Goal: Task Accomplishment & Management: Use online tool/utility

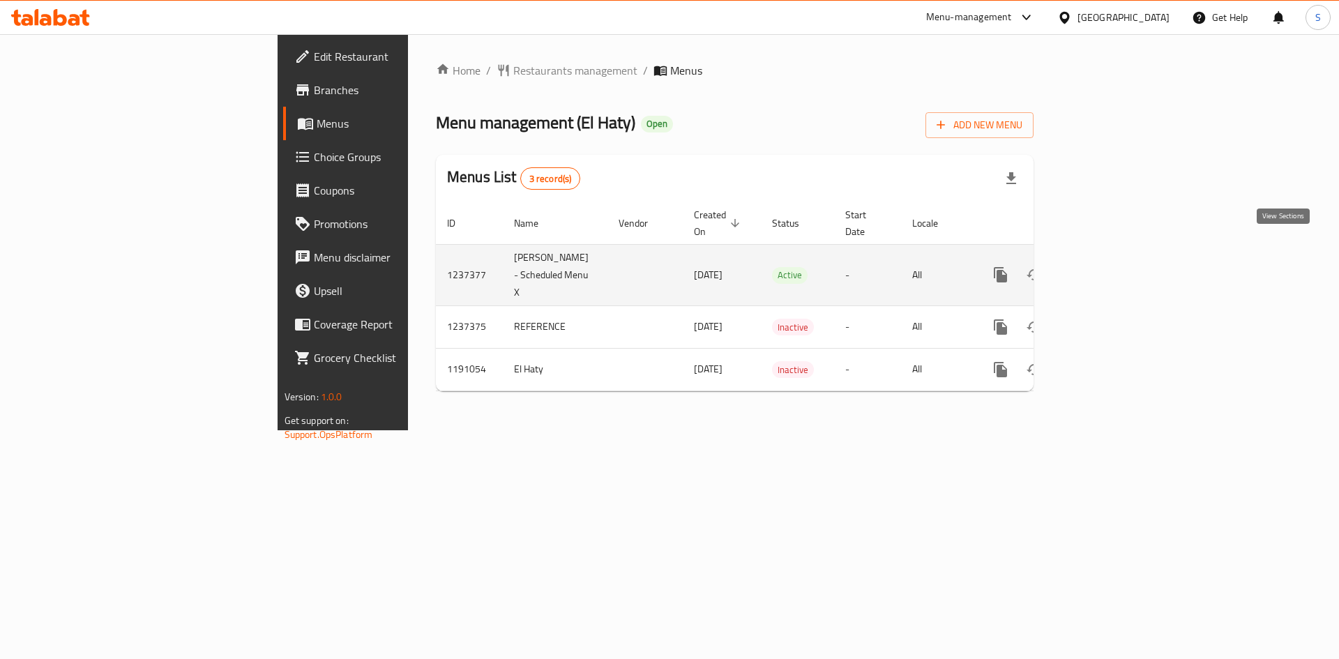
click at [1109, 266] on icon "enhanced table" at bounding box center [1101, 274] width 17 height 17
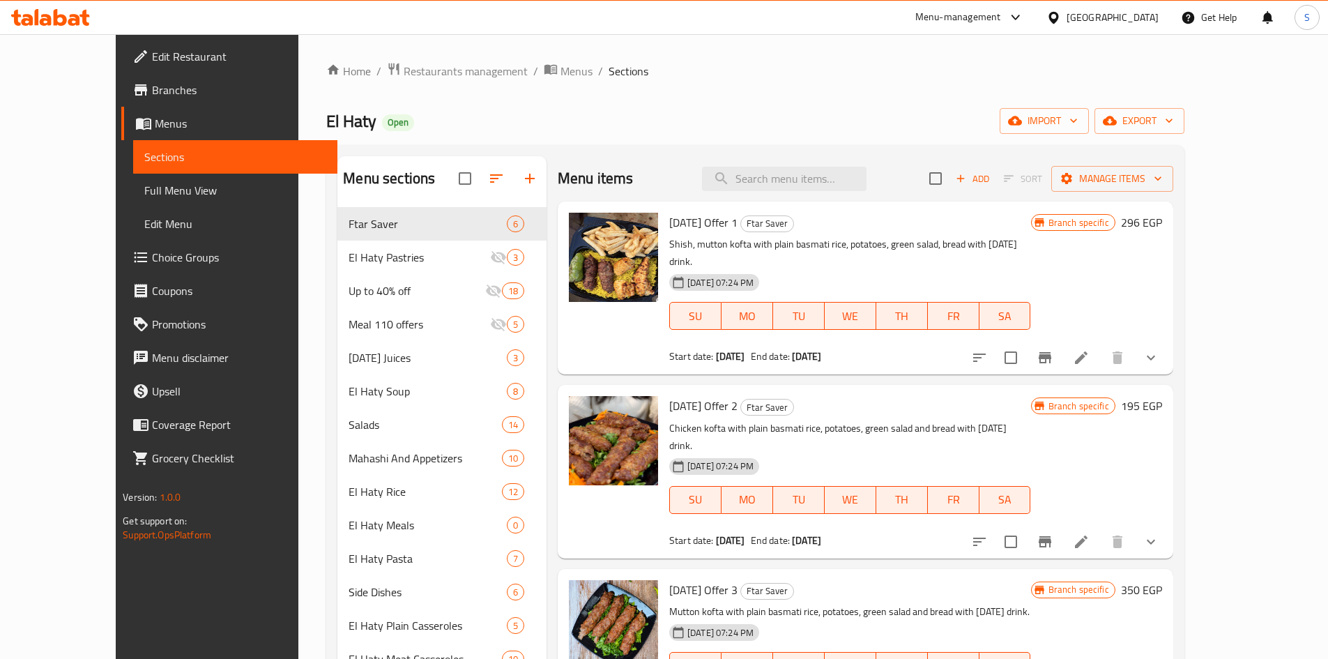
click at [690, 101] on div "Home / Restaurants management / Menus / Sections El Haty Open import export Men…" at bounding box center [755, 511] width 858 height 898
click at [802, 70] on ol "Home / Restaurants management / Menus / Sections" at bounding box center [755, 71] width 858 height 18
click at [849, 188] on input "search" at bounding box center [784, 179] width 165 height 24
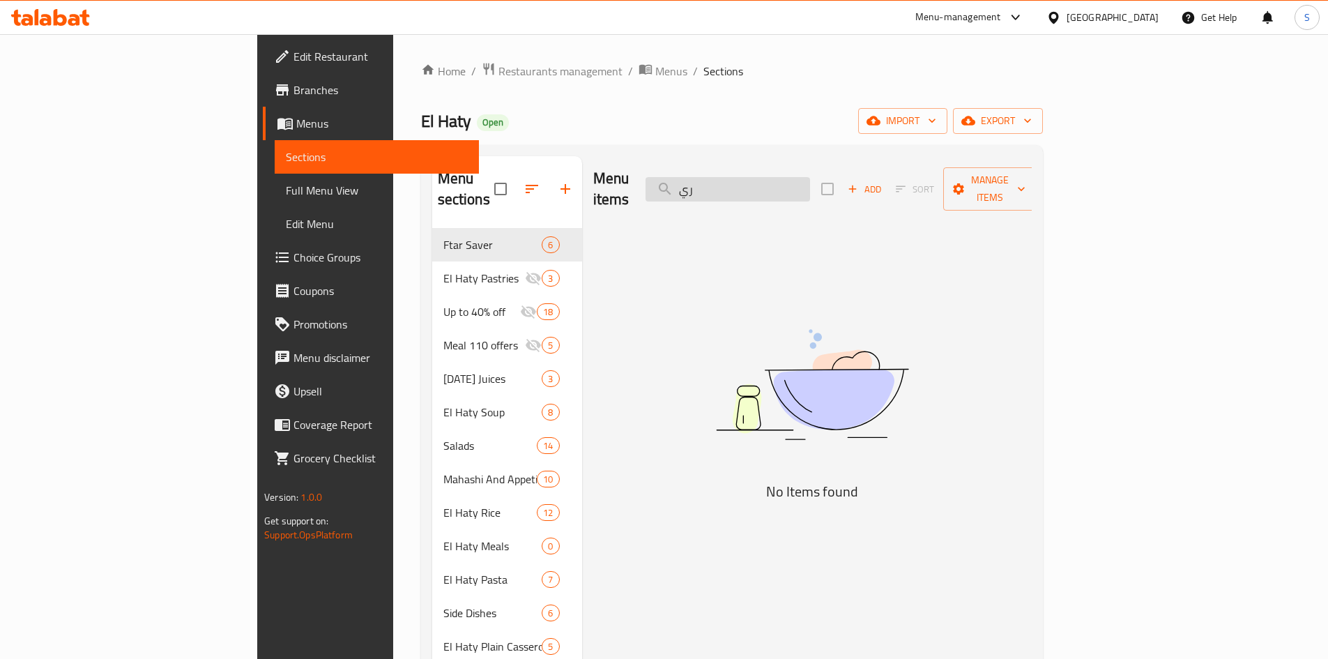
type input "ر"
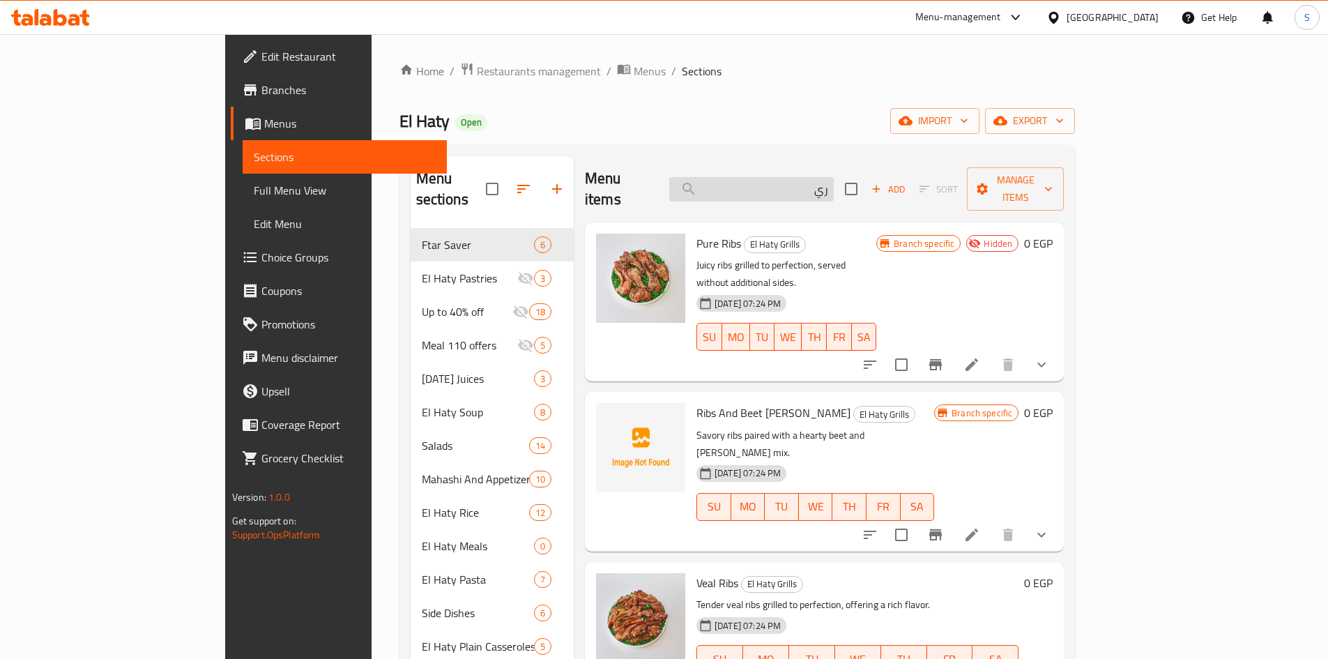
type input "ر"
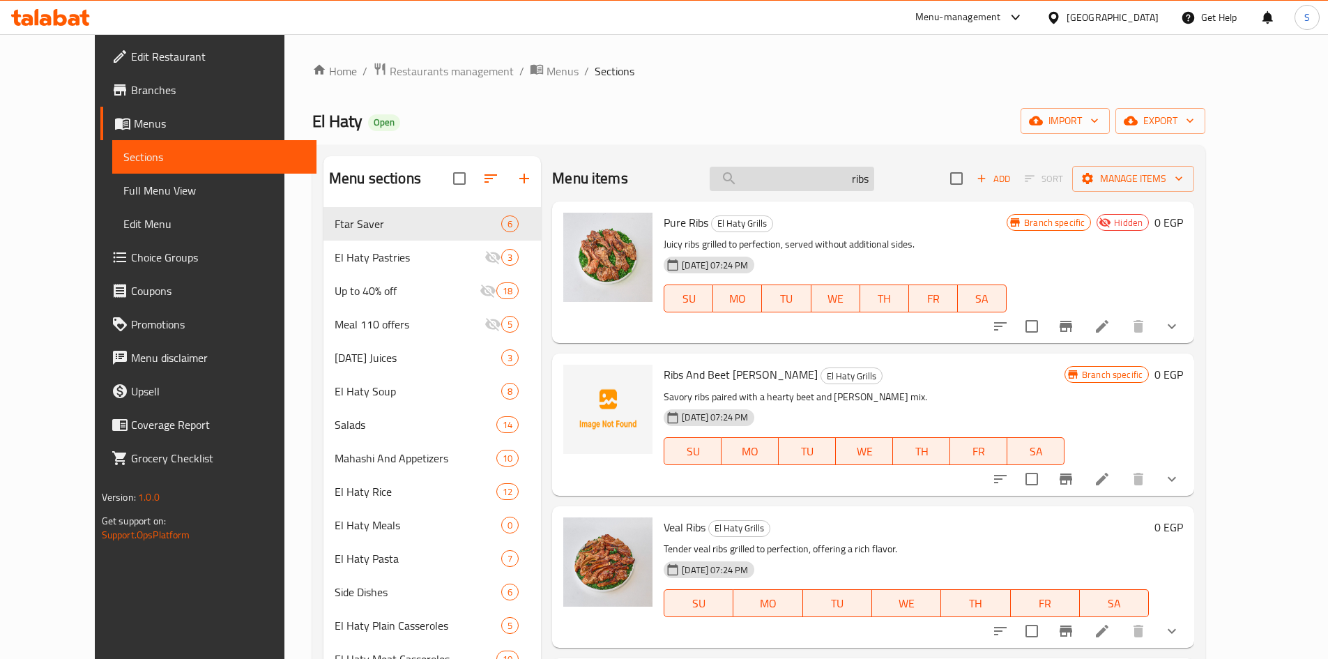
click at [816, 169] on input "ribs" at bounding box center [792, 179] width 165 height 24
paste input "Kebab And Chop"
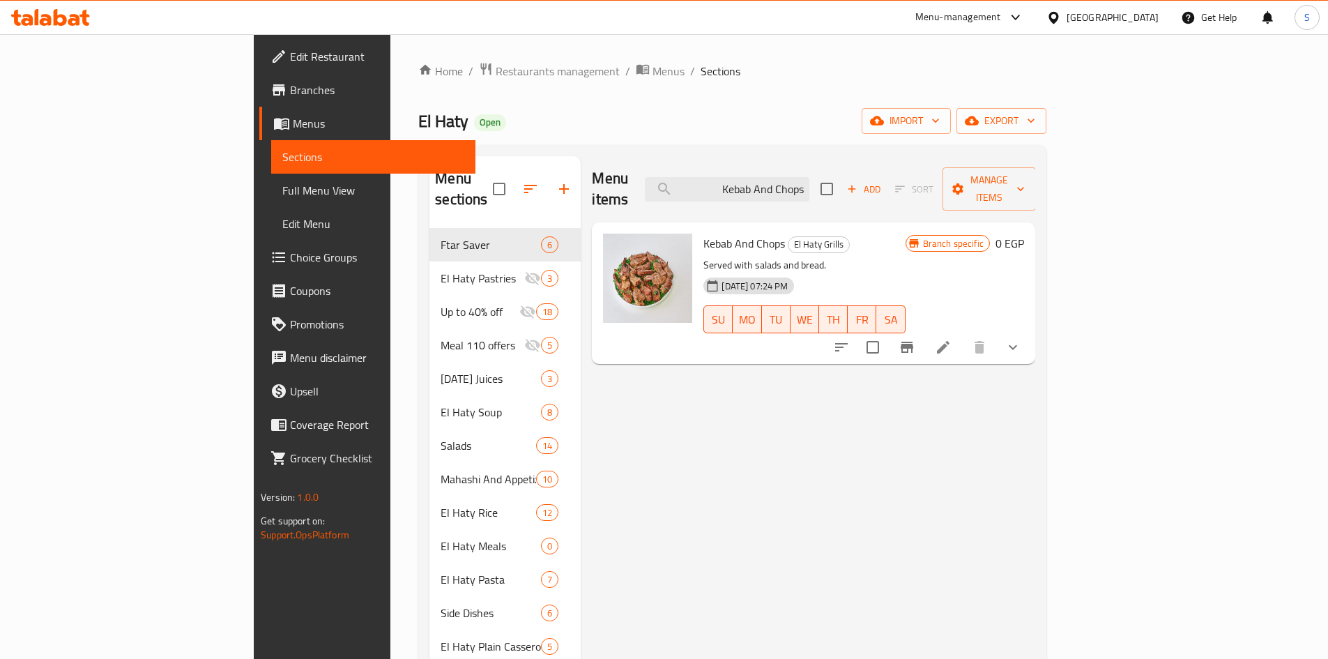
type input "Kebab And Chops"
click at [963, 335] on li at bounding box center [943, 347] width 39 height 25
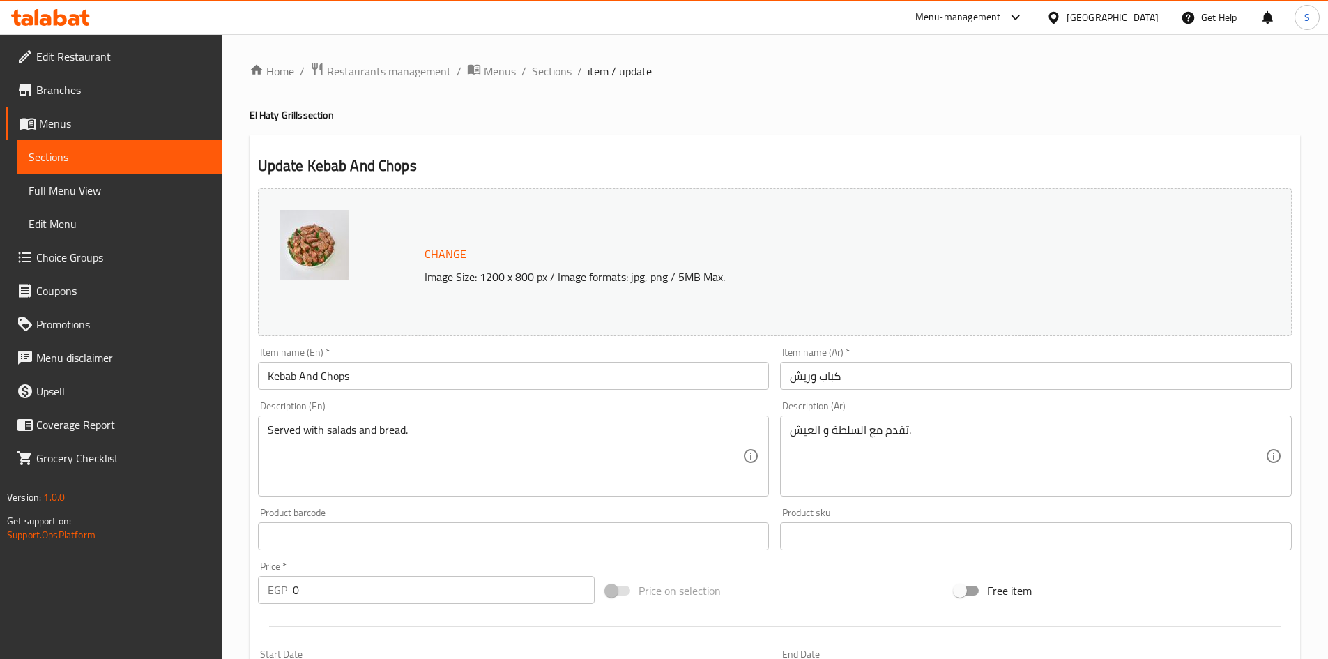
click at [572, 73] on ol "Home / Restaurants management / Menus / Sections / item / update" at bounding box center [775, 71] width 1051 height 18
click at [555, 65] on span "Sections" at bounding box center [552, 71] width 40 height 17
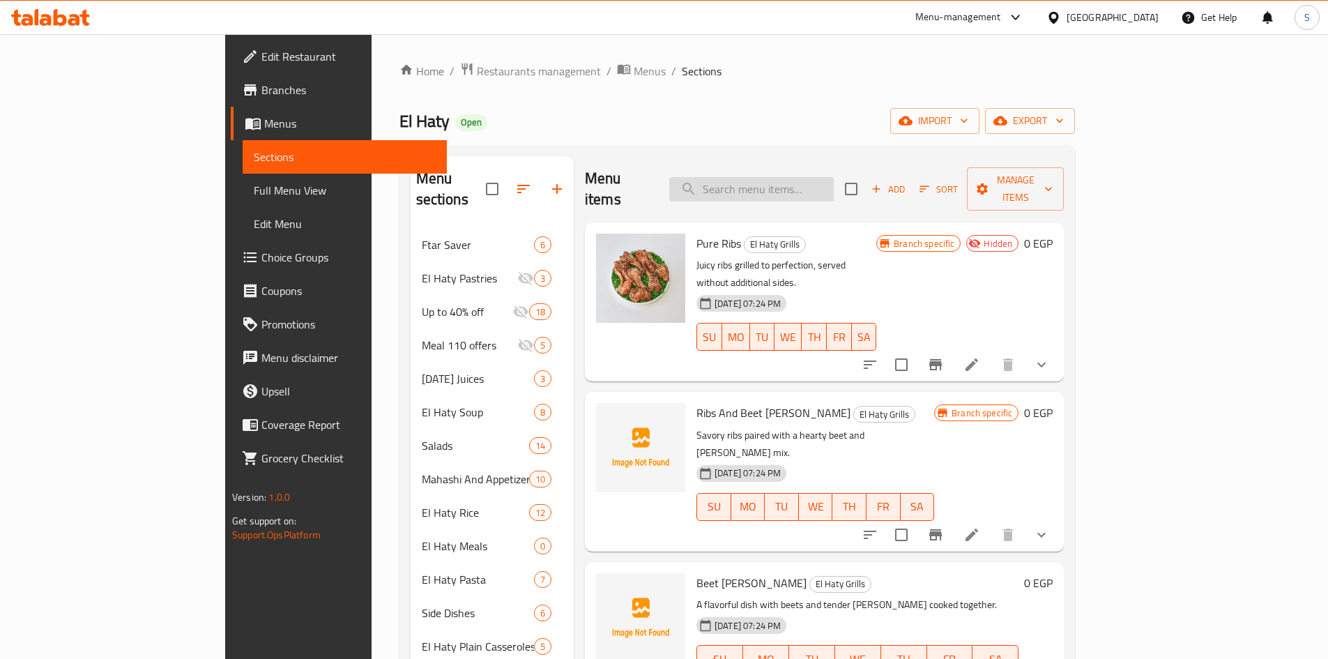
click at [834, 177] on input "search" at bounding box center [751, 189] width 165 height 24
paste input "Kebab And Chops"
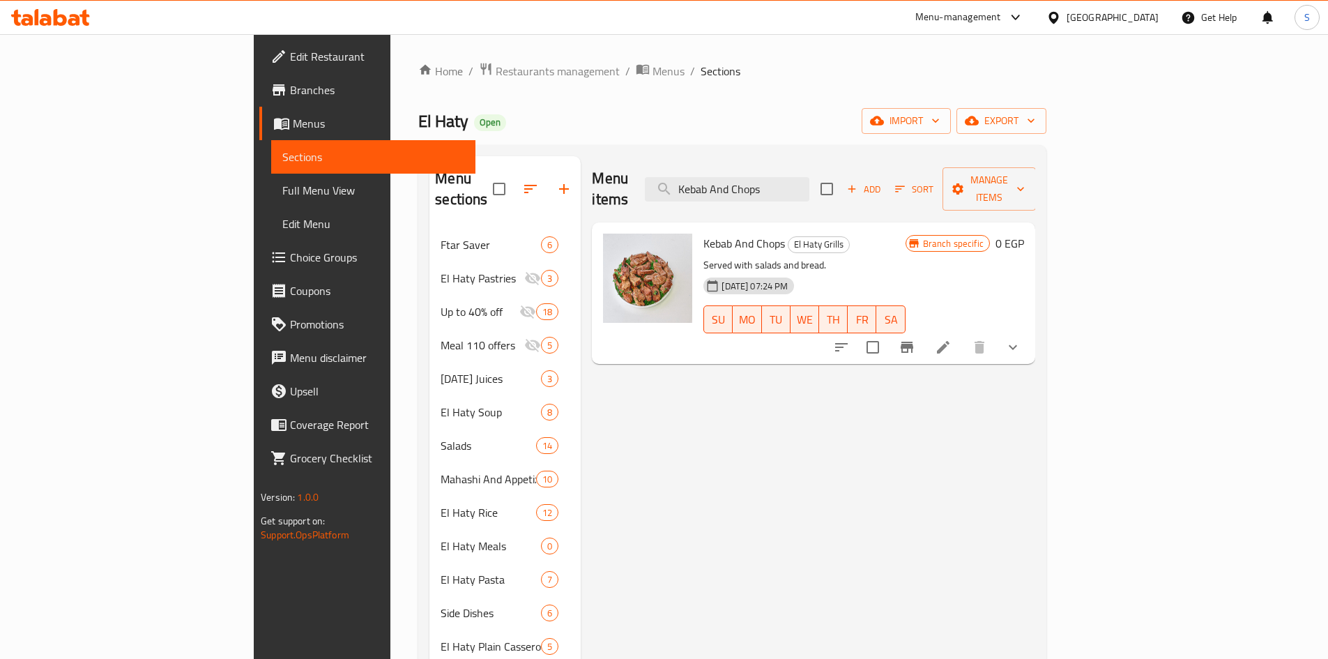
type input "Kebab And Chops"
click at [950, 341] on icon at bounding box center [943, 347] width 13 height 13
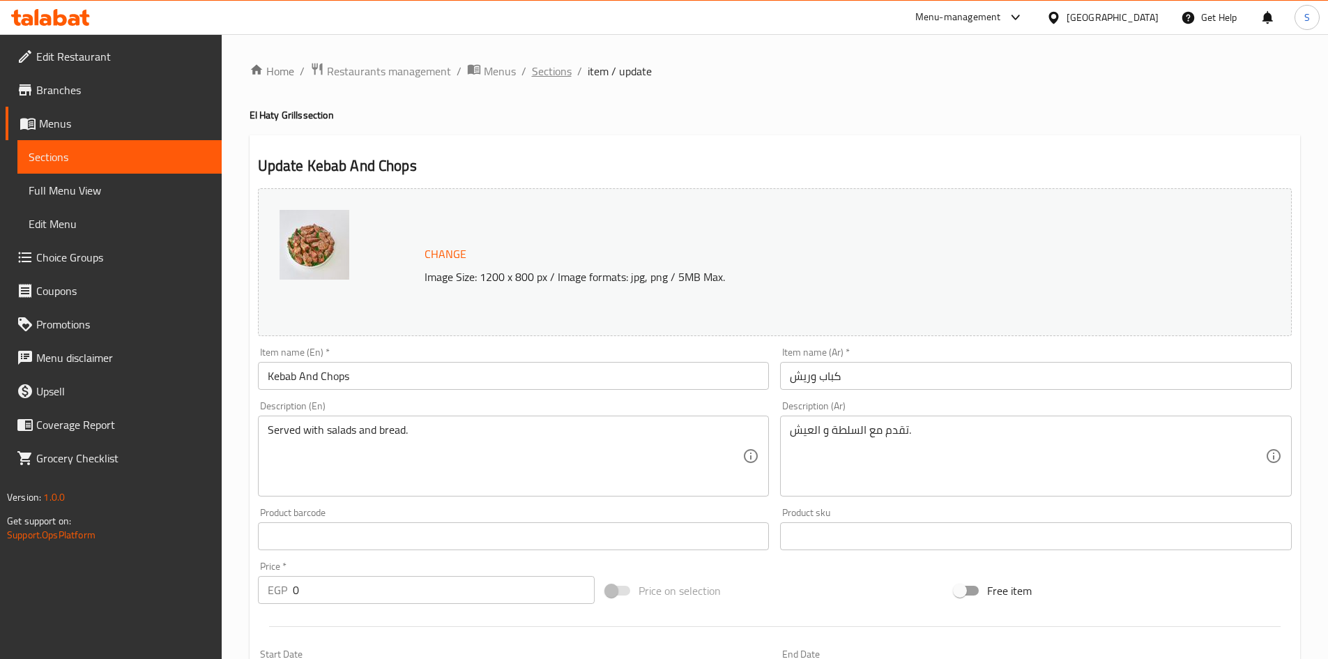
click at [559, 74] on span "Sections" at bounding box center [552, 71] width 40 height 17
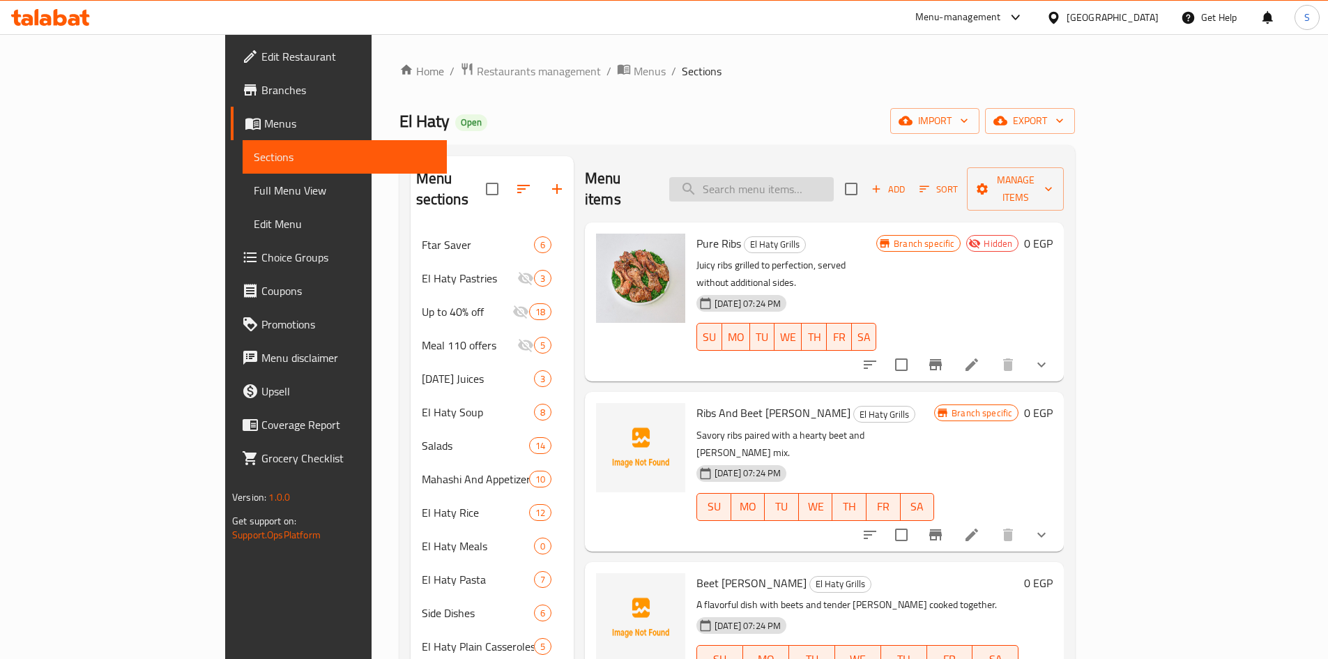
click at [834, 177] on input "search" at bounding box center [751, 189] width 165 height 24
paste input "Kebab And Chops"
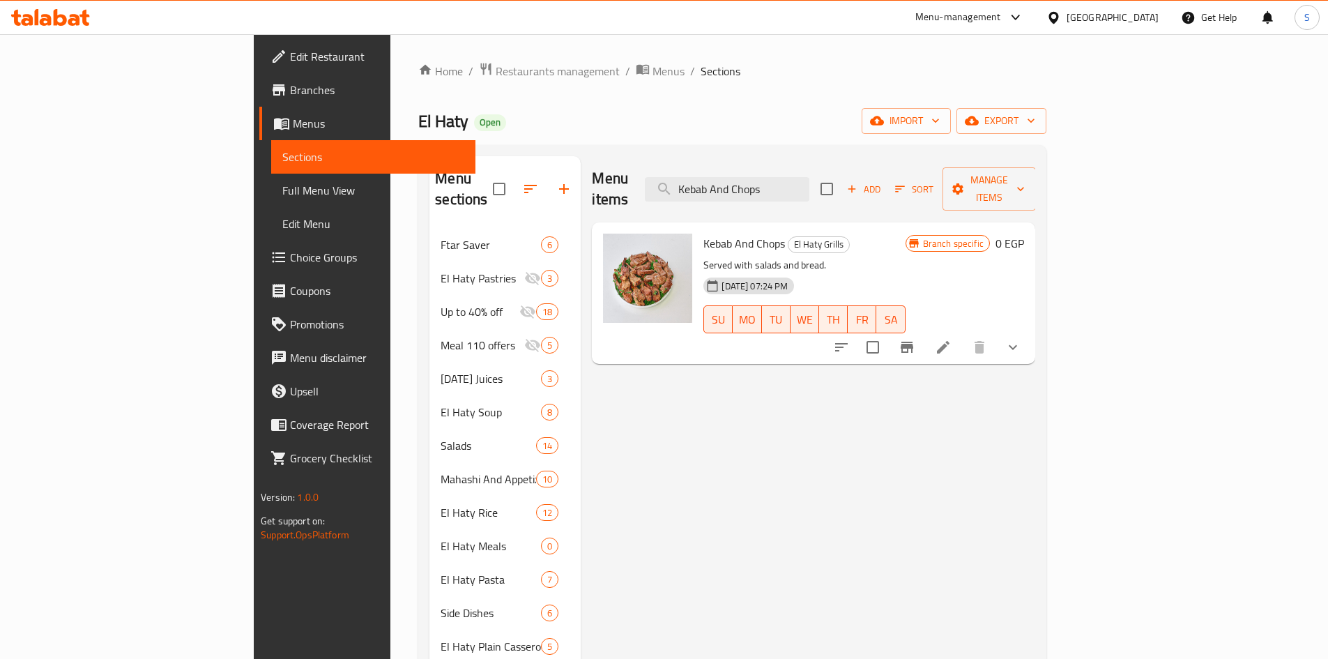
type input "Kebab And Chops"
click at [1030, 337] on button "show more" at bounding box center [1012, 347] width 33 height 33
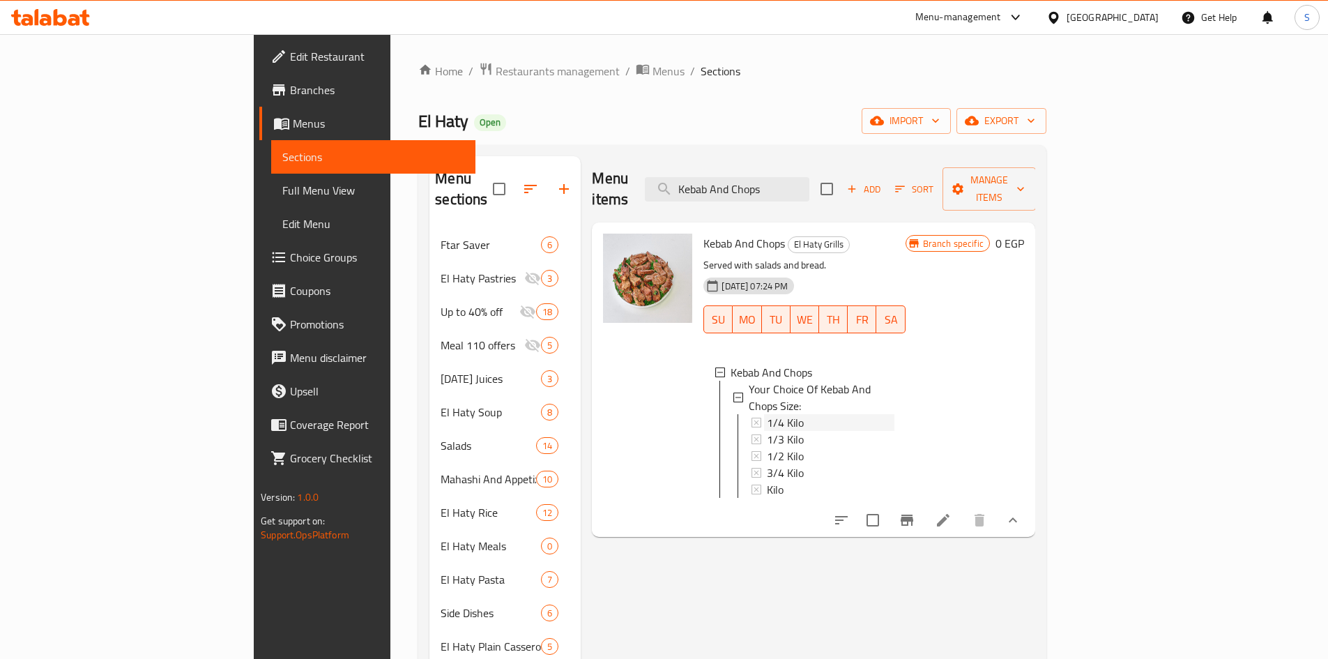
click at [767, 414] on div "1/4 Kilo" at bounding box center [830, 422] width 127 height 17
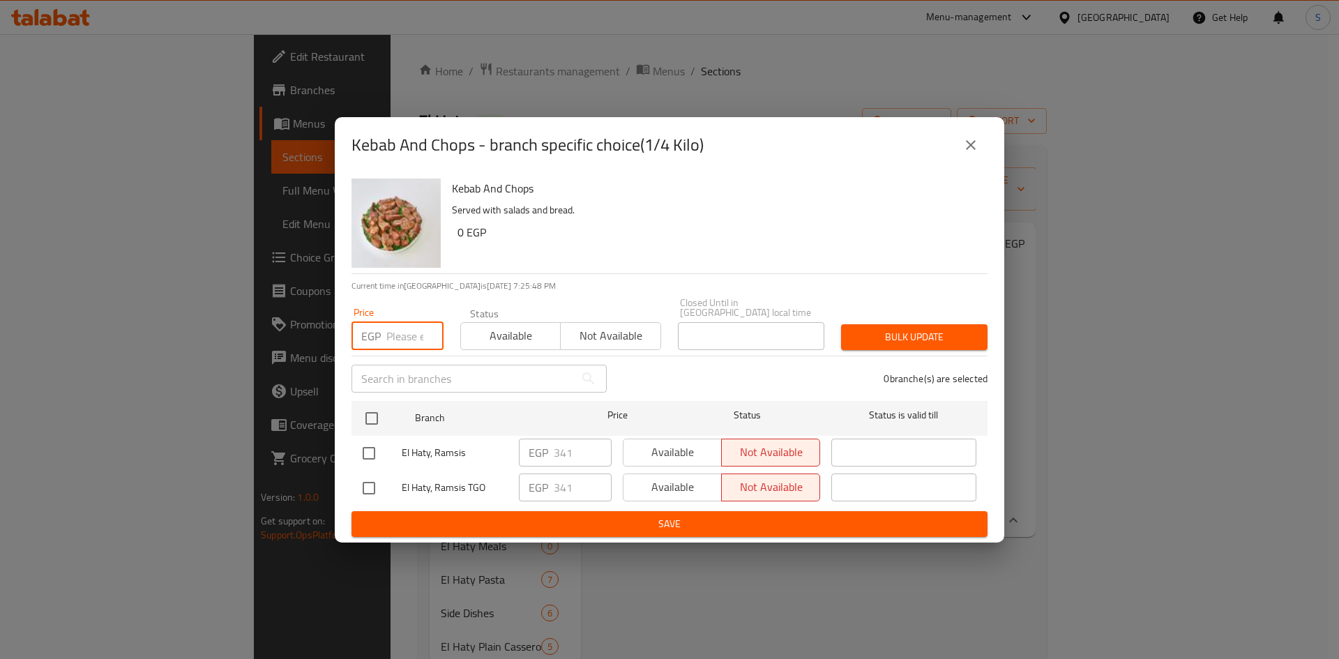
click at [404, 331] on input "number" at bounding box center [414, 336] width 57 height 28
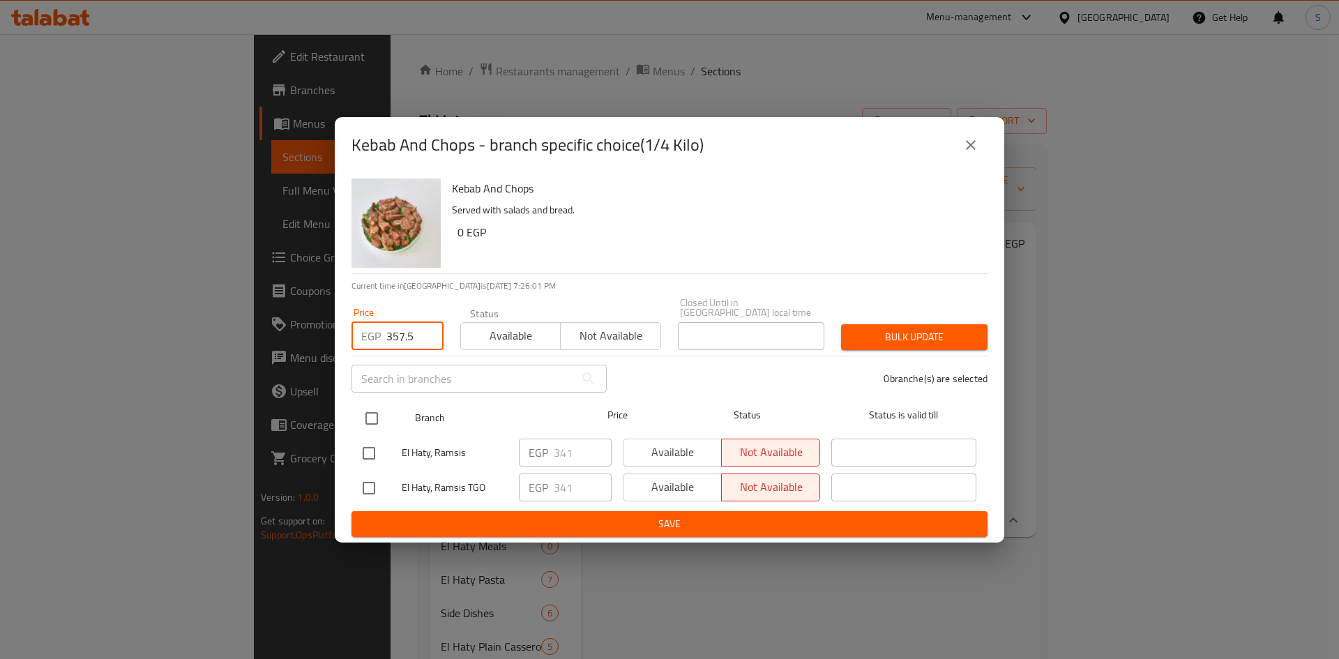
type input "357.5"
click at [373, 414] on input "checkbox" at bounding box center [371, 418] width 29 height 29
checkbox input "true"
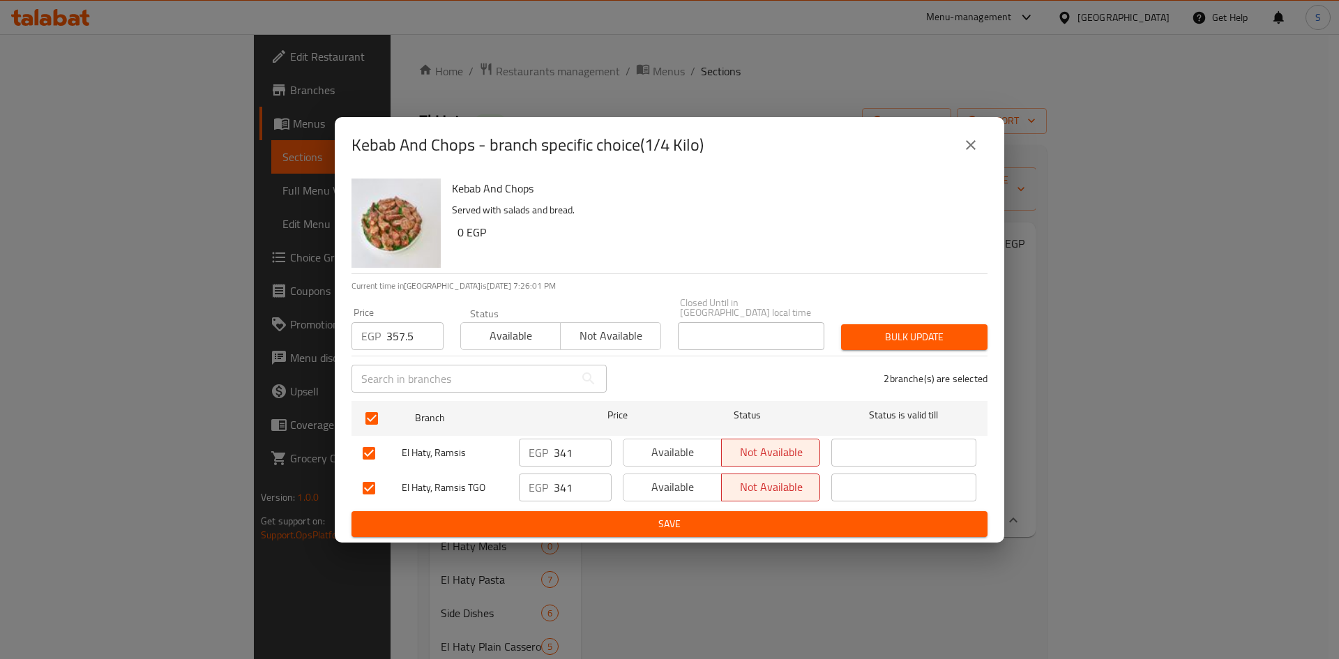
click at [872, 324] on button "Bulk update" at bounding box center [914, 337] width 146 height 26
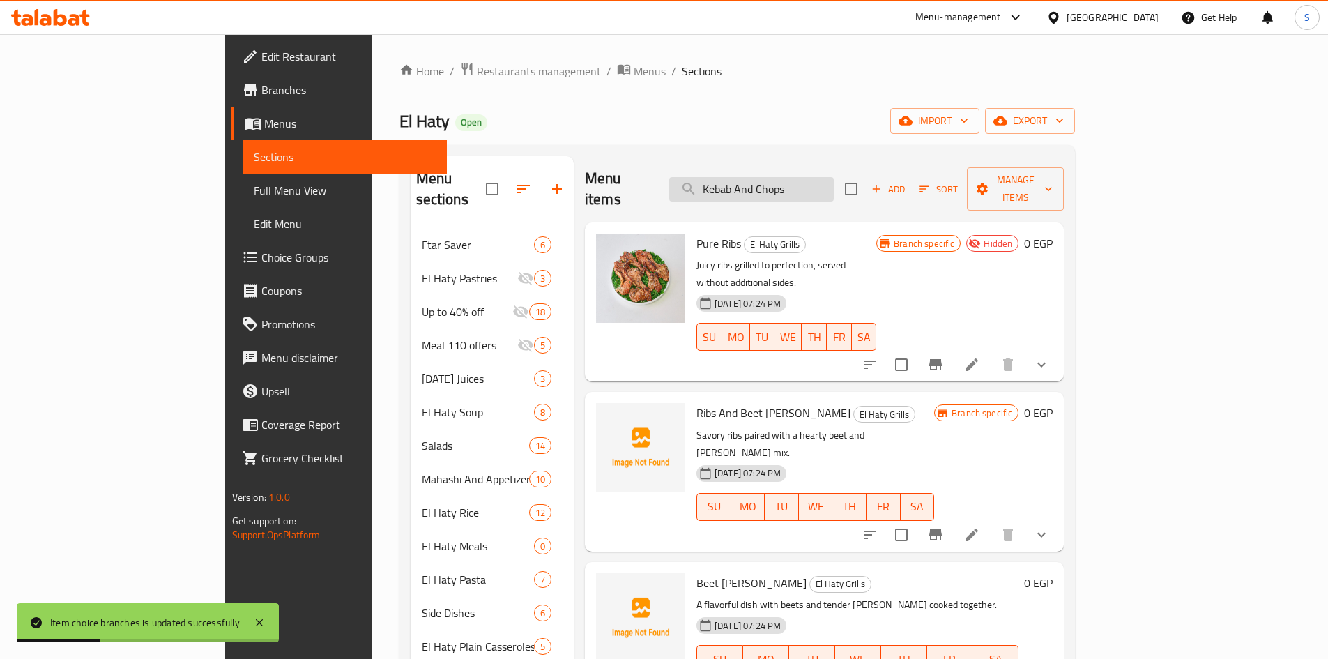
click at [834, 177] on input "Kebab And Chops" at bounding box center [751, 189] width 165 height 24
type input "Kebab And Chops"
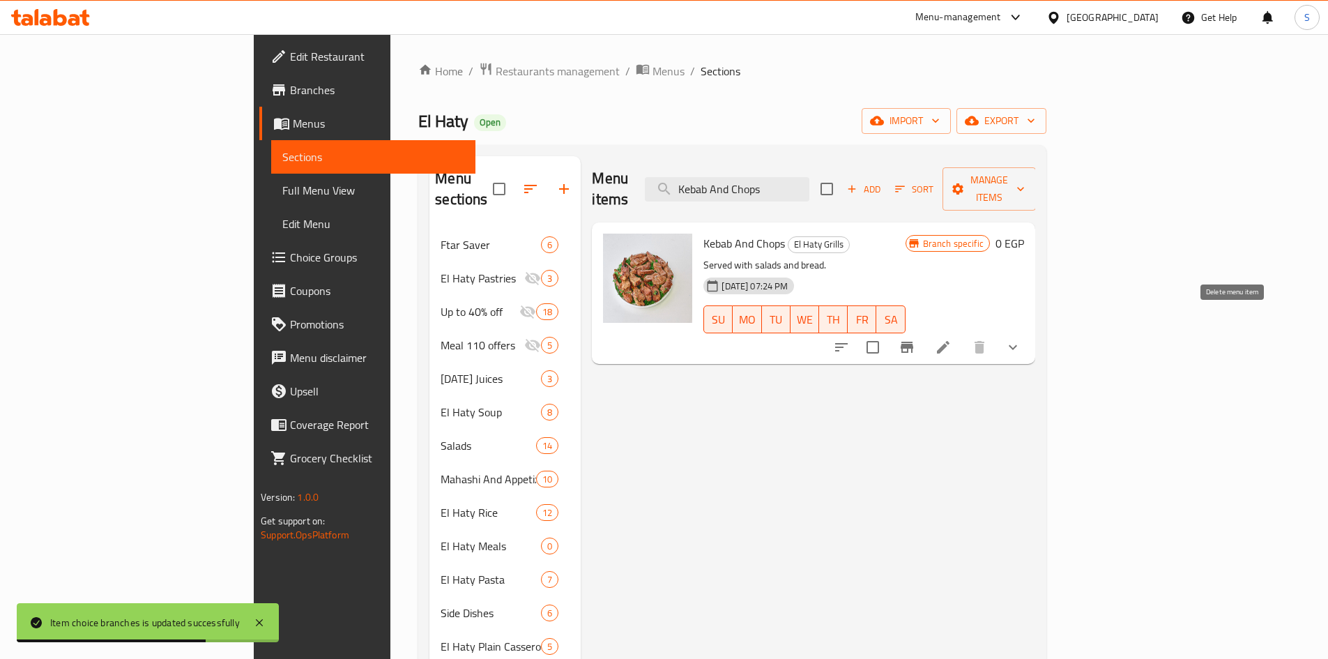
click at [1030, 331] on div at bounding box center [927, 347] width 205 height 33
click at [1022, 339] on icon "show more" at bounding box center [1013, 347] width 17 height 17
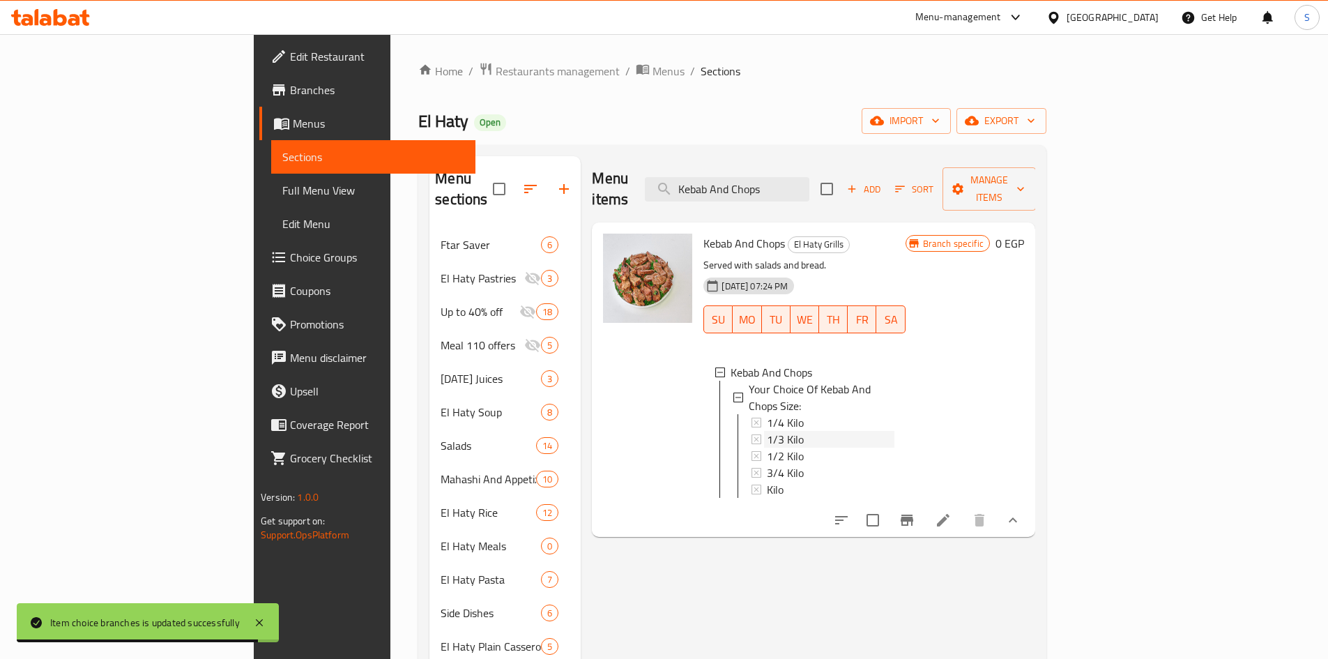
click at [777, 431] on div "1/3 Kilo" at bounding box center [830, 439] width 127 height 17
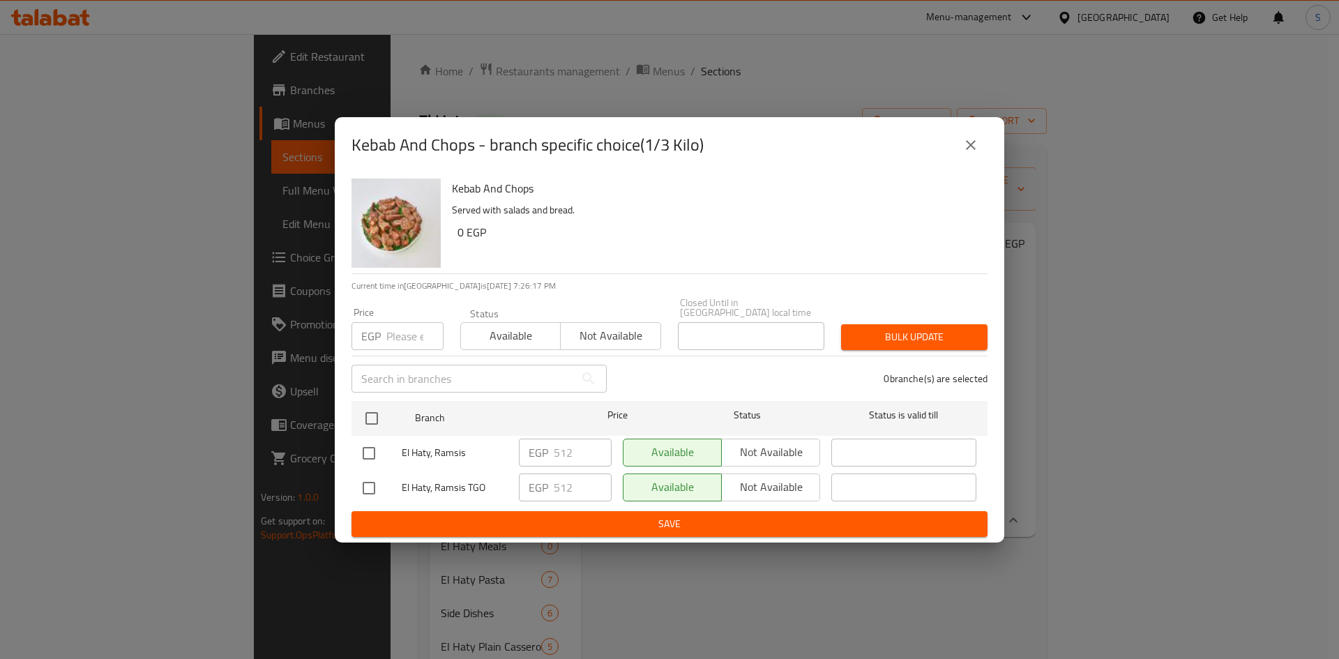
click at [397, 327] on input "number" at bounding box center [414, 336] width 57 height 28
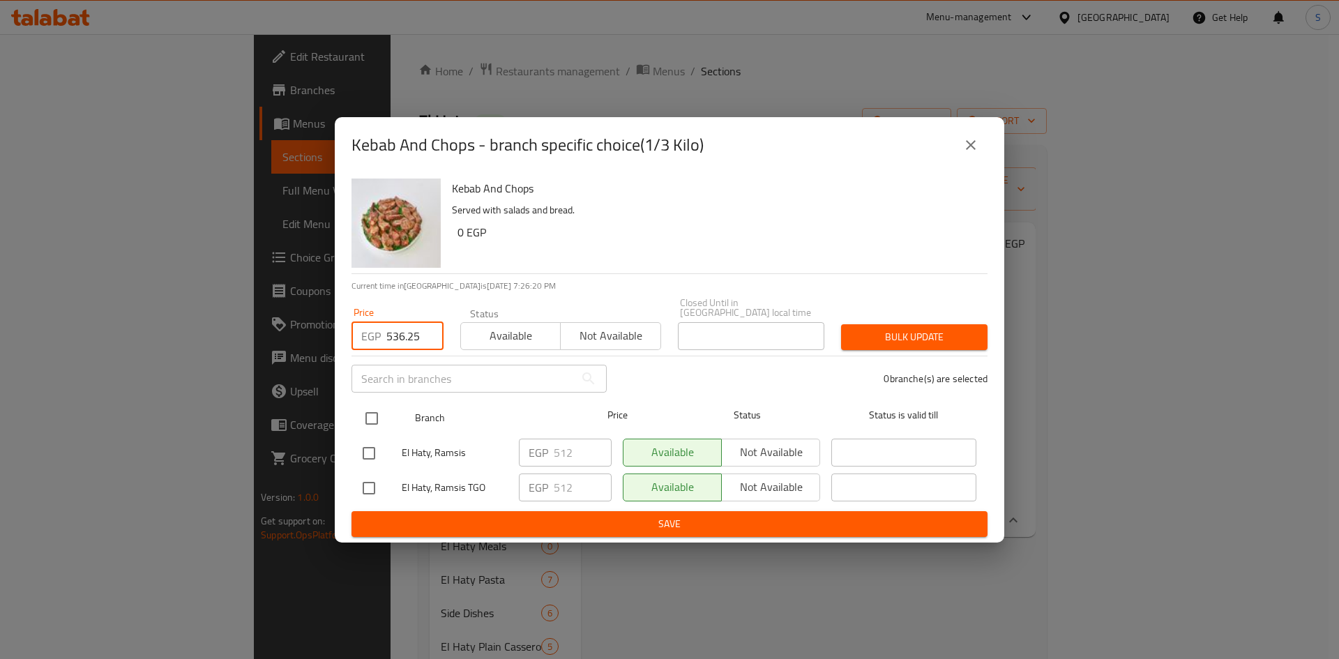
type input "536.25"
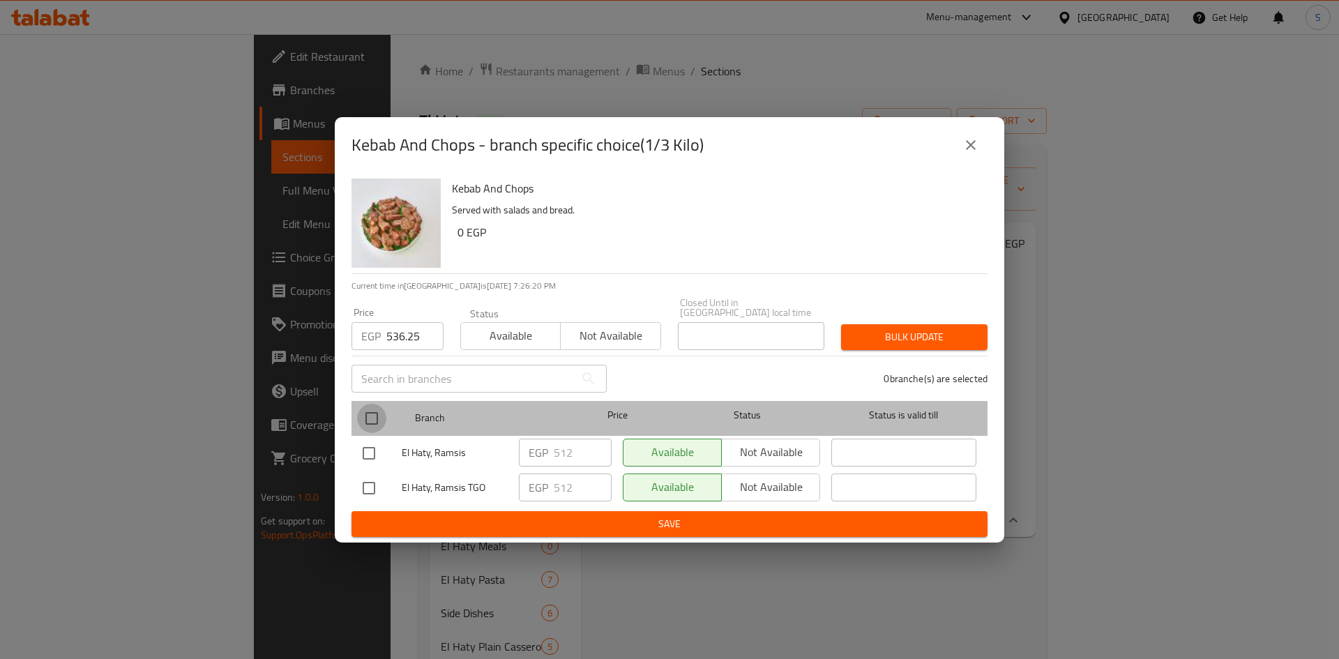
click at [372, 413] on input "checkbox" at bounding box center [371, 418] width 29 height 29
checkbox input "true"
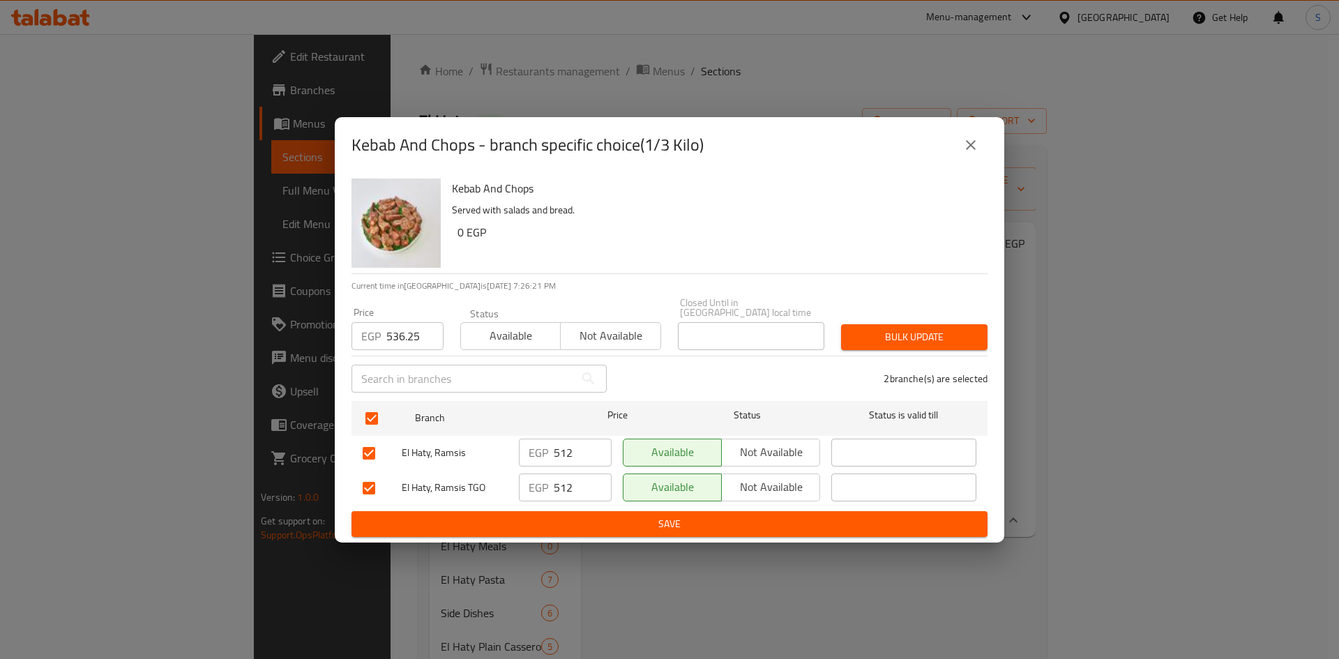
click at [927, 332] on span "Bulk update" at bounding box center [914, 336] width 124 height 17
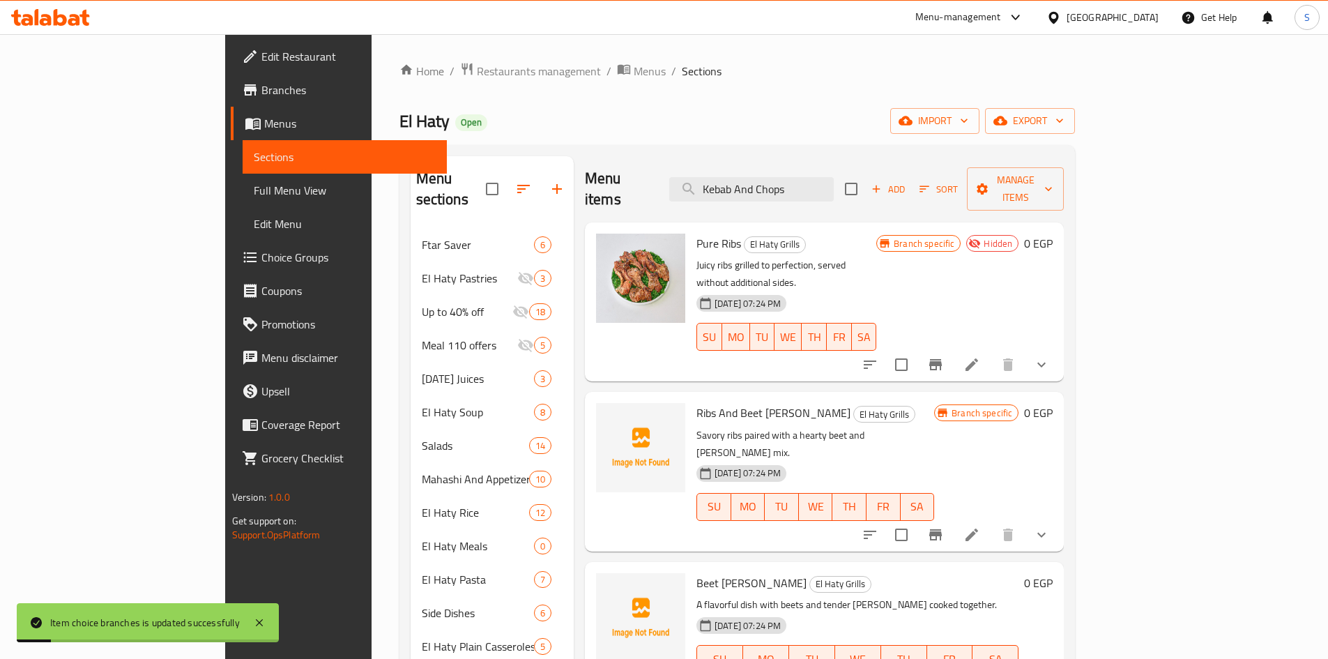
drag, startPoint x: 736, startPoint y: 414, endPoint x: 817, endPoint y: 212, distance: 217.1
click at [817, 222] on div "Pure Ribs El Haty Grills Juicy ribs grilled to perfection, served without addit…" at bounding box center [824, 347] width 479 height 251
click at [834, 184] on input "Kebab And Chops" at bounding box center [751, 189] width 165 height 24
type input "Kebab And Chops"
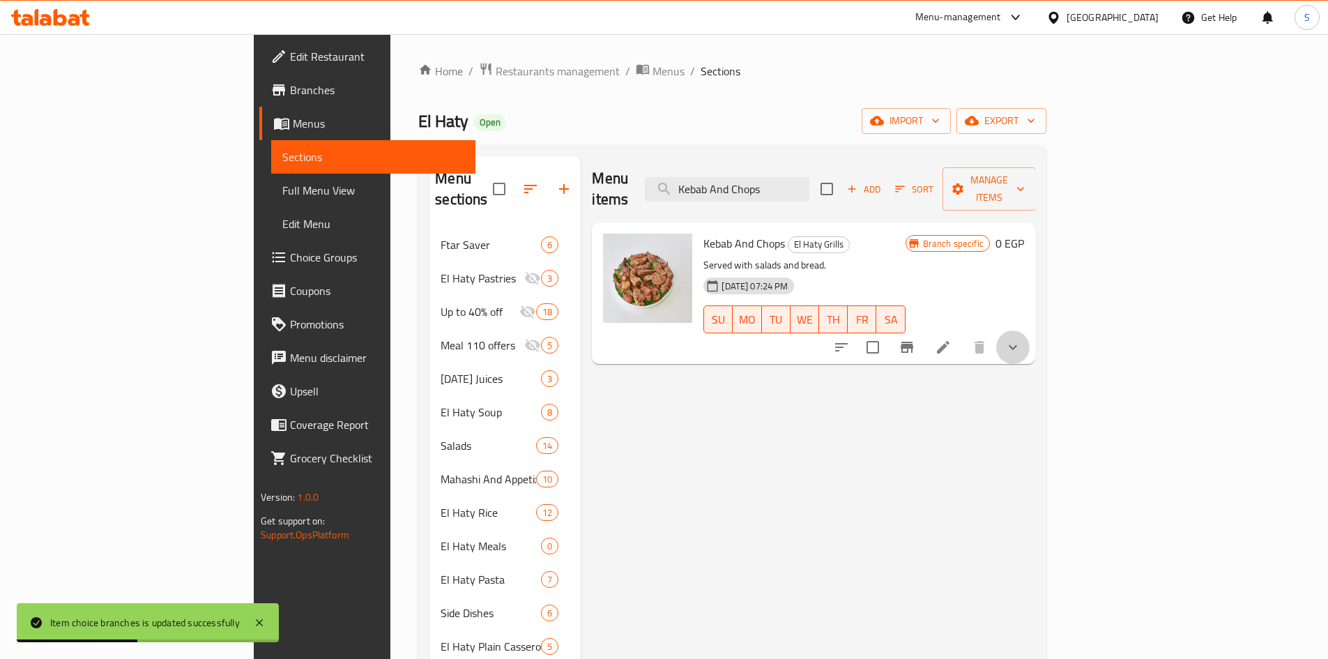
click at [1030, 331] on button "show more" at bounding box center [1012, 347] width 33 height 33
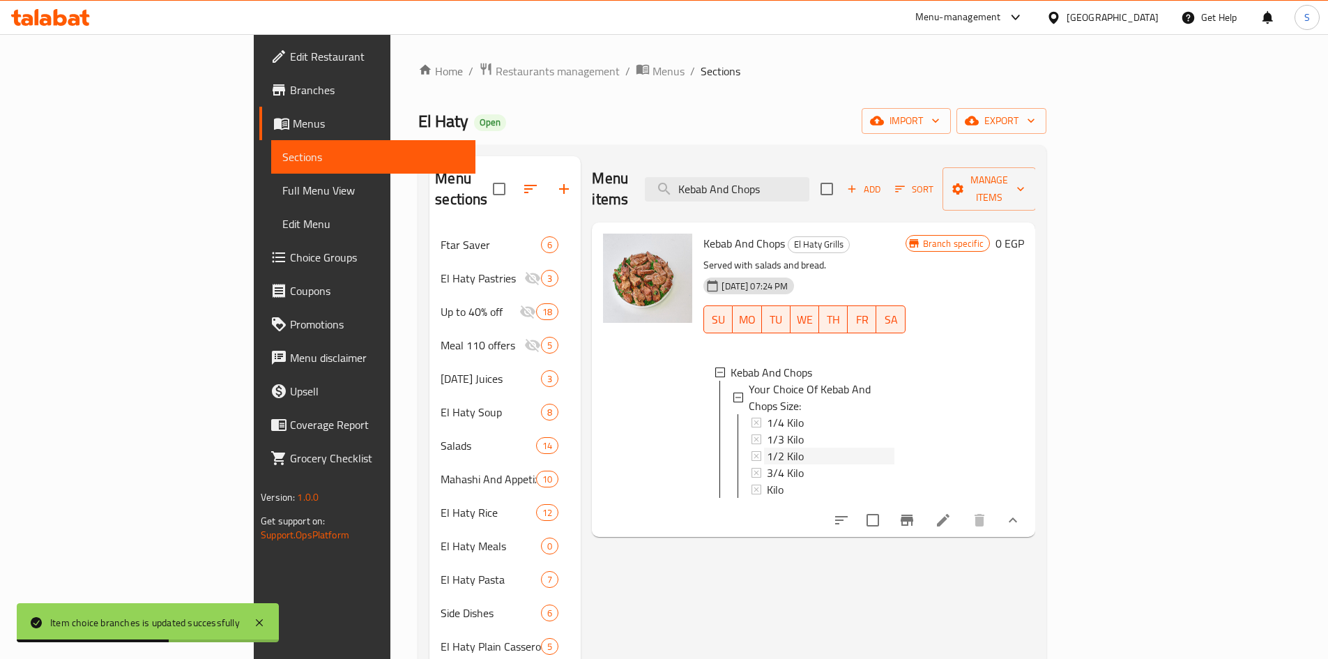
click at [767, 448] on div "1/2 Kilo" at bounding box center [830, 456] width 127 height 17
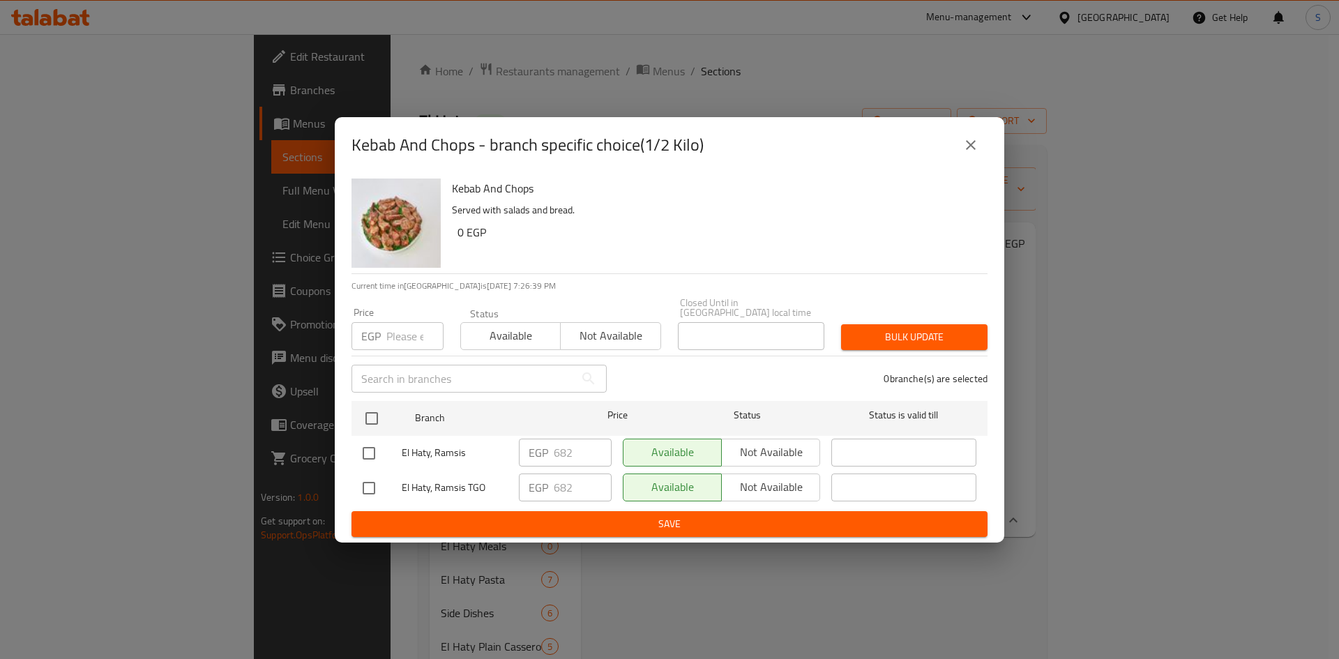
click at [403, 332] on input "number" at bounding box center [414, 336] width 57 height 28
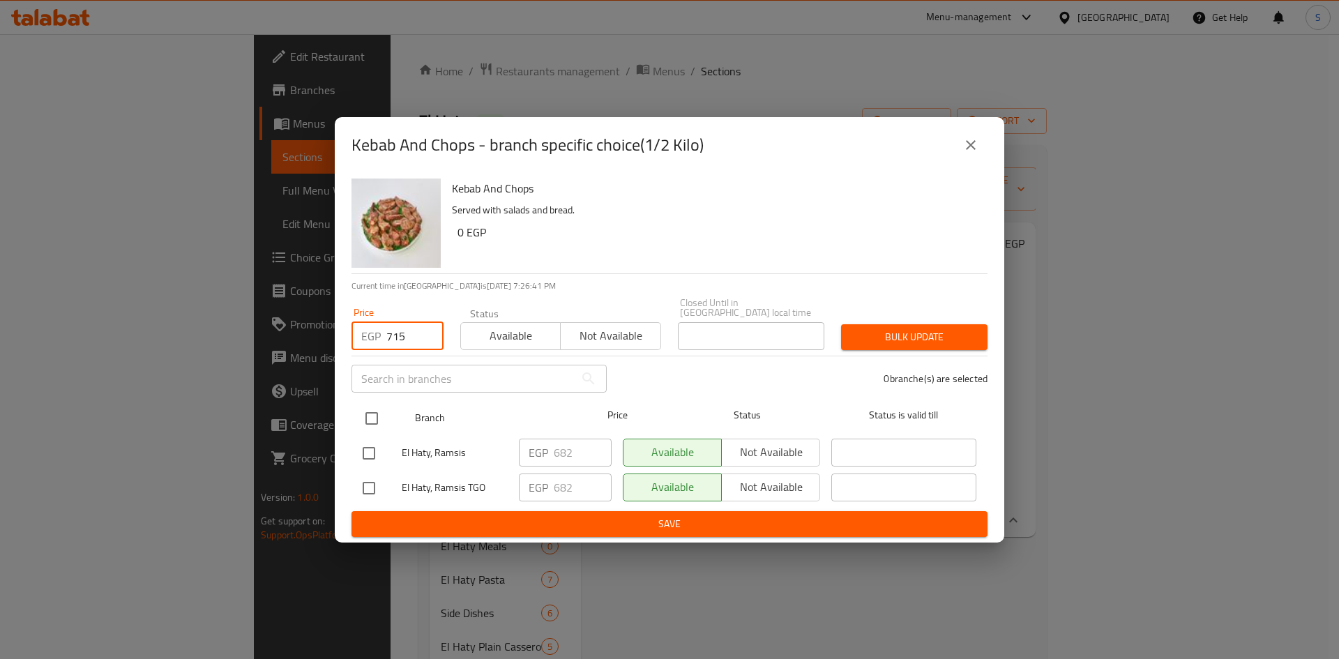
type input "715"
click at [372, 417] on input "checkbox" at bounding box center [371, 418] width 29 height 29
checkbox input "true"
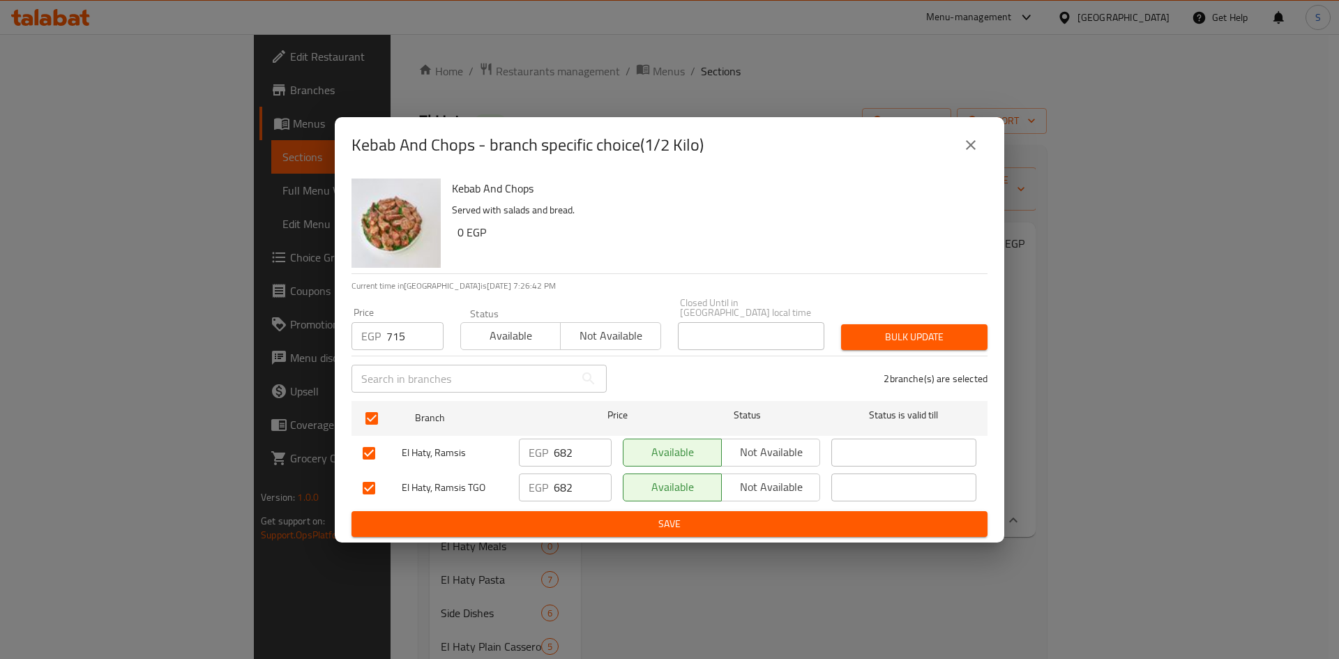
click at [908, 333] on span "Bulk update" at bounding box center [914, 336] width 124 height 17
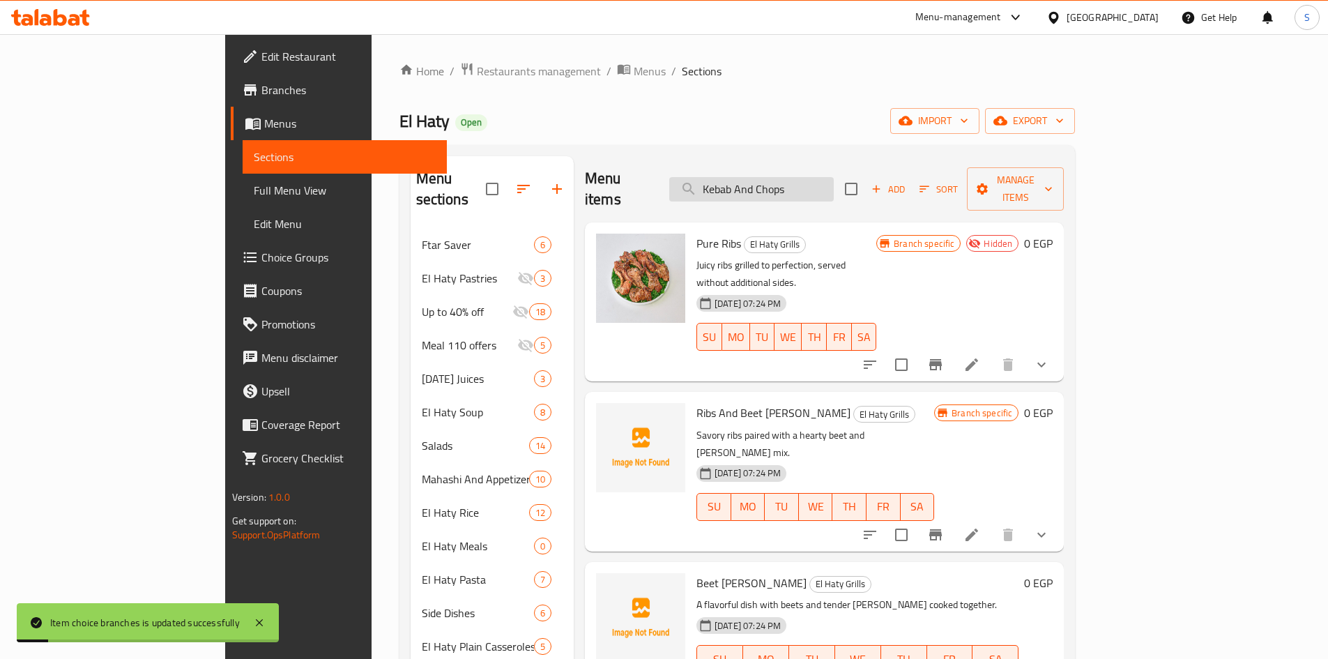
click at [834, 182] on input "Kebab And Chops" at bounding box center [751, 189] width 165 height 24
type input "Kebab And Chops"
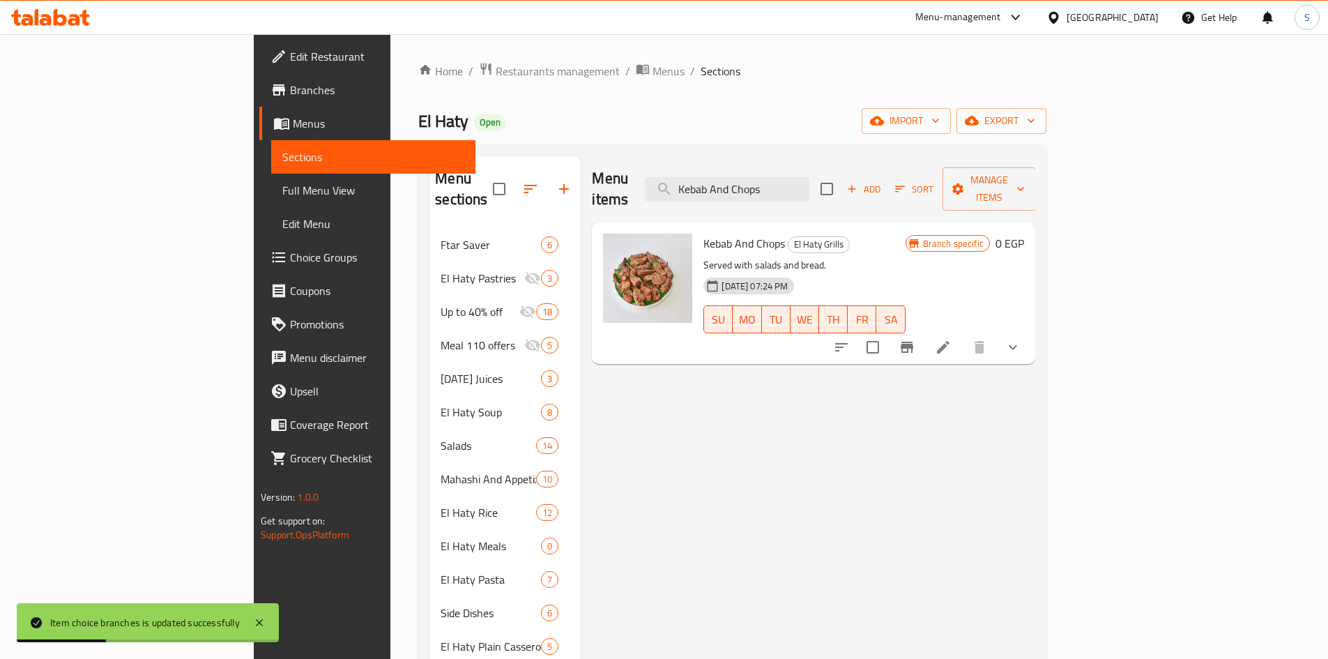
click at [1030, 331] on button "show more" at bounding box center [1012, 347] width 33 height 33
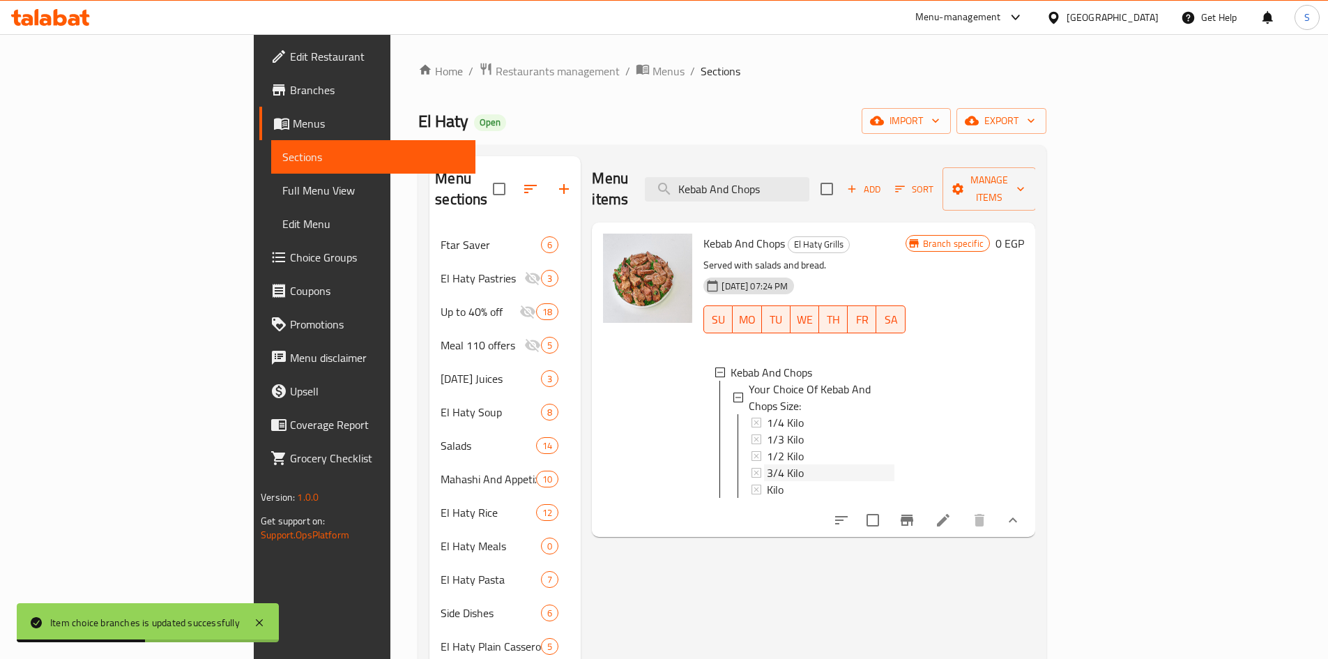
click at [767, 464] on span "3/4 Kilo" at bounding box center [785, 472] width 37 height 17
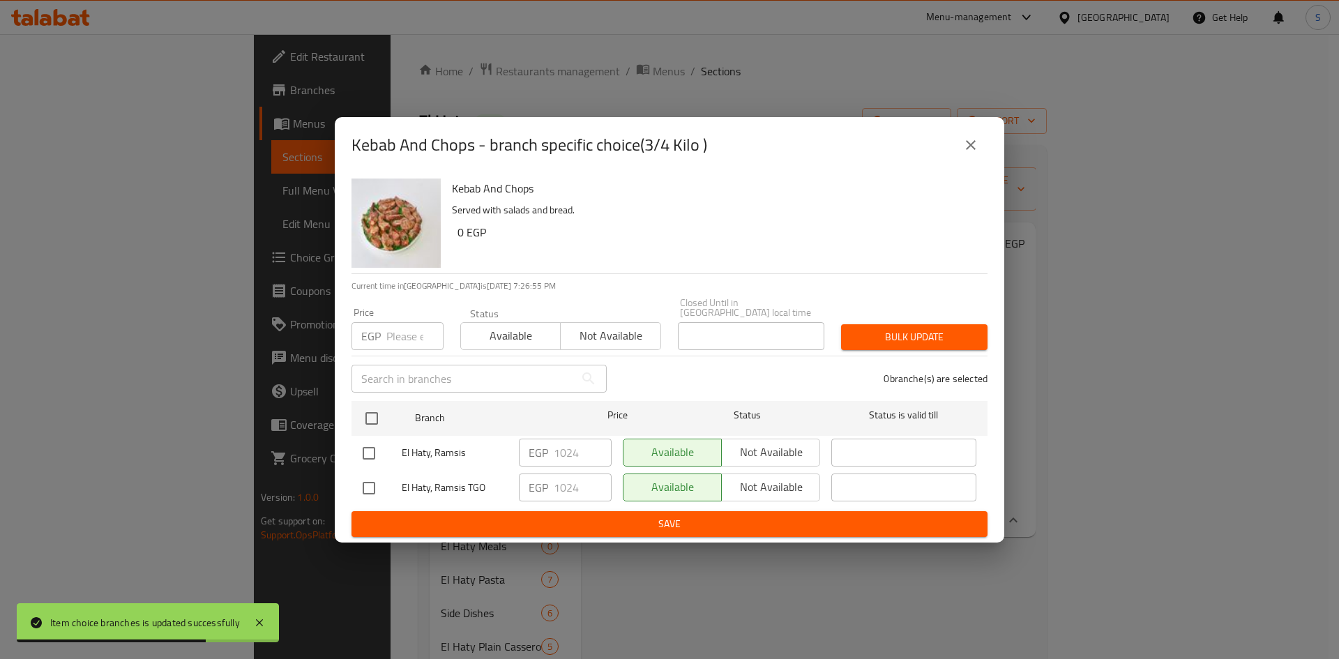
click at [401, 335] on input "number" at bounding box center [414, 336] width 57 height 28
paste input "981.9375"
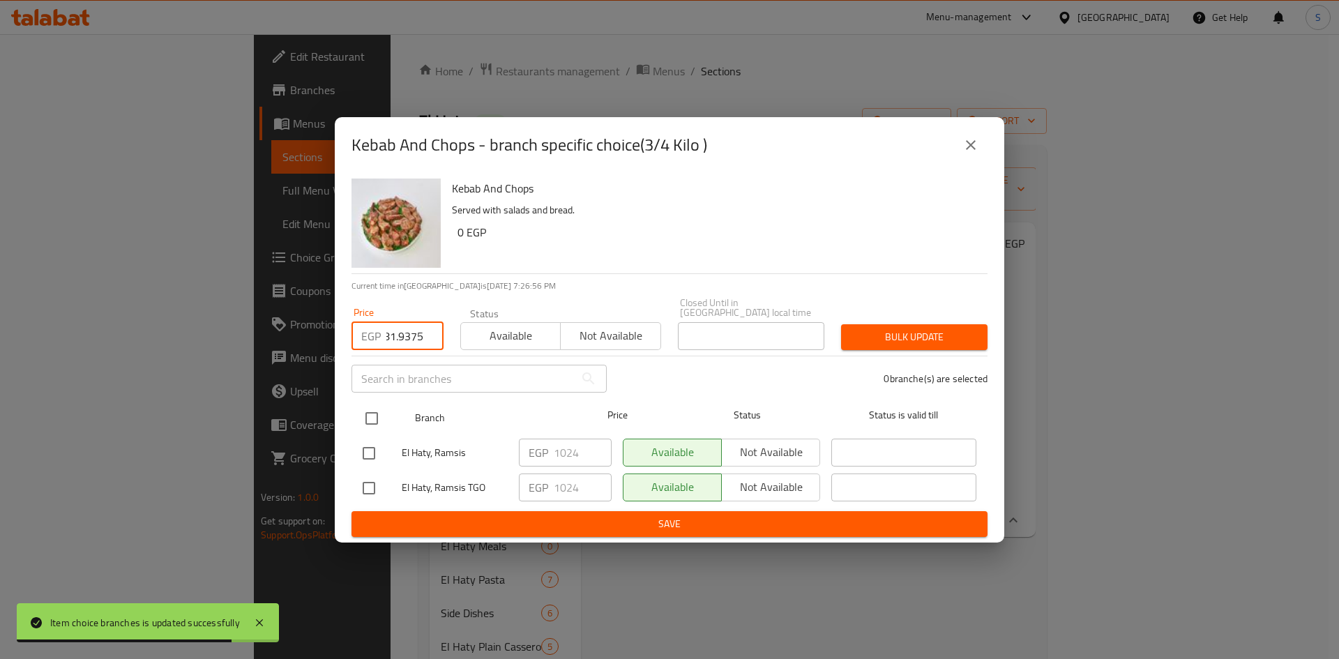
type input "981.9375"
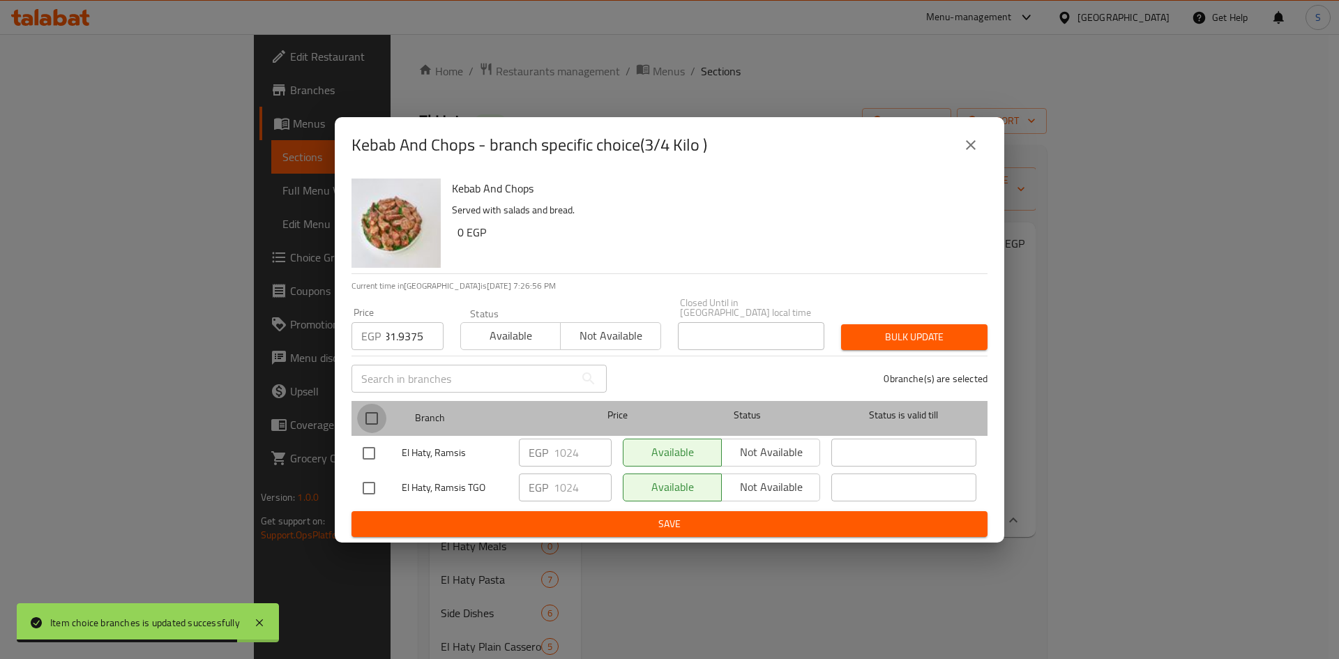
click at [379, 412] on input "checkbox" at bounding box center [371, 418] width 29 height 29
checkbox input "true"
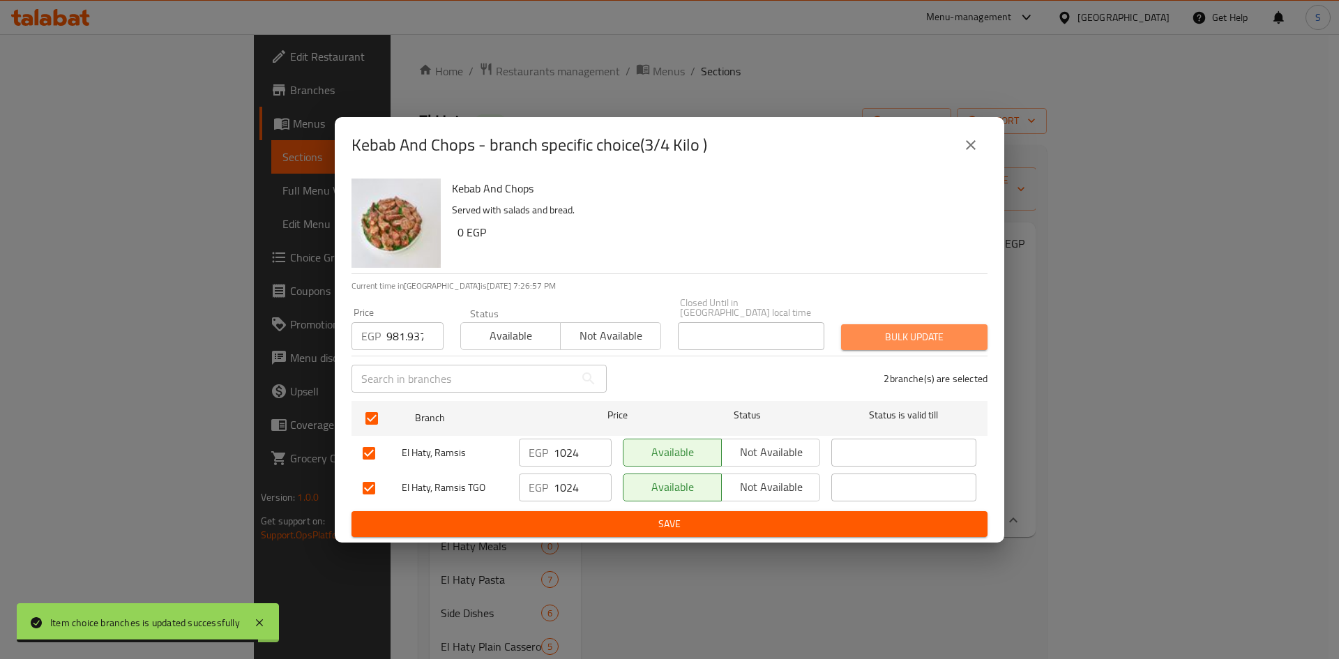
click at [897, 328] on span "Bulk update" at bounding box center [914, 336] width 124 height 17
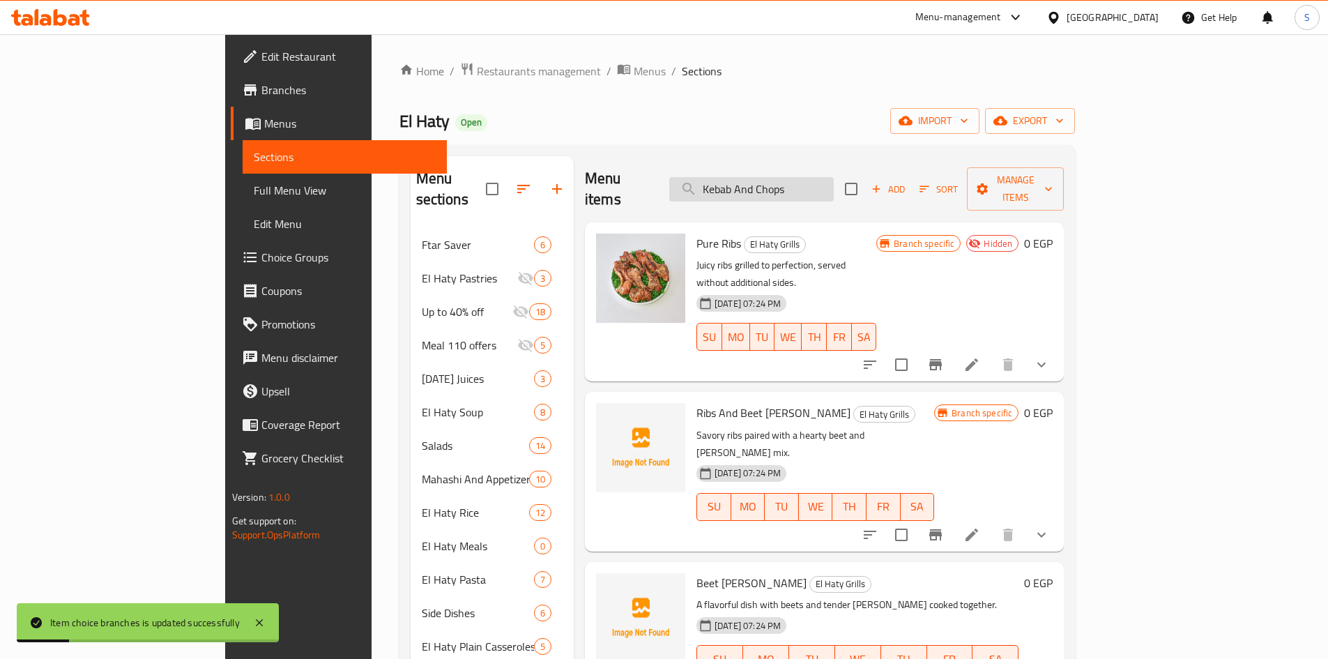
click at [834, 177] on input "Kebab And Chops" at bounding box center [751, 189] width 165 height 24
type input "Kebab And Chops"
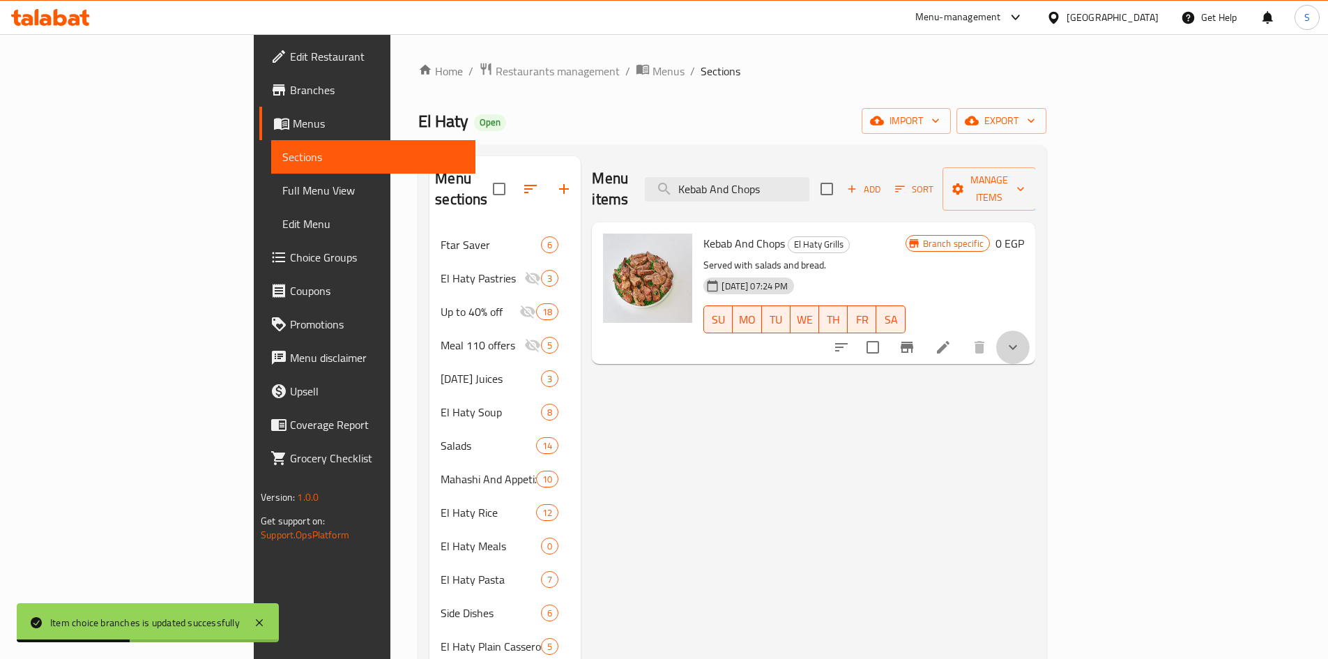
click at [1022, 339] on icon "show more" at bounding box center [1013, 347] width 17 height 17
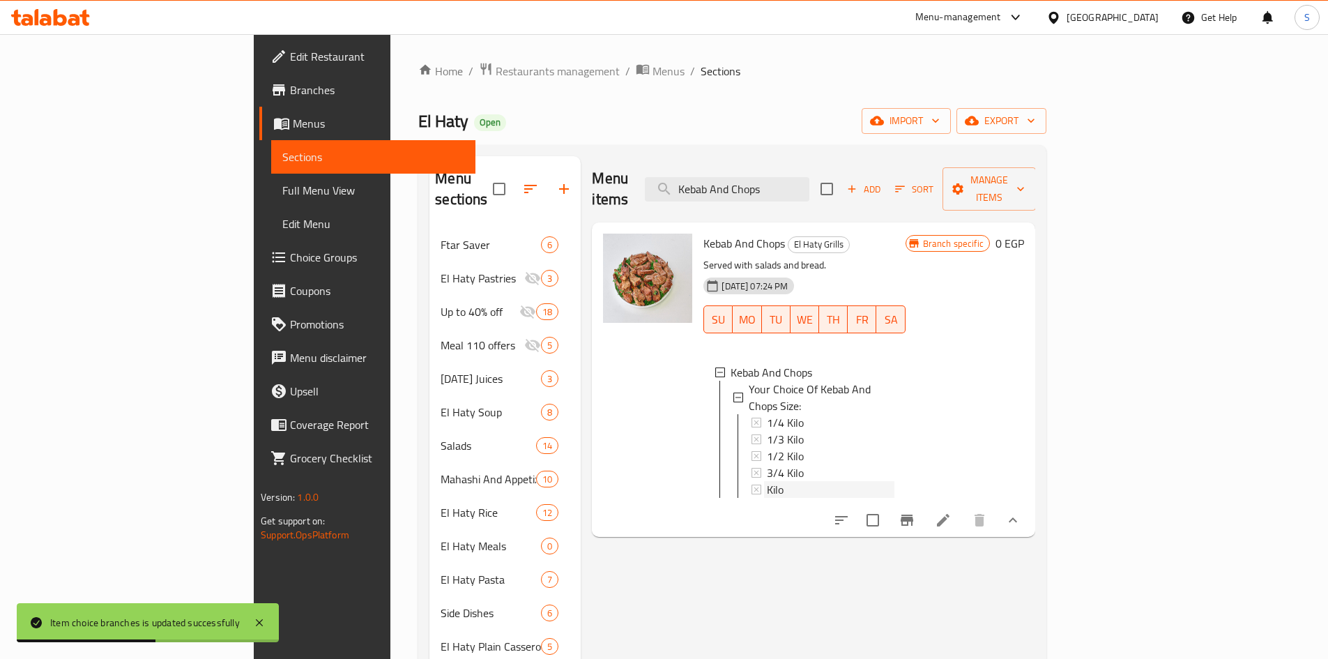
click at [767, 481] on div "Kilo" at bounding box center [830, 489] width 127 height 17
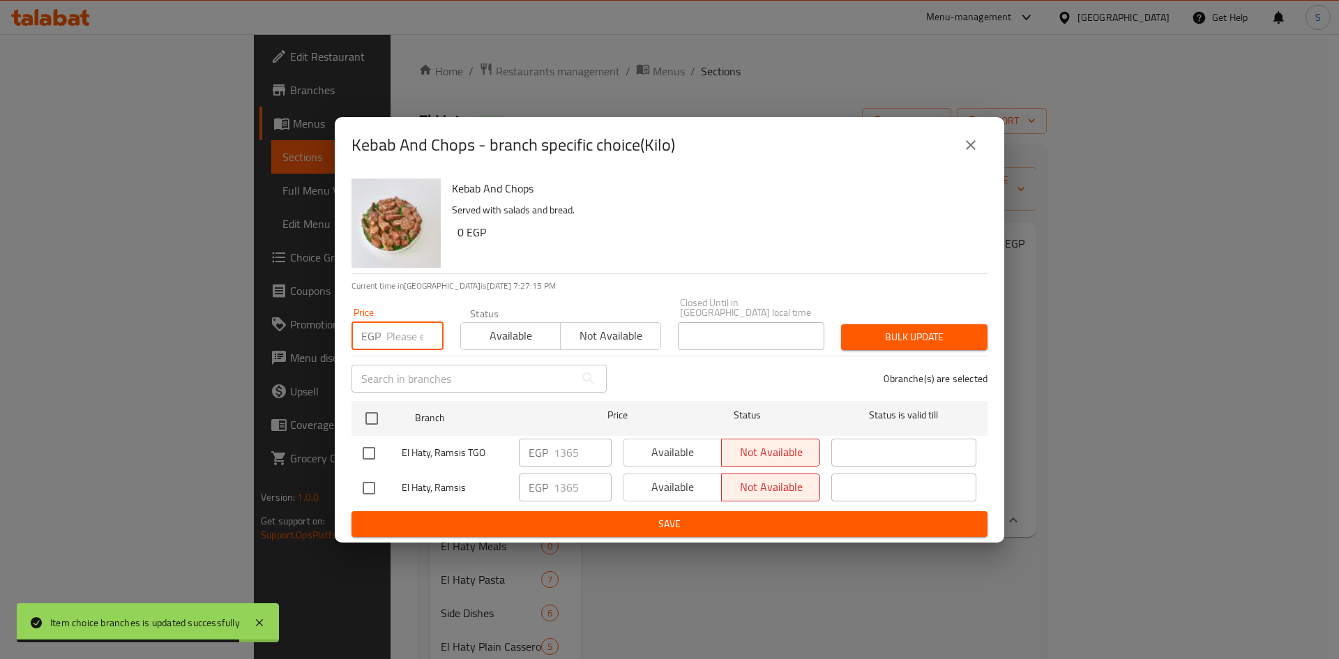
click at [399, 335] on input "number" at bounding box center [414, 336] width 57 height 28
paste input "1430"
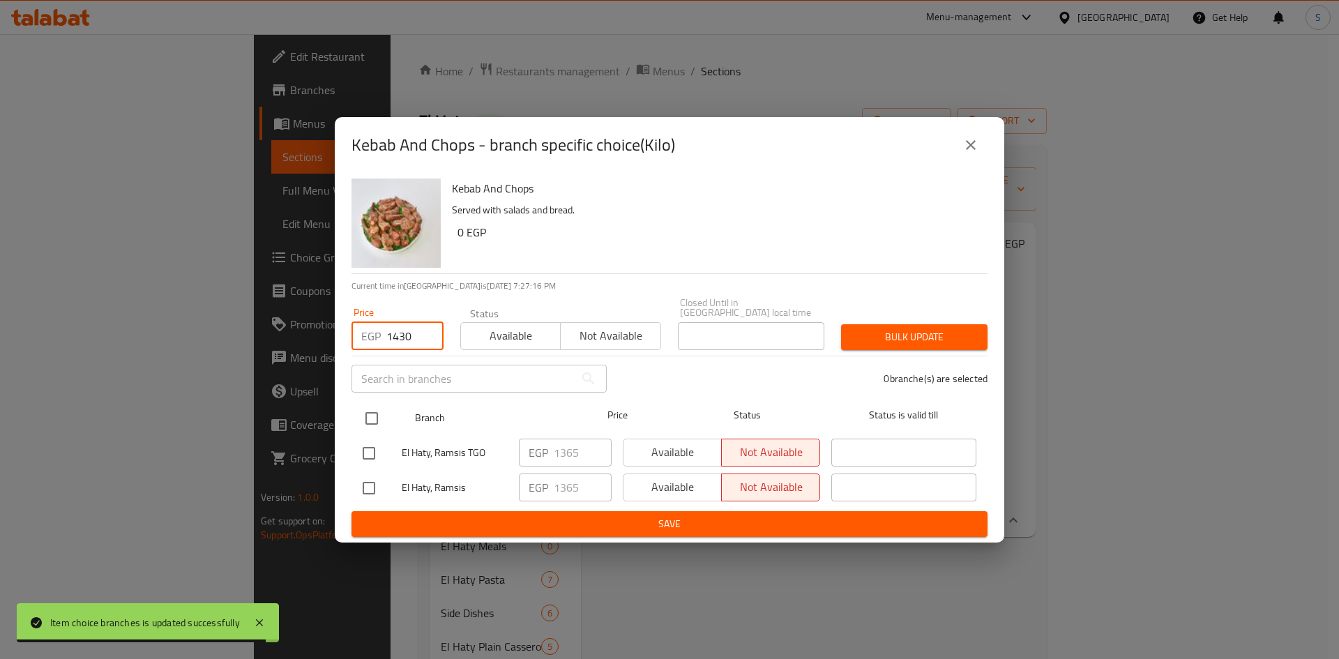
type input "1430"
click at [368, 419] on input "checkbox" at bounding box center [371, 418] width 29 height 29
checkbox input "true"
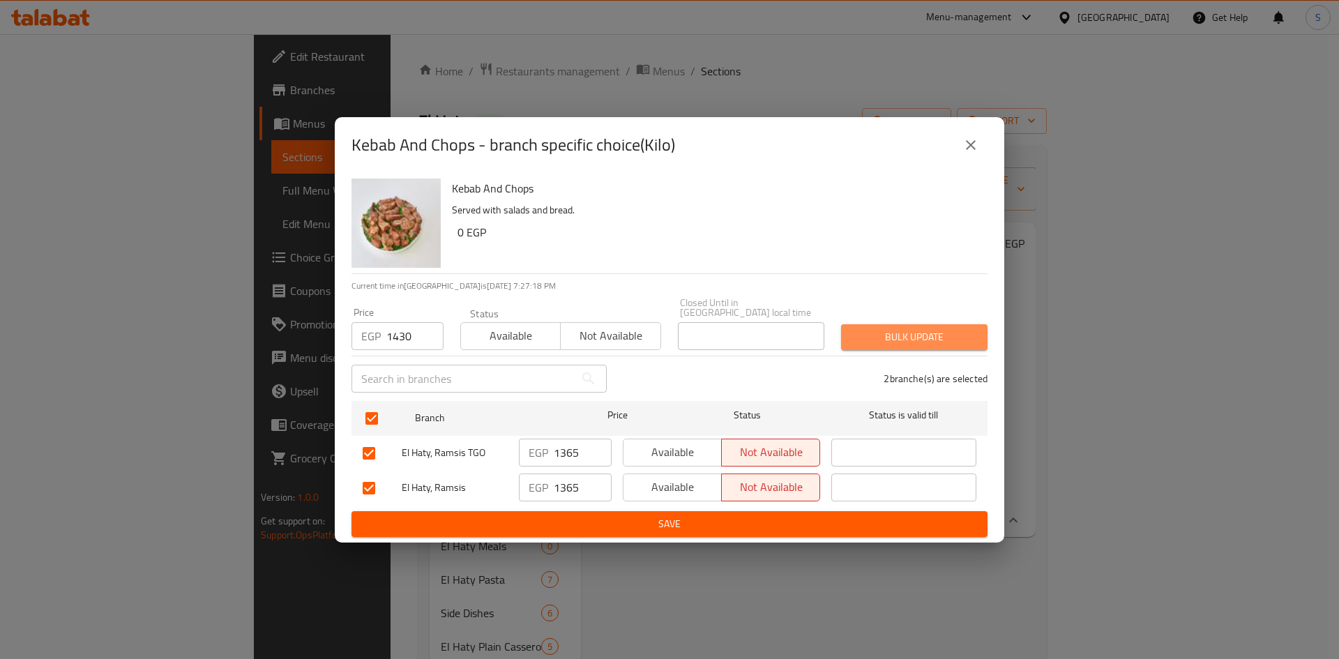
click at [866, 328] on span "Bulk update" at bounding box center [914, 336] width 124 height 17
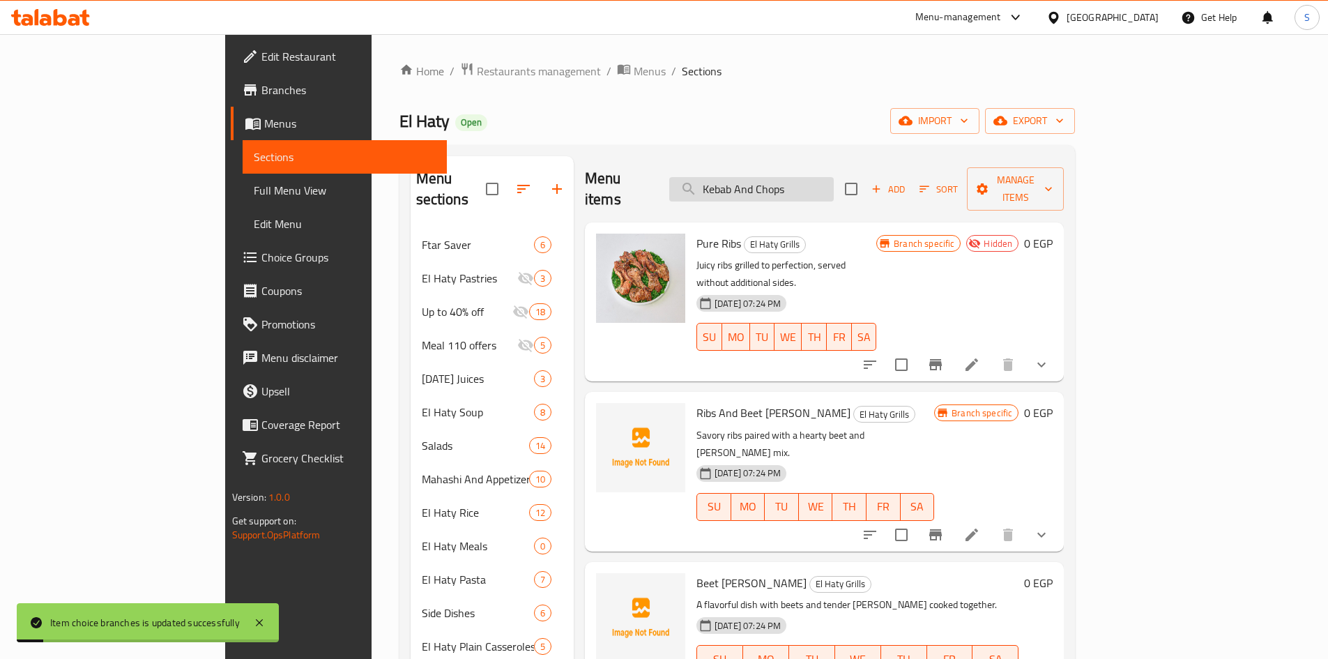
click at [834, 177] on input "Kebab And Chops" at bounding box center [751, 189] width 165 height 24
type input "Kebab And Chops"
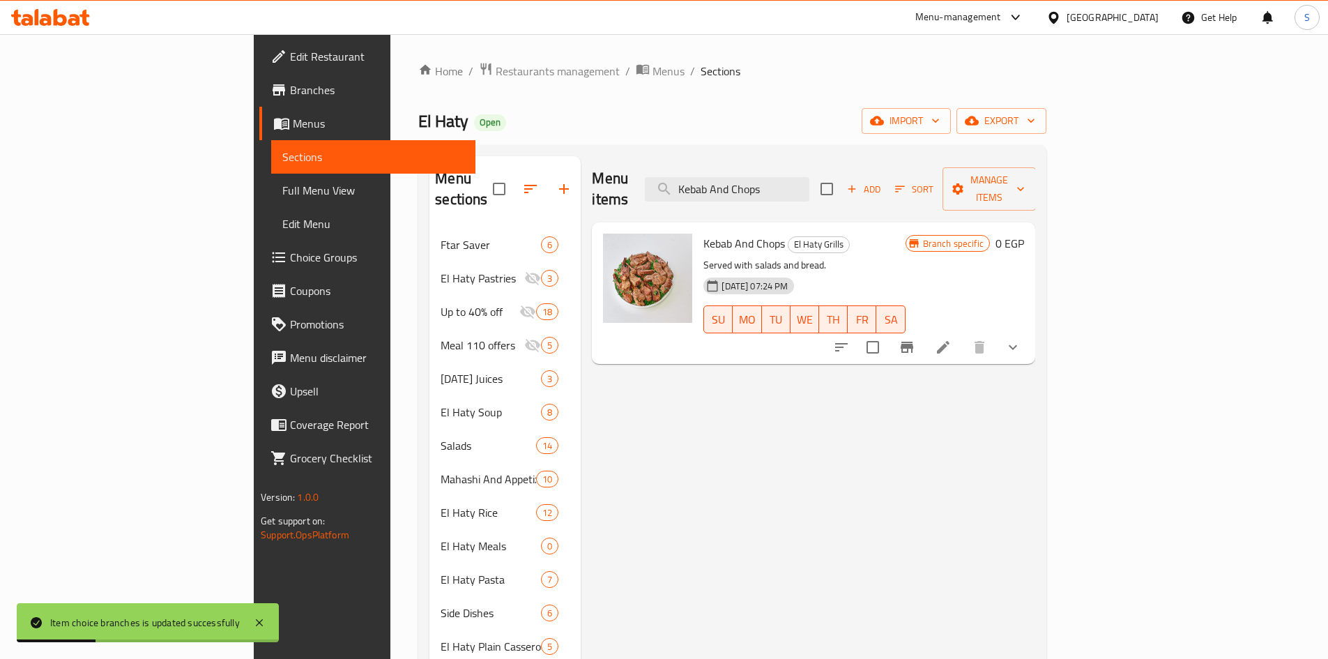
click at [1030, 331] on button "show more" at bounding box center [1012, 347] width 33 height 33
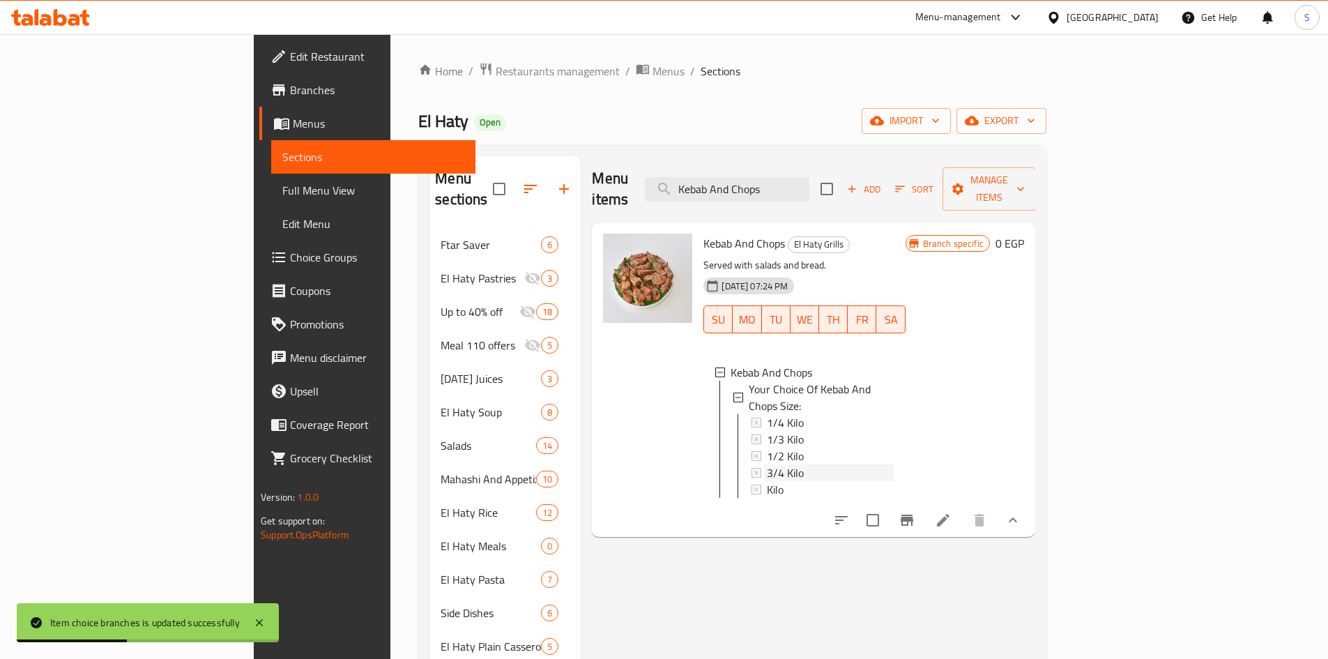
click at [789, 464] on div "3/4 Kilo" at bounding box center [830, 472] width 127 height 17
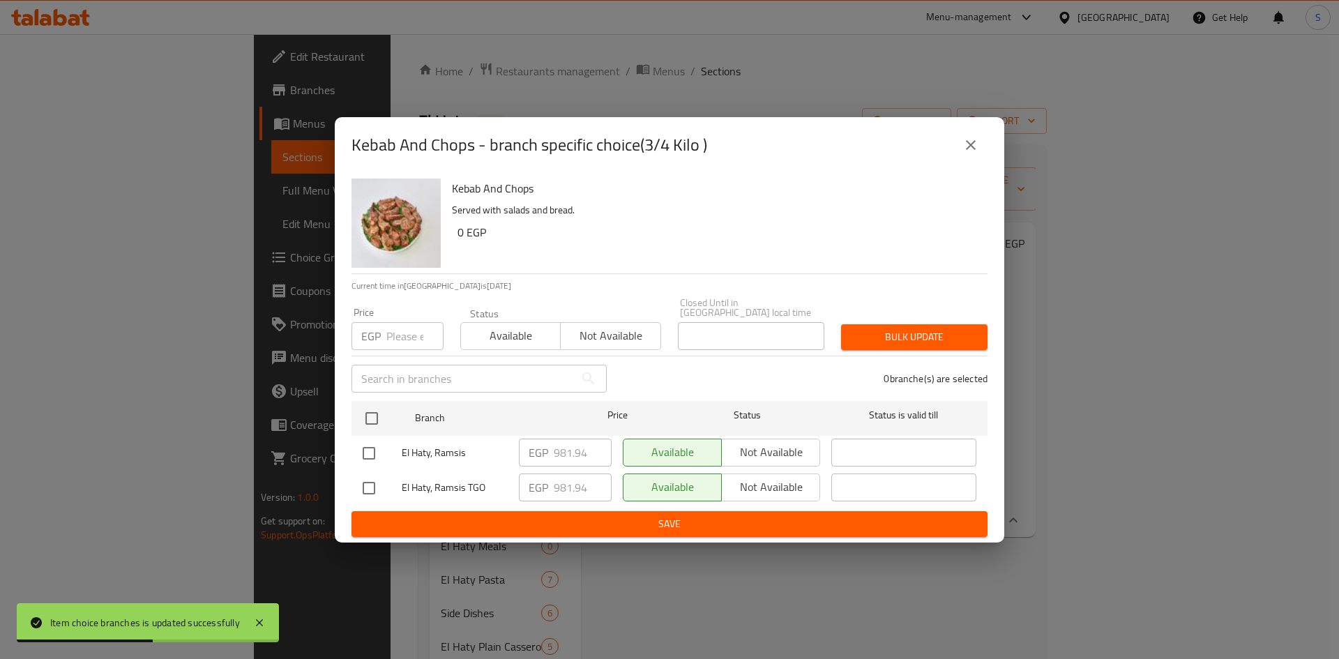
click at [404, 324] on input "number" at bounding box center [414, 336] width 57 height 28
paste input "1072.5"
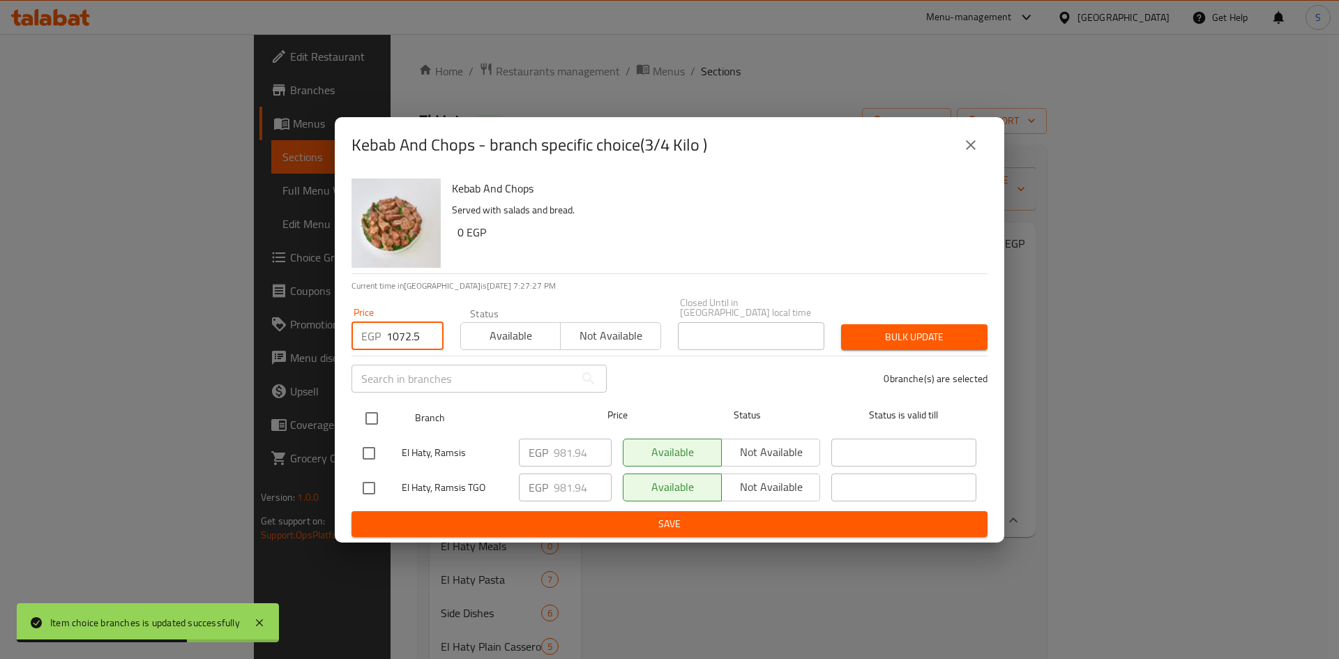
type input "1072.5"
click at [376, 411] on input "checkbox" at bounding box center [371, 418] width 29 height 29
checkbox input "true"
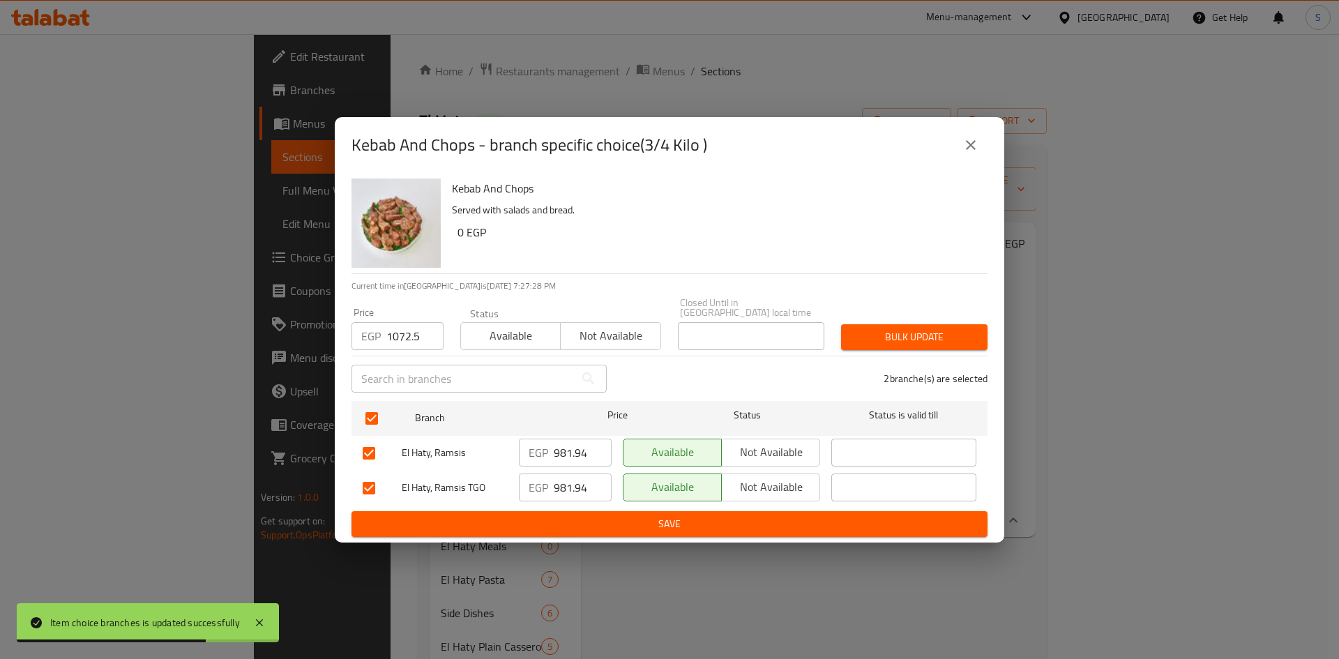
click at [932, 328] on span "Bulk update" at bounding box center [914, 336] width 124 height 17
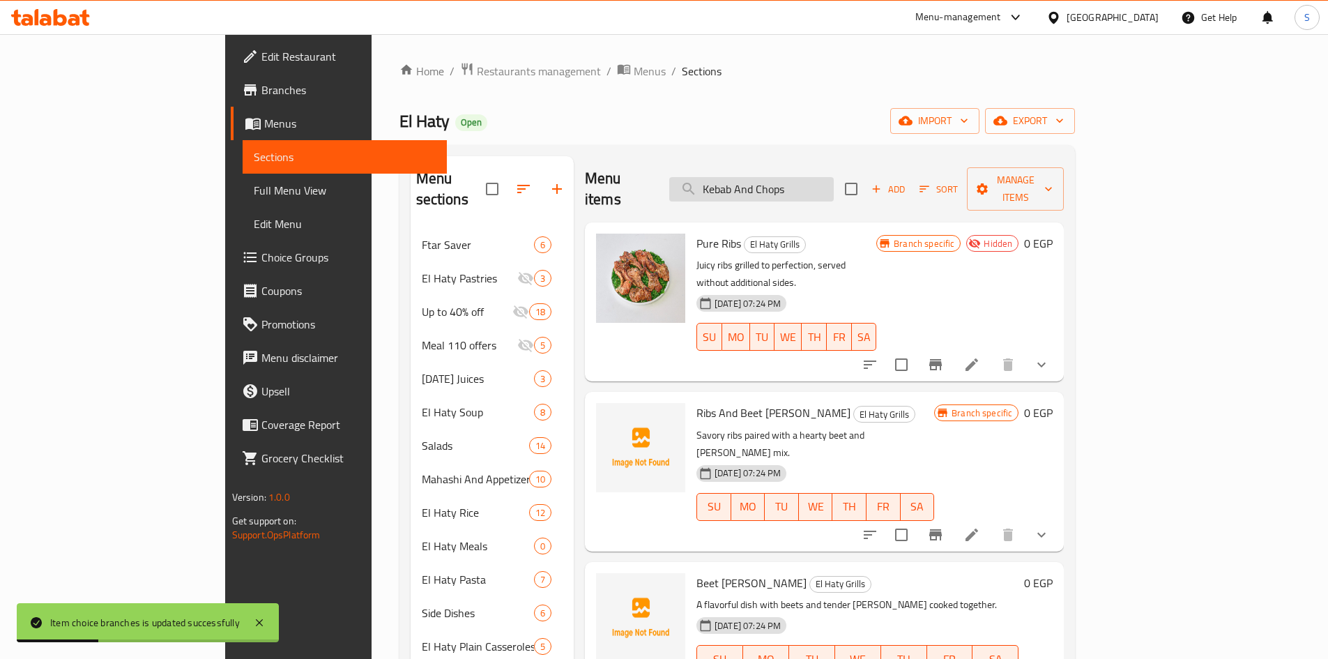
click at [834, 181] on input "Kebab And Chops" at bounding box center [751, 189] width 165 height 24
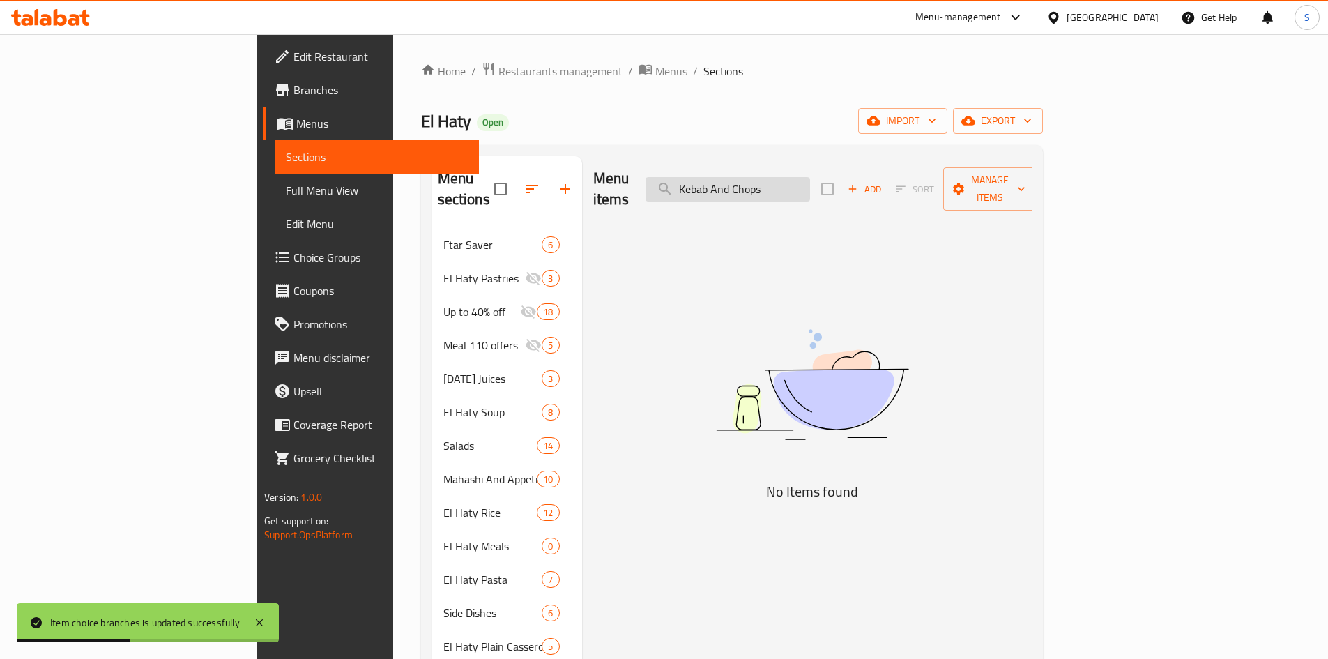
type input "Kebab And Chops"
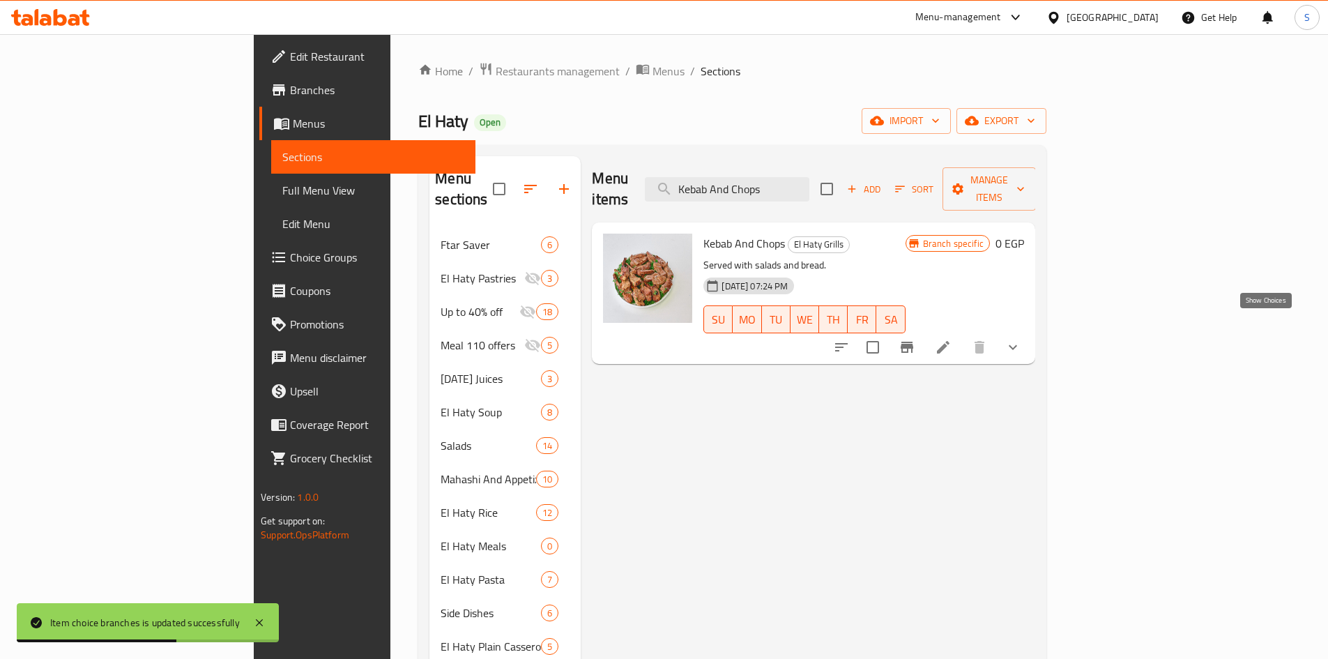
click at [1017, 345] on icon "show more" at bounding box center [1013, 347] width 8 height 5
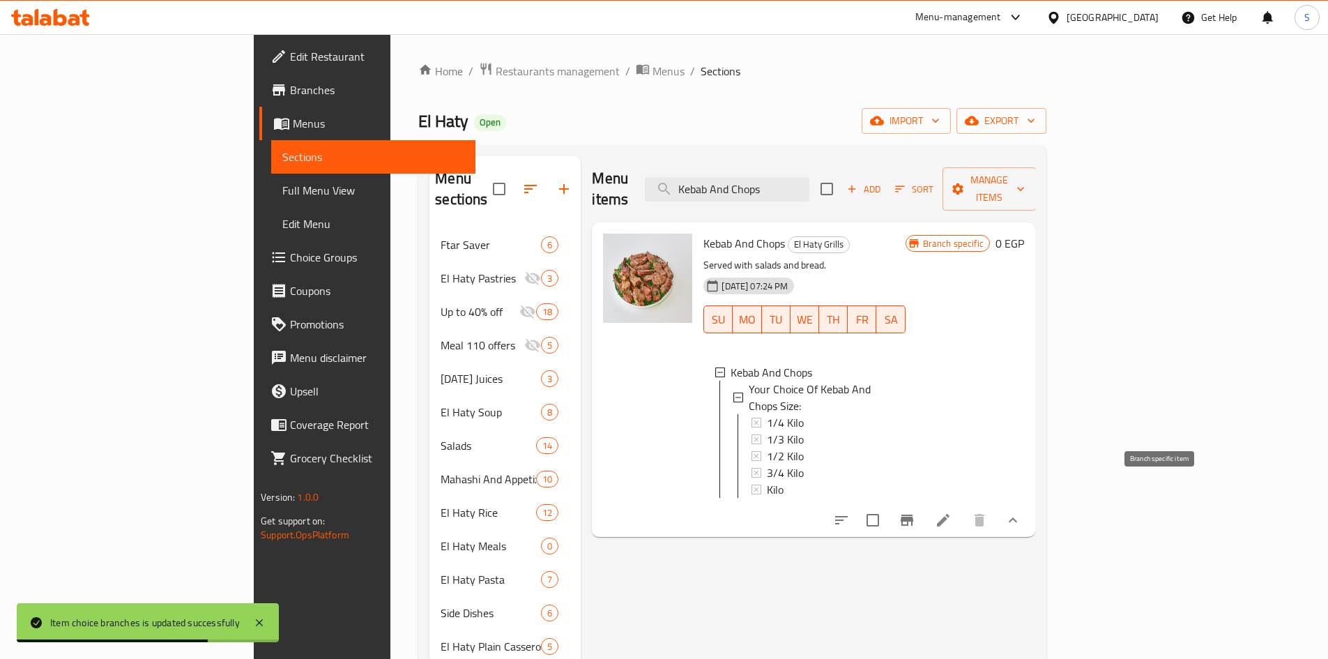
click at [913, 515] on icon "Branch-specific-item" at bounding box center [907, 520] width 13 height 11
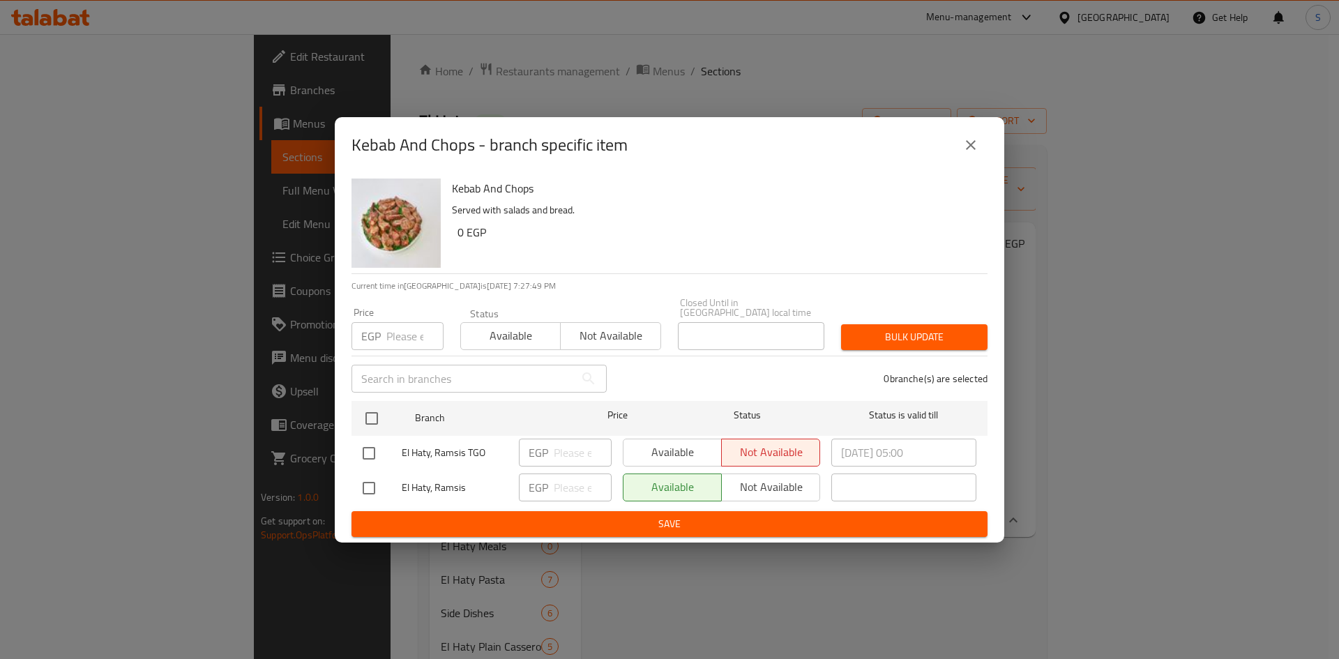
click at [969, 139] on button "close" at bounding box center [970, 144] width 33 height 33
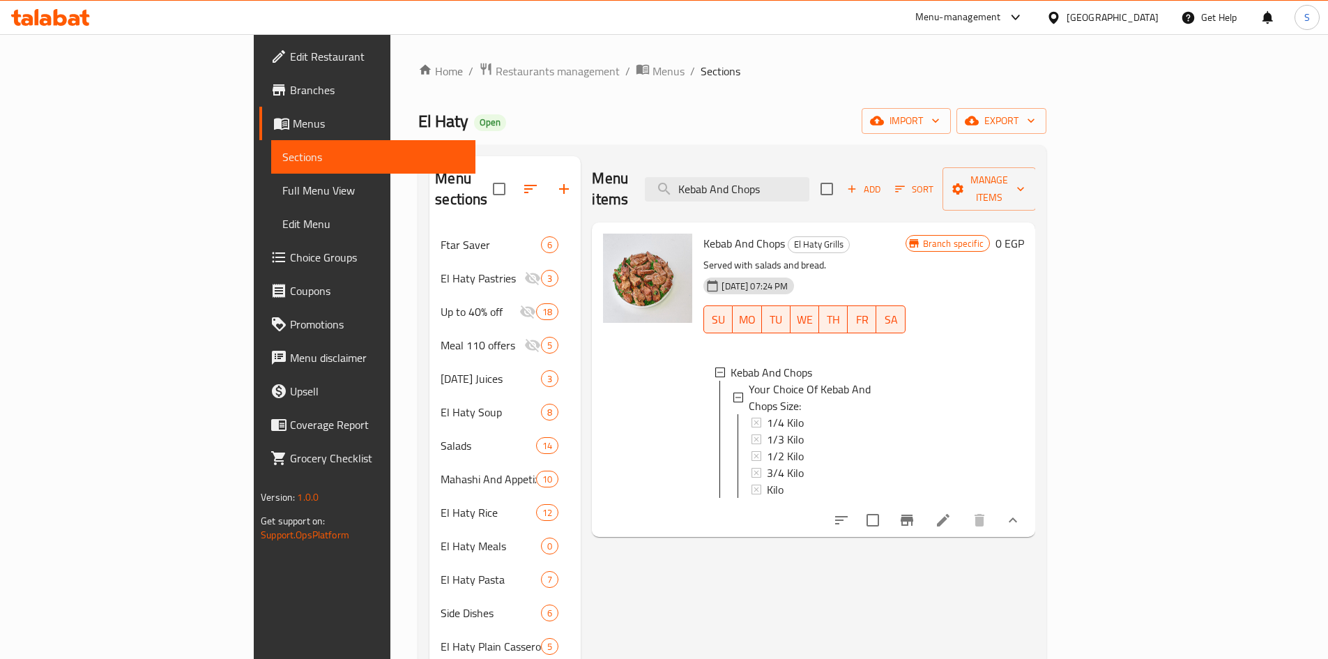
click at [952, 512] on icon at bounding box center [943, 520] width 17 height 17
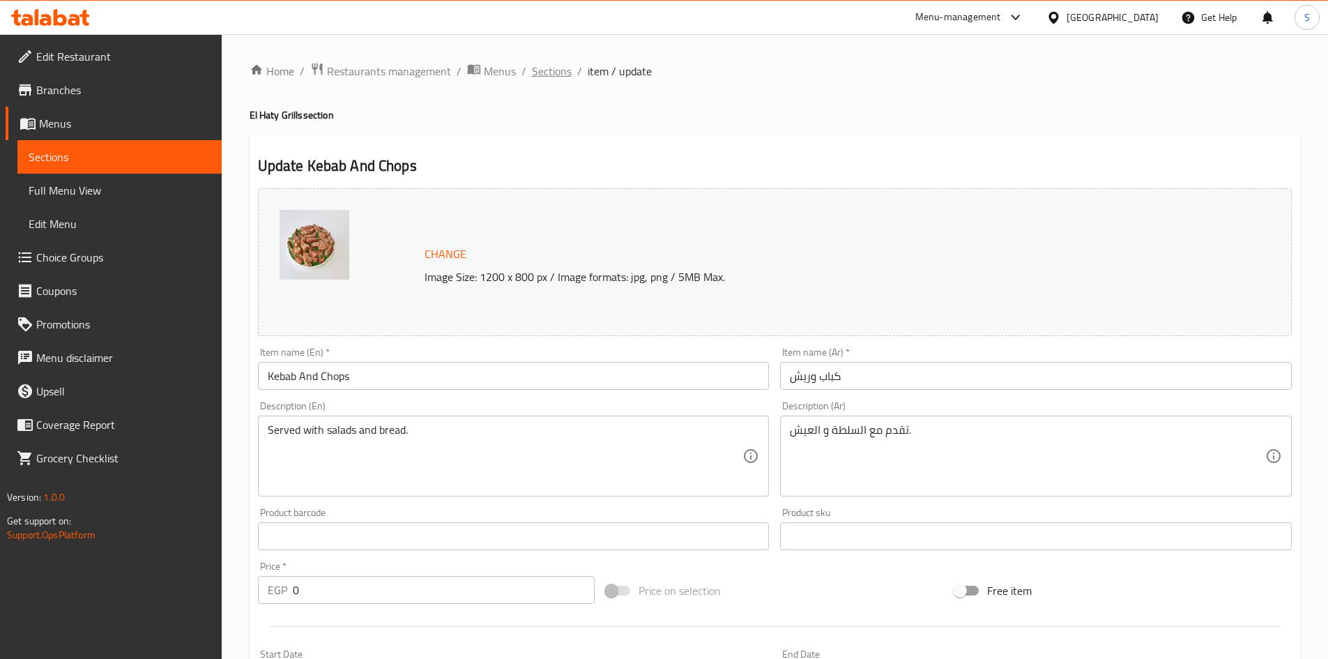
click at [542, 77] on span "Sections" at bounding box center [552, 71] width 40 height 17
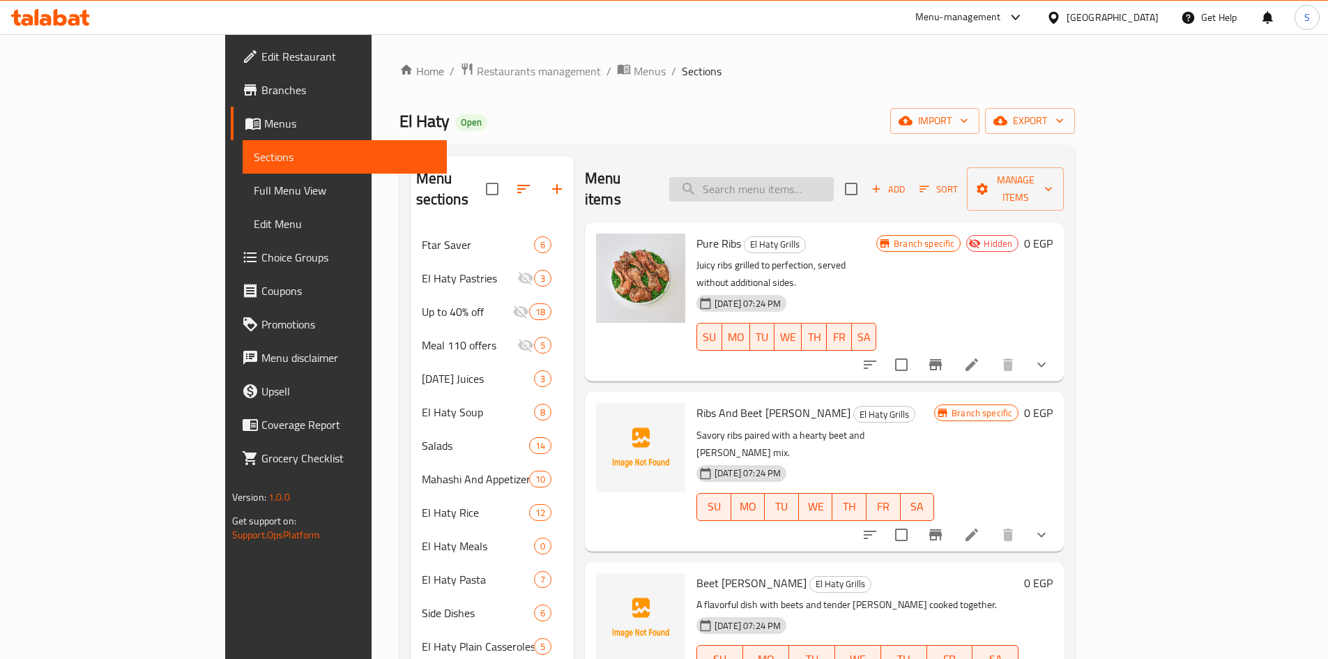
click at [834, 177] on input "search" at bounding box center [751, 189] width 165 height 24
paste input "Kebab And Chops"
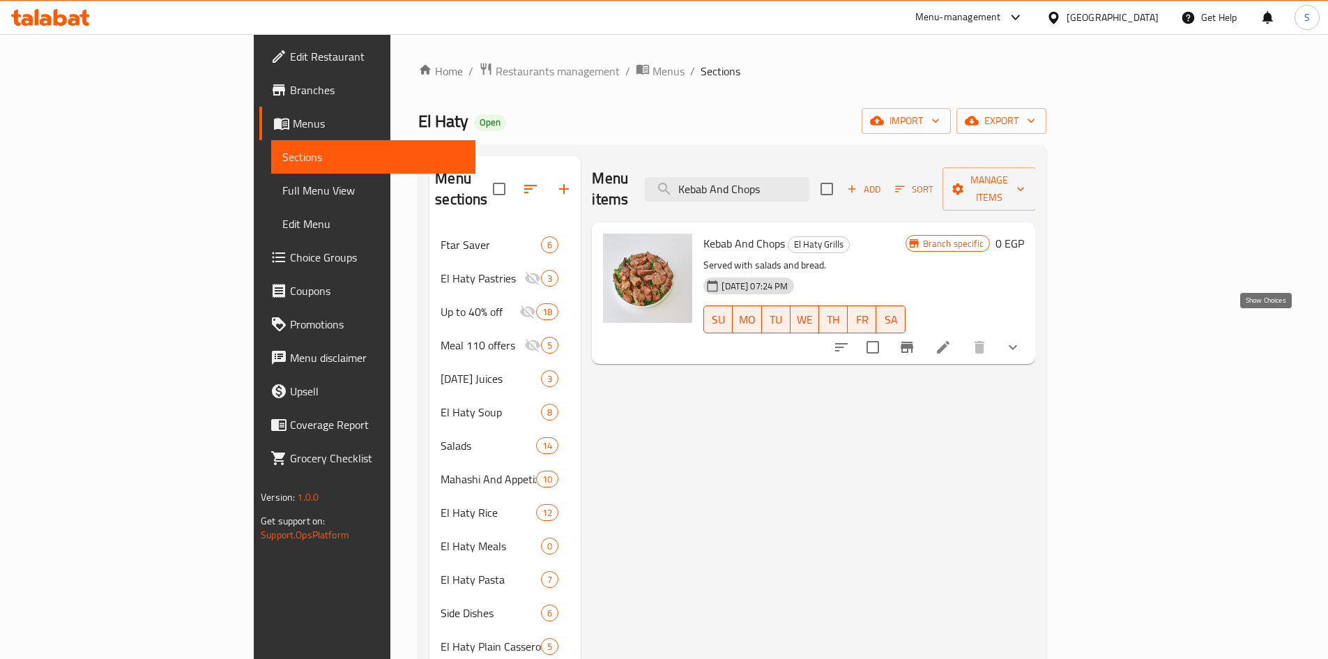
click at [1022, 339] on icon "show more" at bounding box center [1013, 347] width 17 height 17
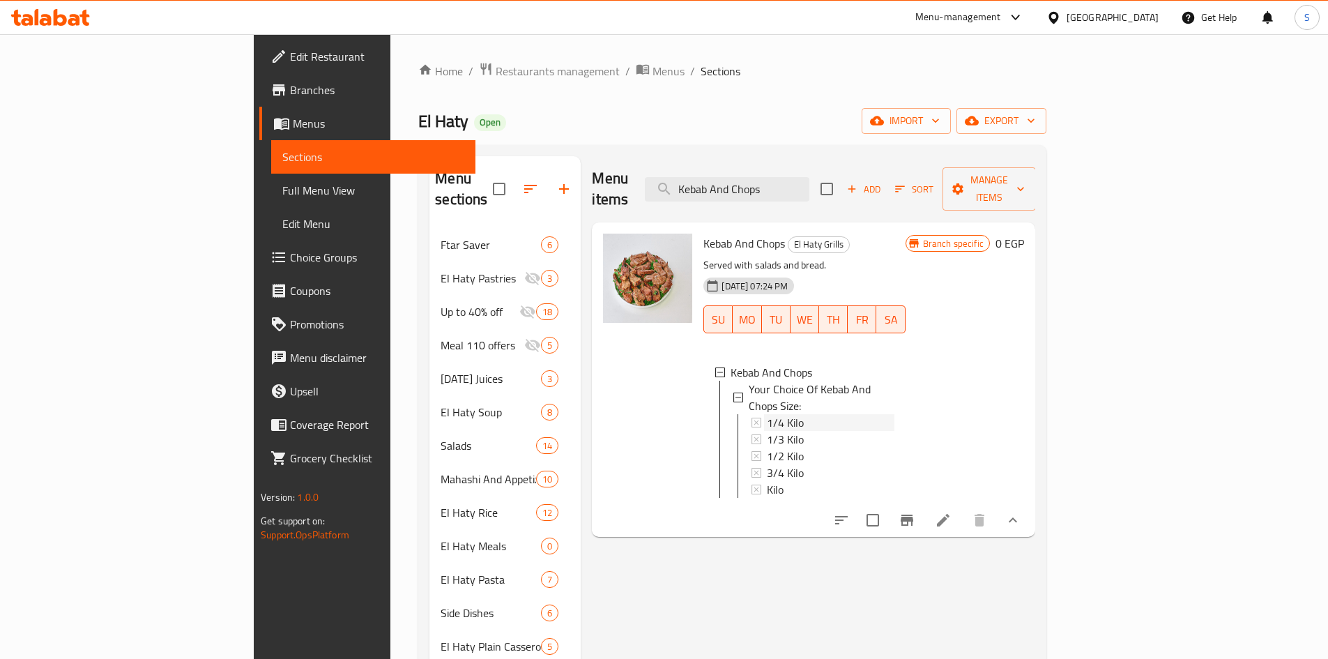
click at [767, 414] on div "1/4 Kilo" at bounding box center [830, 422] width 127 height 17
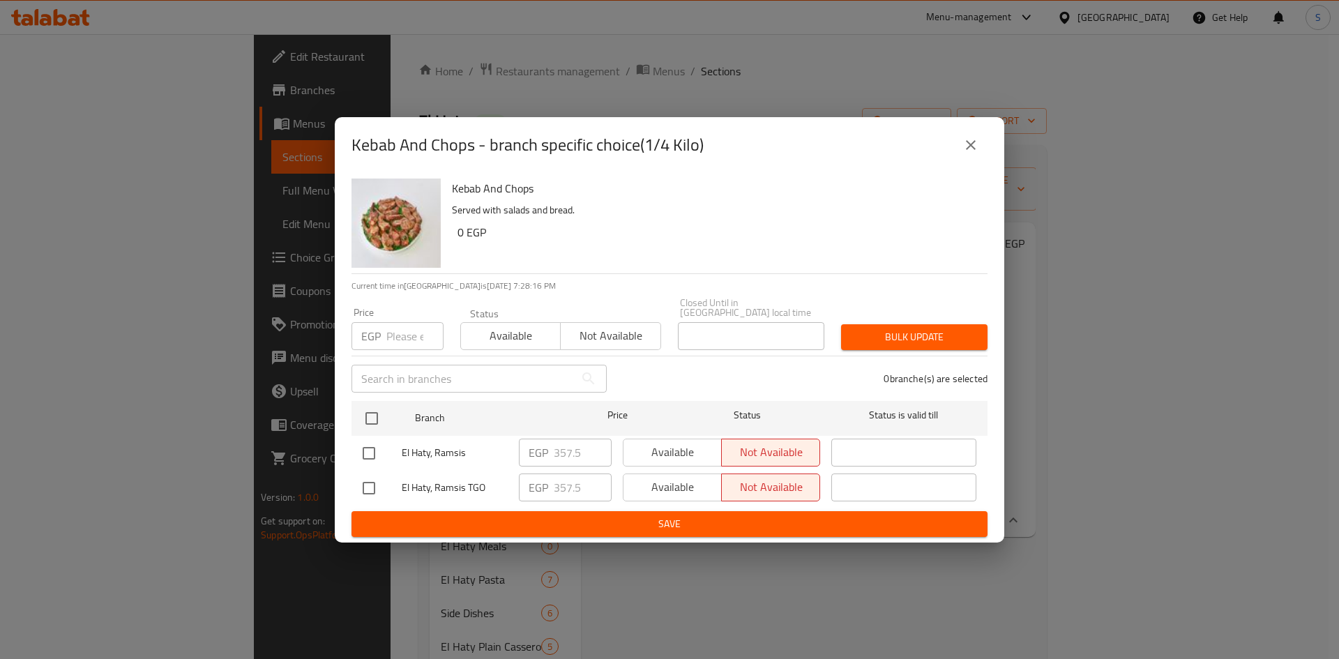
click at [976, 137] on button "close" at bounding box center [970, 144] width 33 height 33
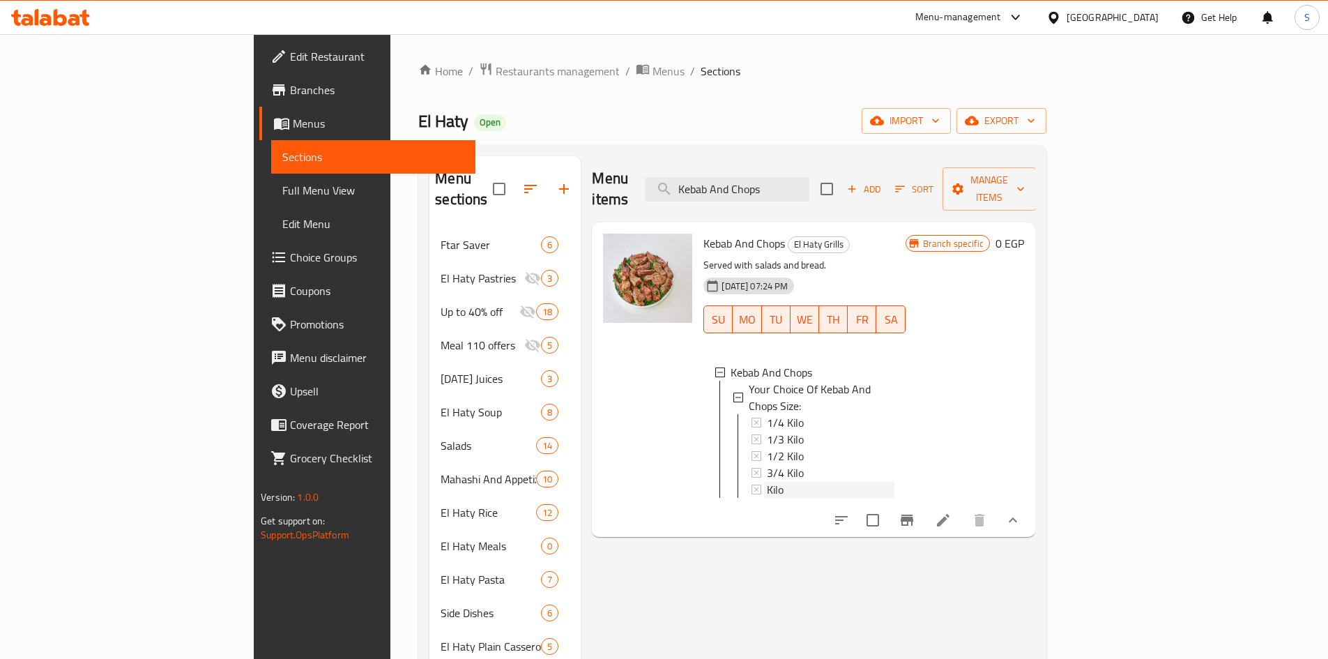
click at [767, 481] on div "Kilo" at bounding box center [830, 489] width 127 height 17
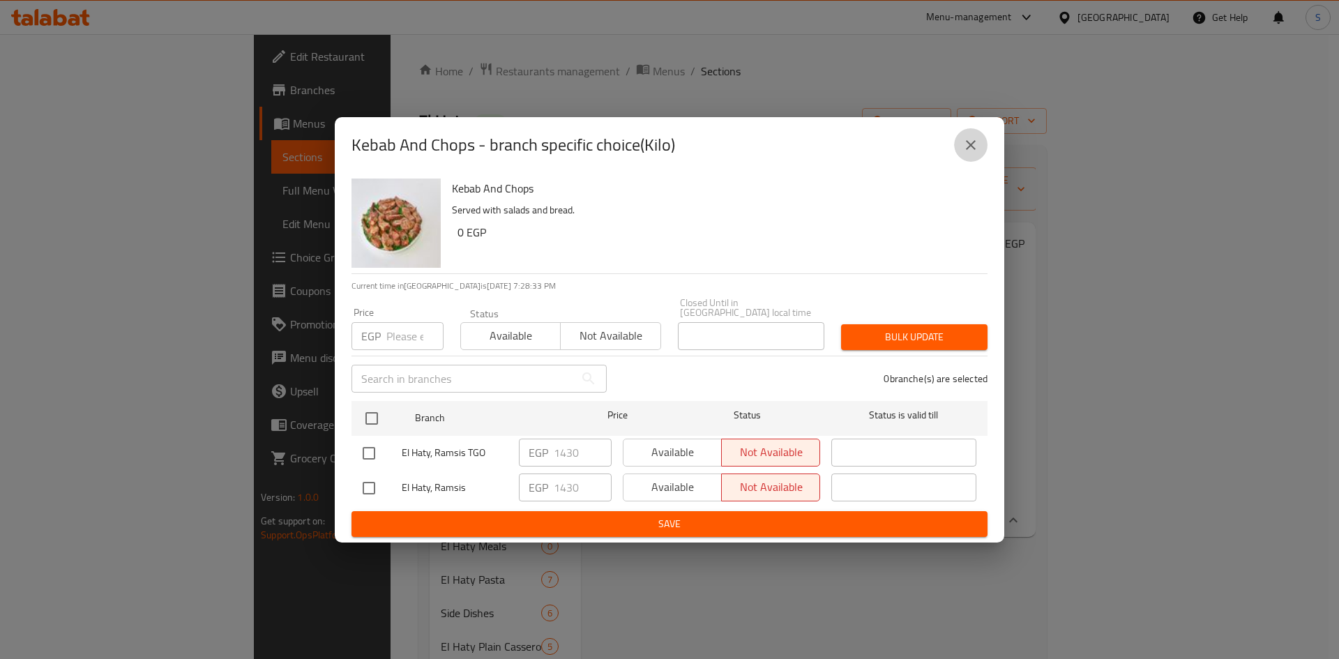
click at [958, 151] on button "close" at bounding box center [970, 144] width 33 height 33
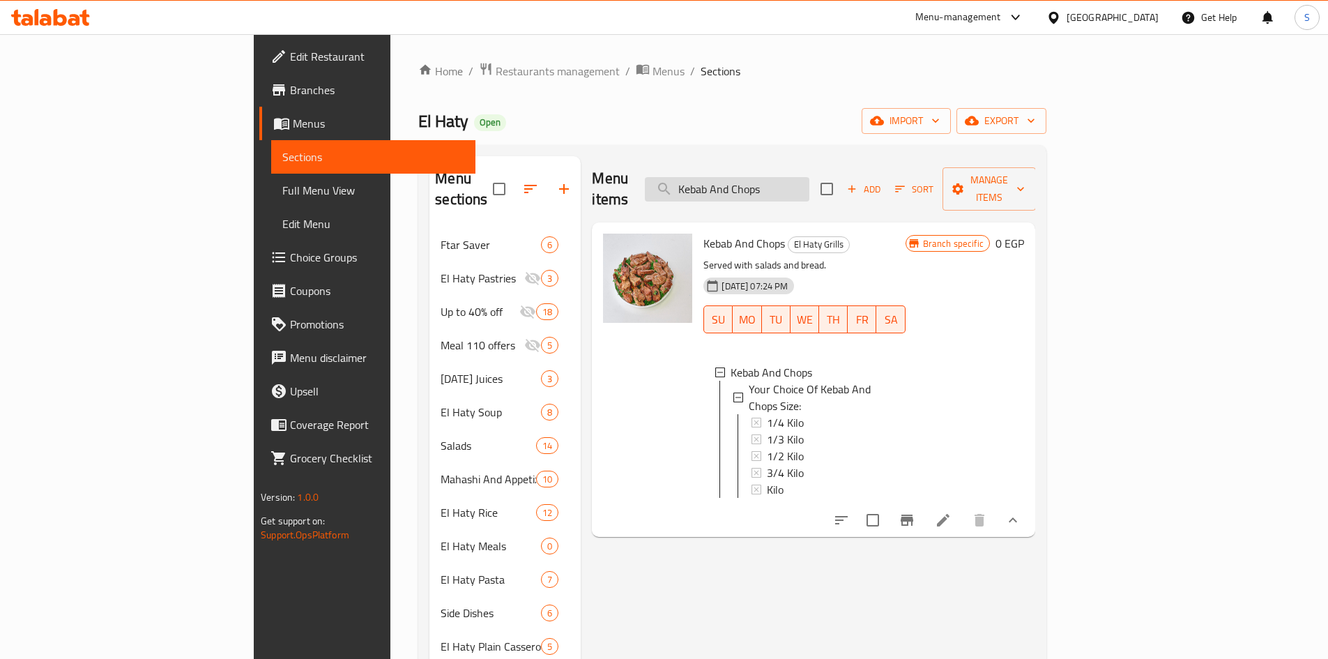
click at [810, 177] on input "Kebab And Chops" at bounding box center [727, 189] width 165 height 24
paste input "Chops And Tarb"
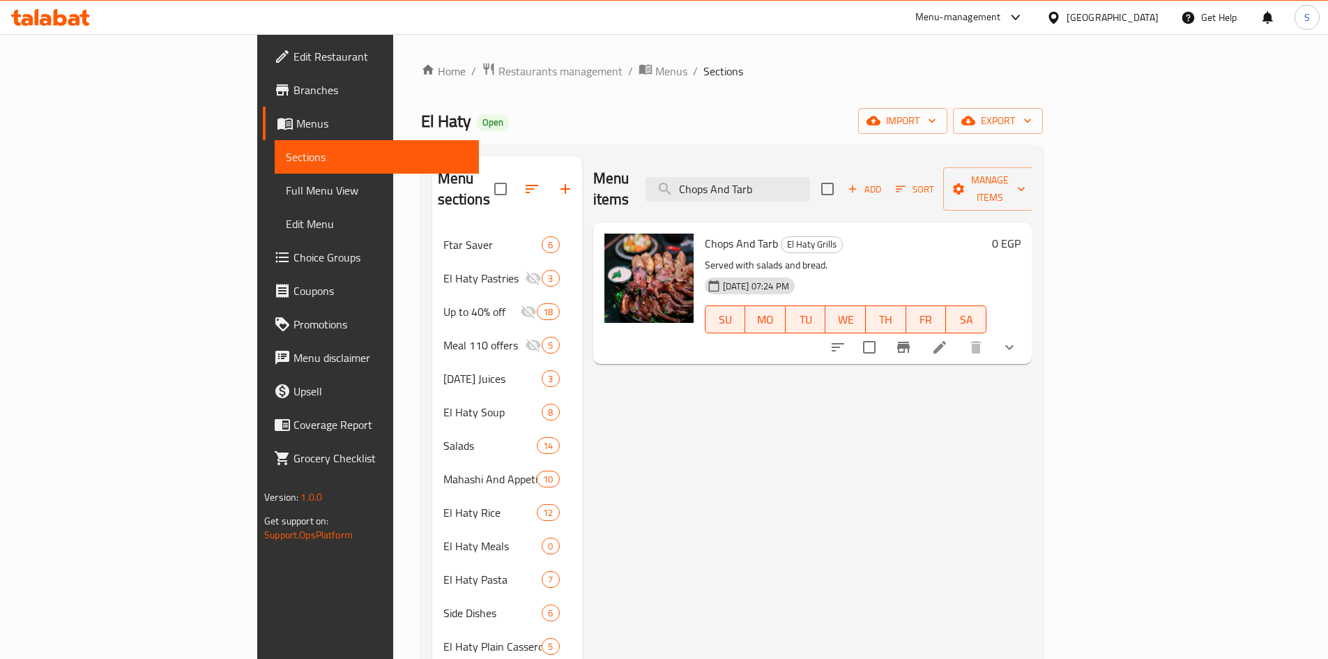
type input "Chops And Tarb"
click at [1026, 331] on button "show more" at bounding box center [1009, 347] width 33 height 33
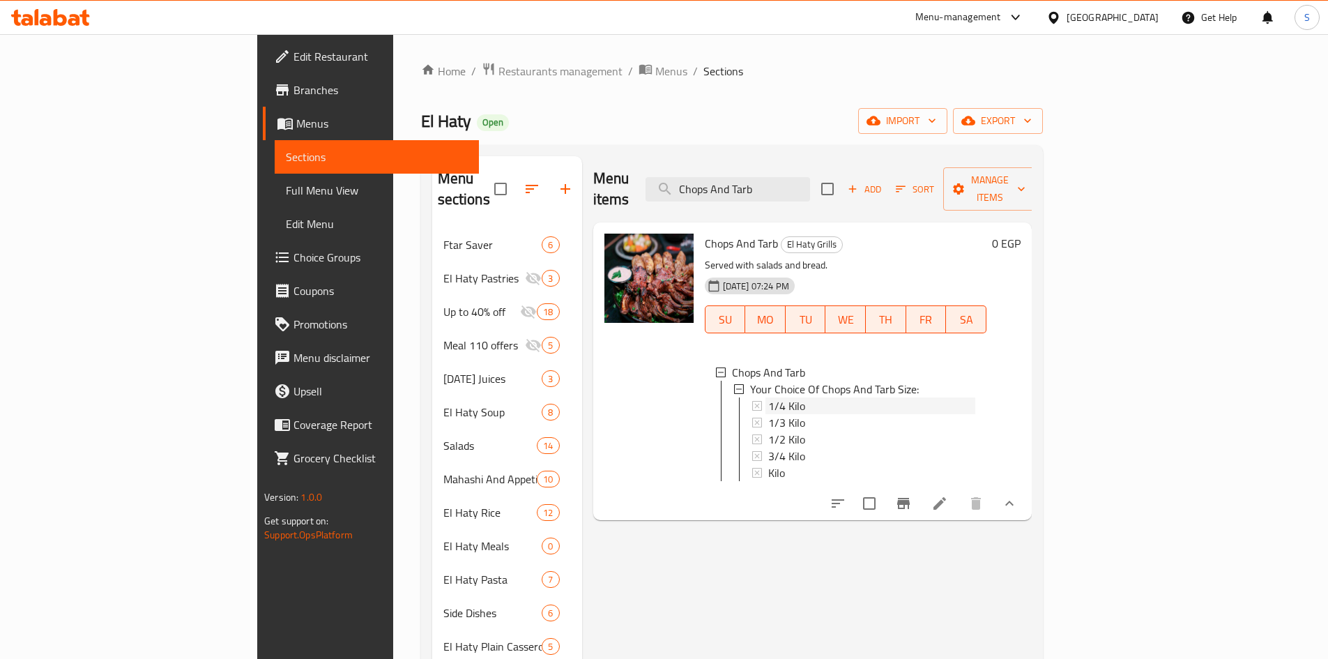
click at [768, 397] on div "1/4 Kilo" at bounding box center [871, 405] width 207 height 17
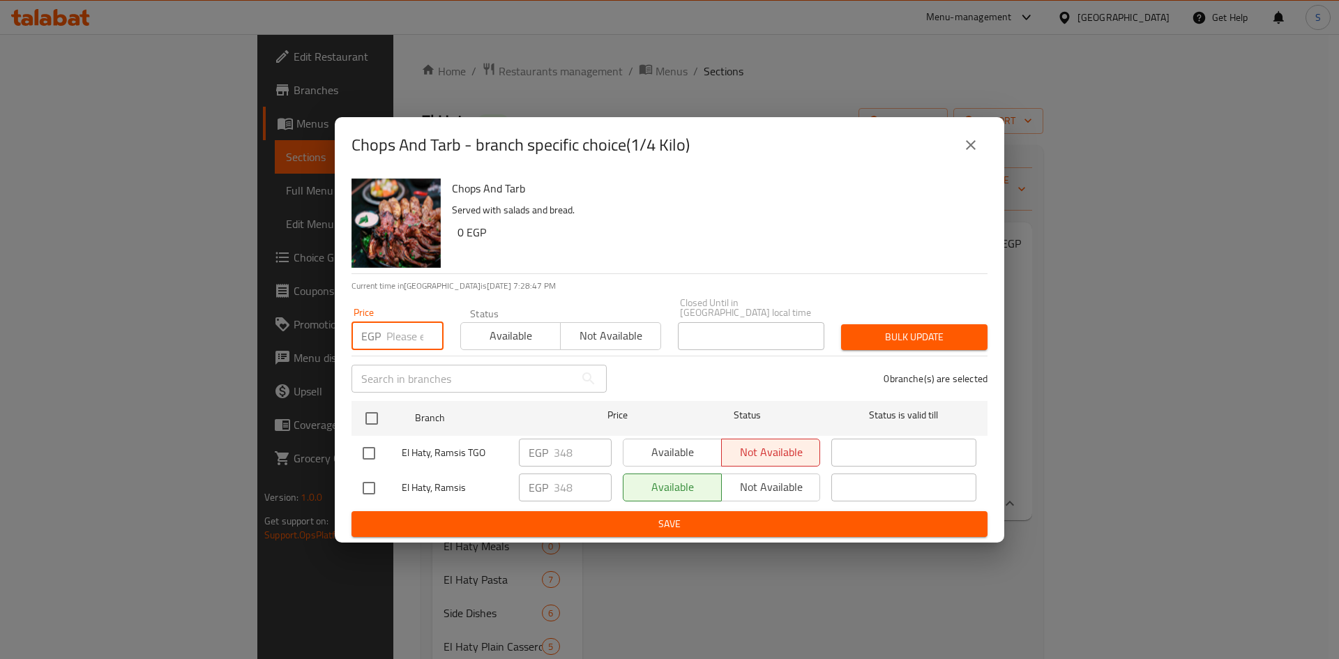
click at [412, 333] on input "number" at bounding box center [414, 336] width 57 height 28
paste input "363.98875"
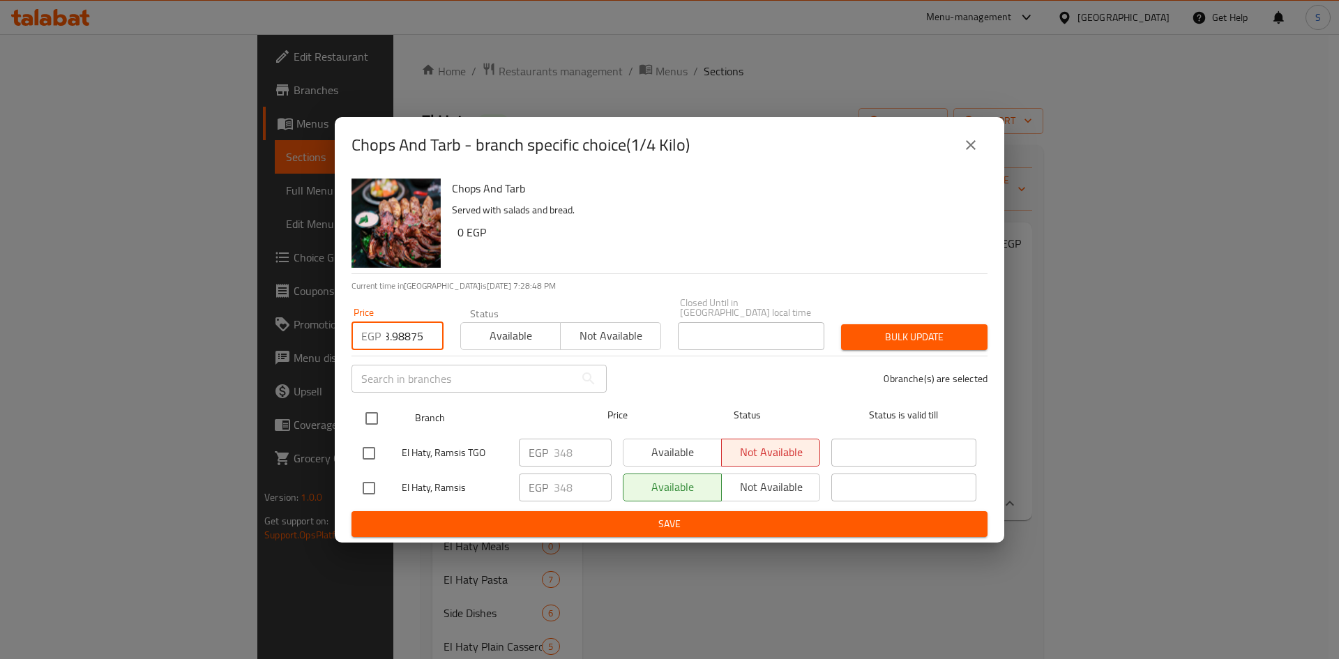
type input "363.98875"
click at [371, 412] on input "checkbox" at bounding box center [371, 418] width 29 height 29
checkbox input "true"
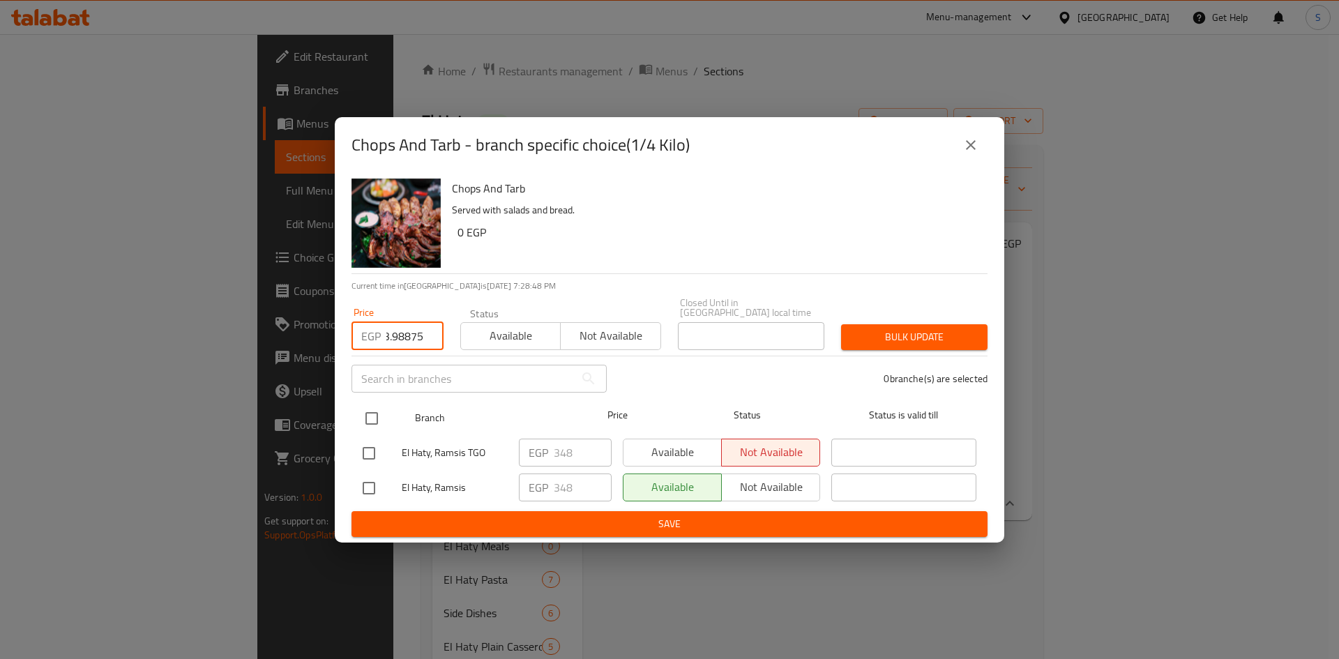
scroll to position [0, 0]
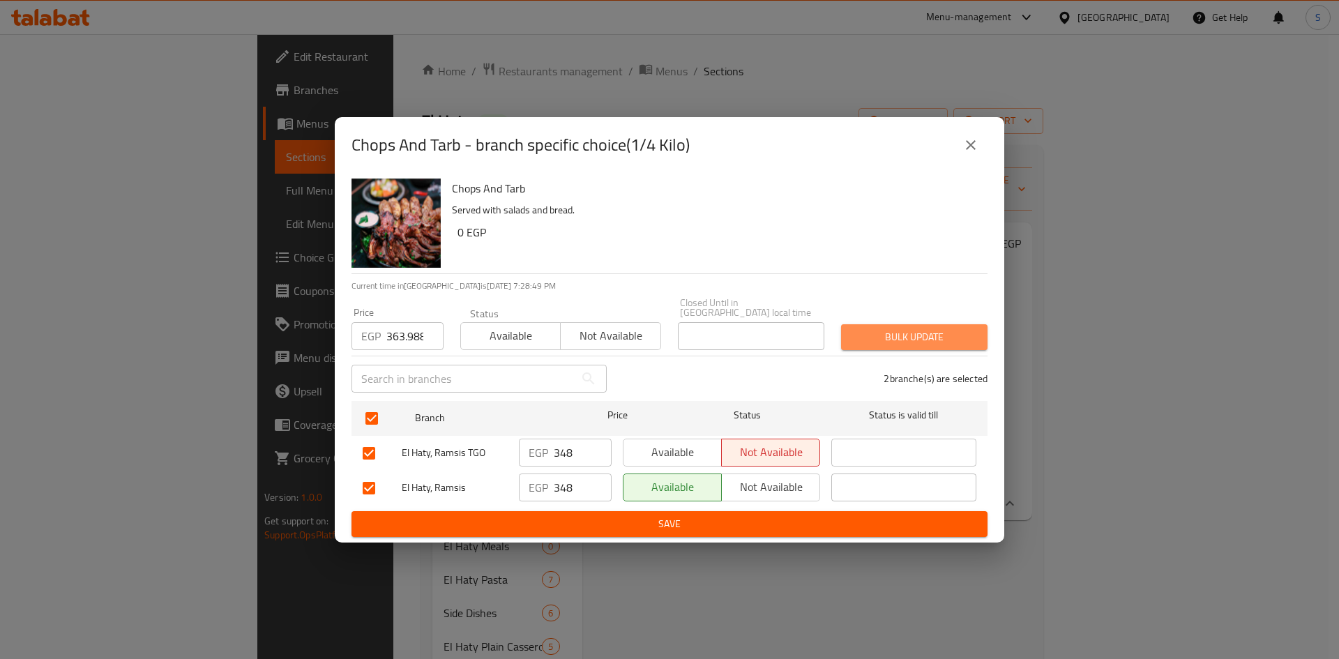
click at [911, 344] on button "Bulk update" at bounding box center [914, 337] width 146 height 26
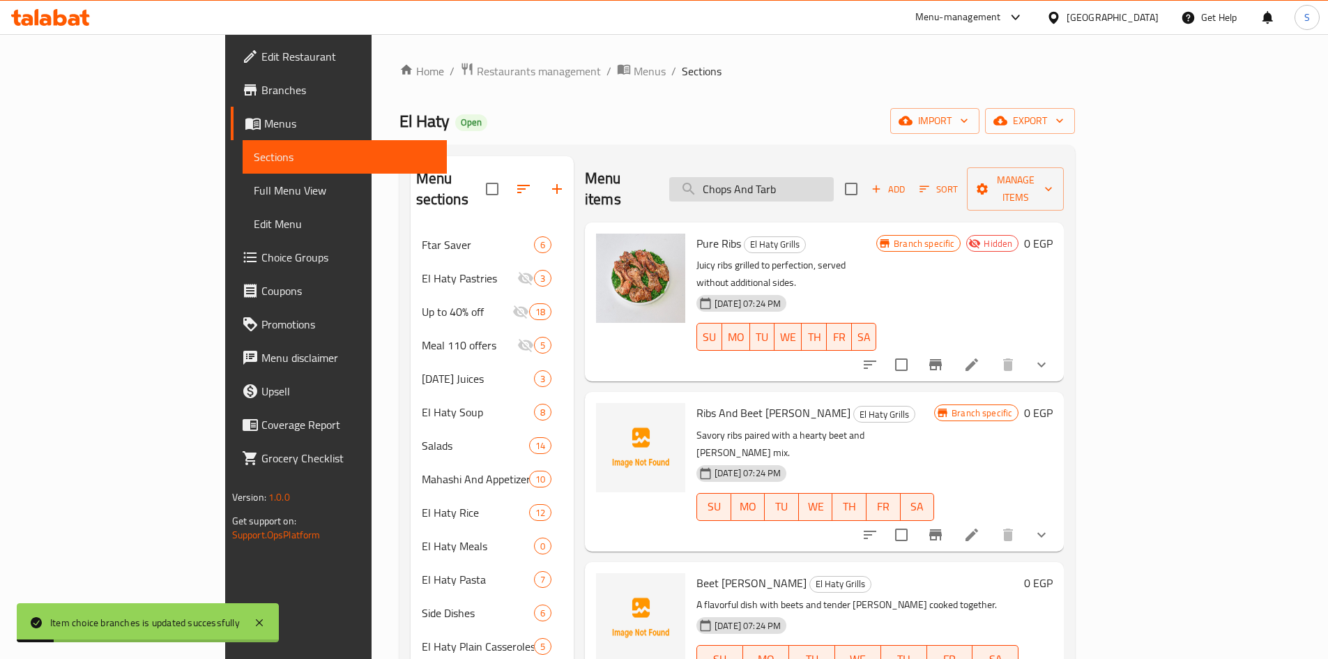
click at [834, 177] on input "Chops And Tarb" at bounding box center [751, 189] width 165 height 24
type input "Chops And Tarb"
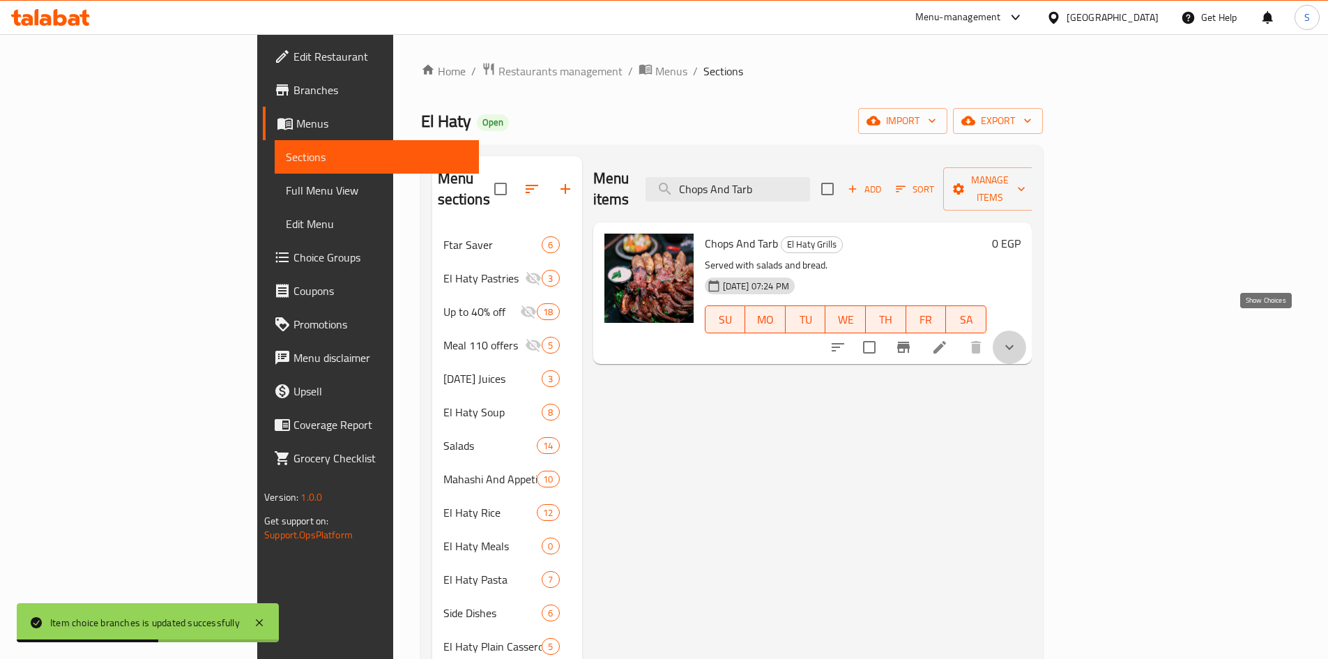
click at [1014, 345] on icon "show more" at bounding box center [1010, 347] width 8 height 5
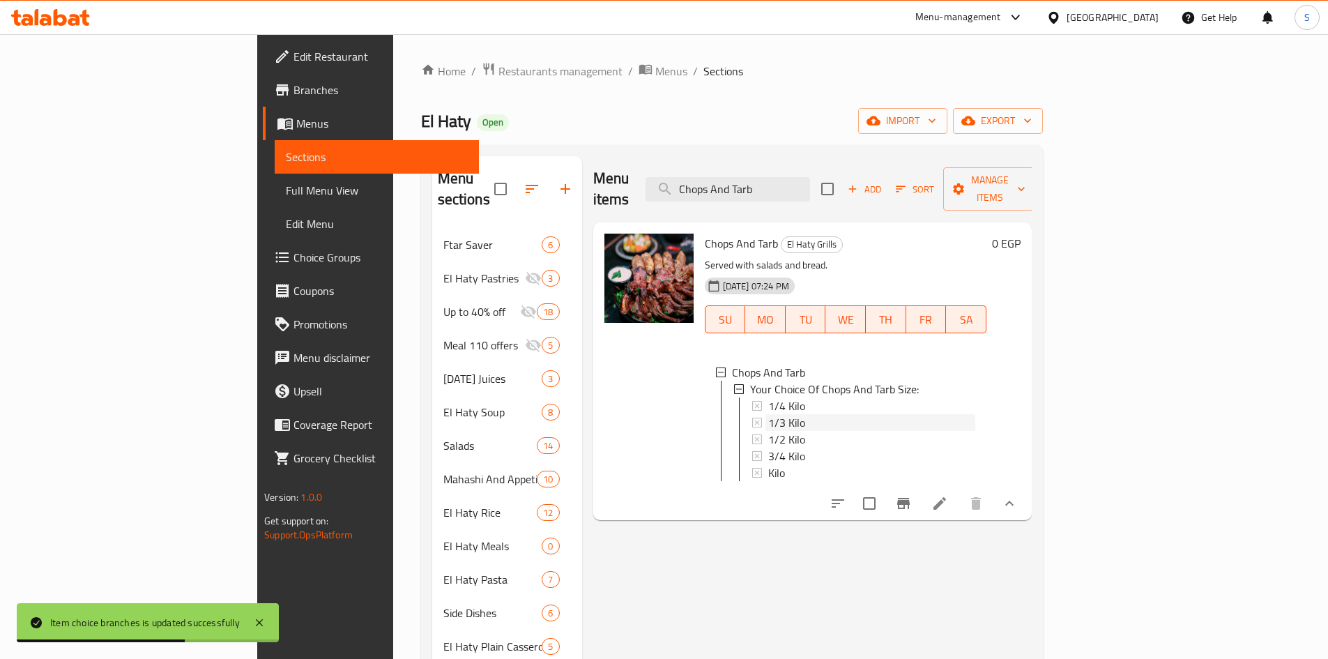
click at [768, 414] on span "1/3 Kilo" at bounding box center [786, 422] width 37 height 17
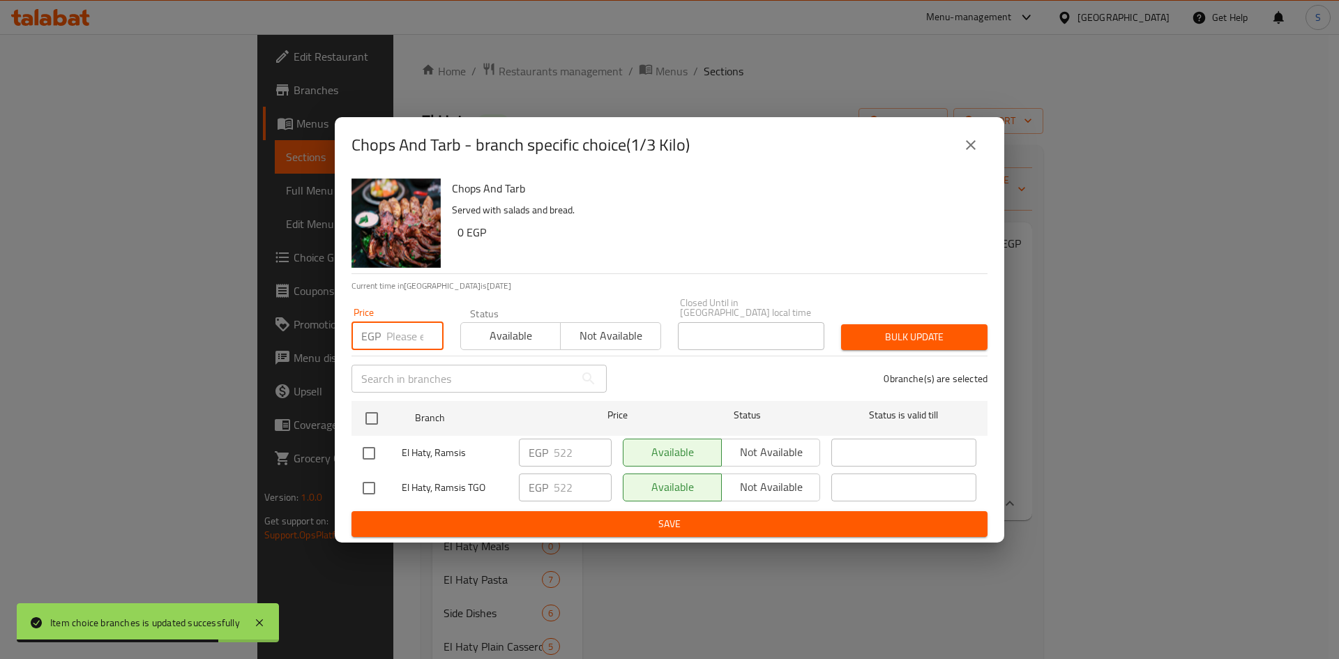
click at [397, 338] on input "number" at bounding box center [414, 336] width 57 height 28
paste input "545.983125"
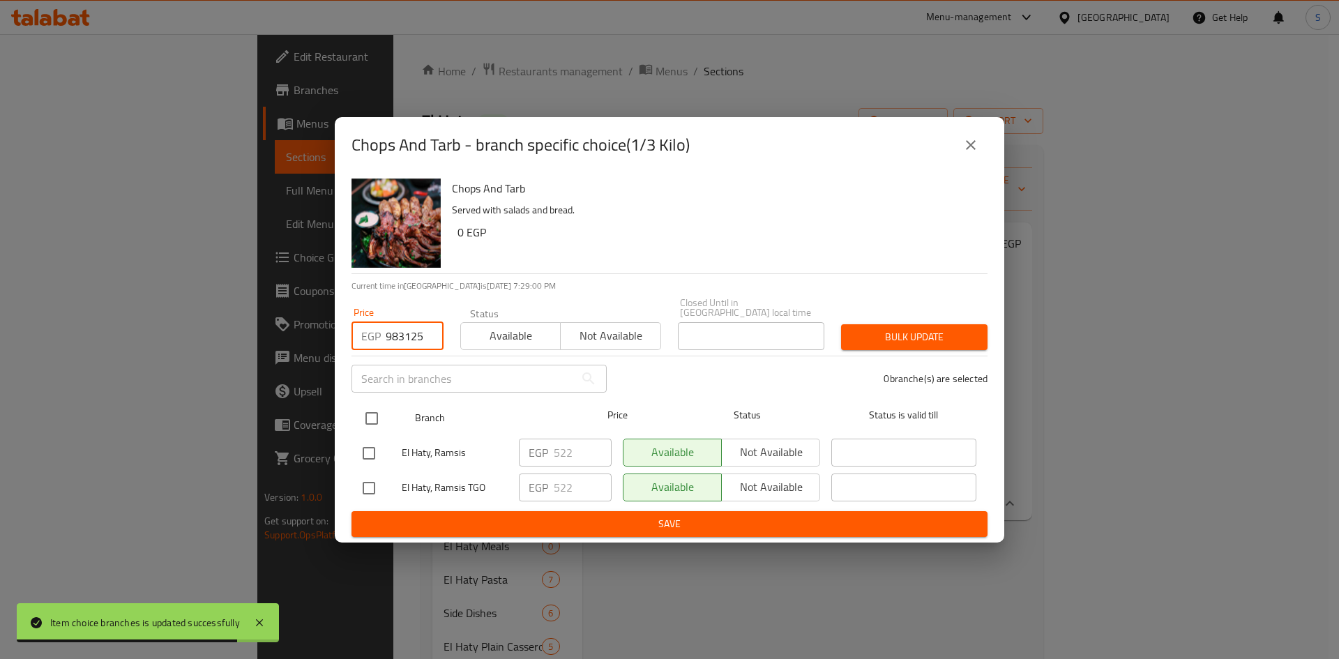
type input "545.983125"
click at [376, 418] on input "checkbox" at bounding box center [371, 418] width 29 height 29
checkbox input "true"
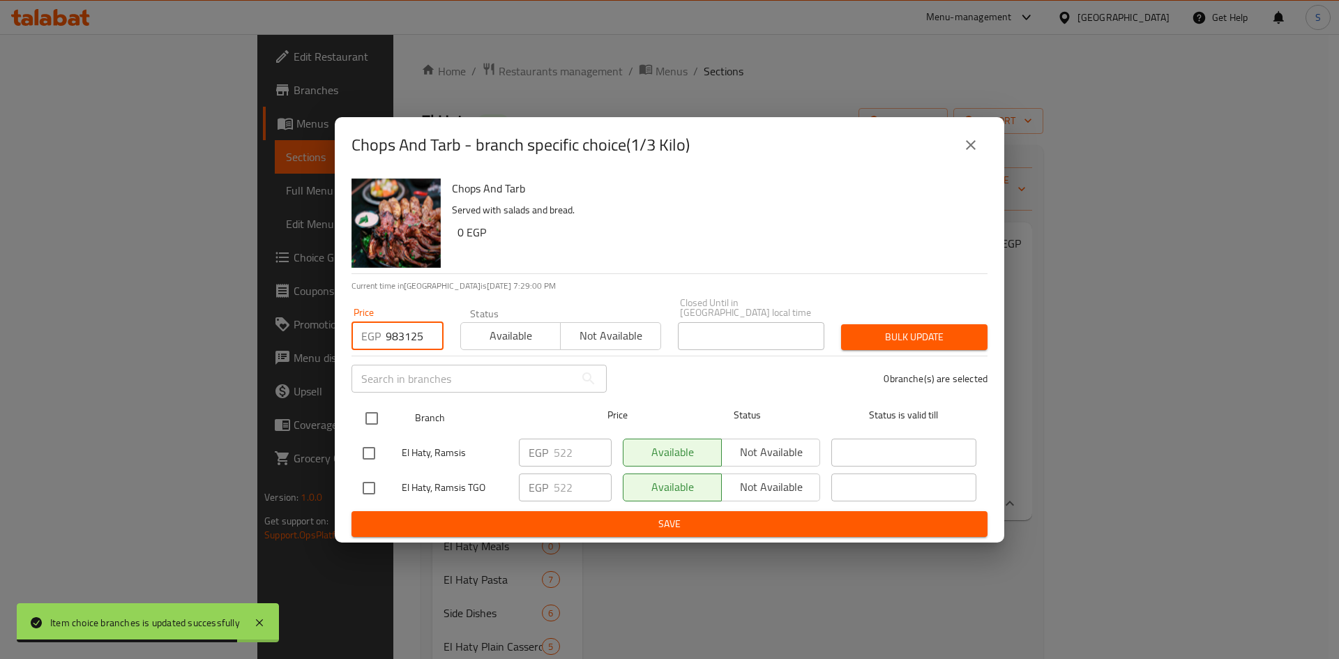
scroll to position [0, 0]
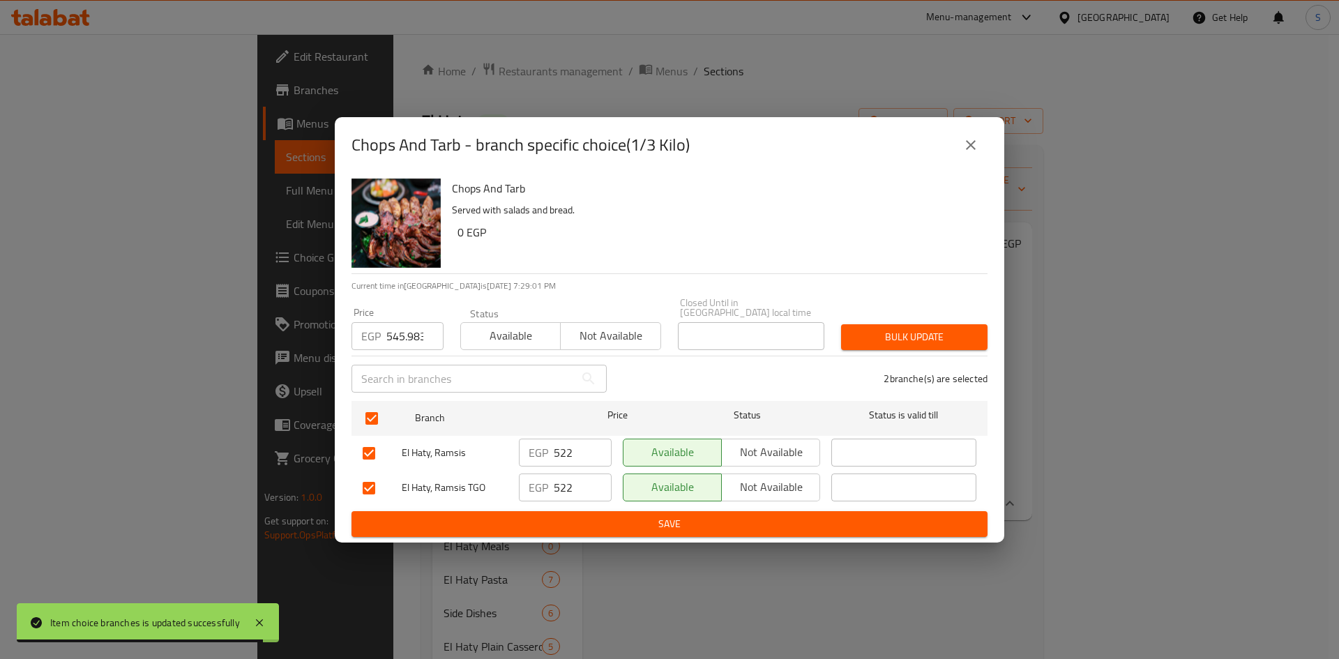
click at [889, 334] on span "Bulk update" at bounding box center [914, 336] width 124 height 17
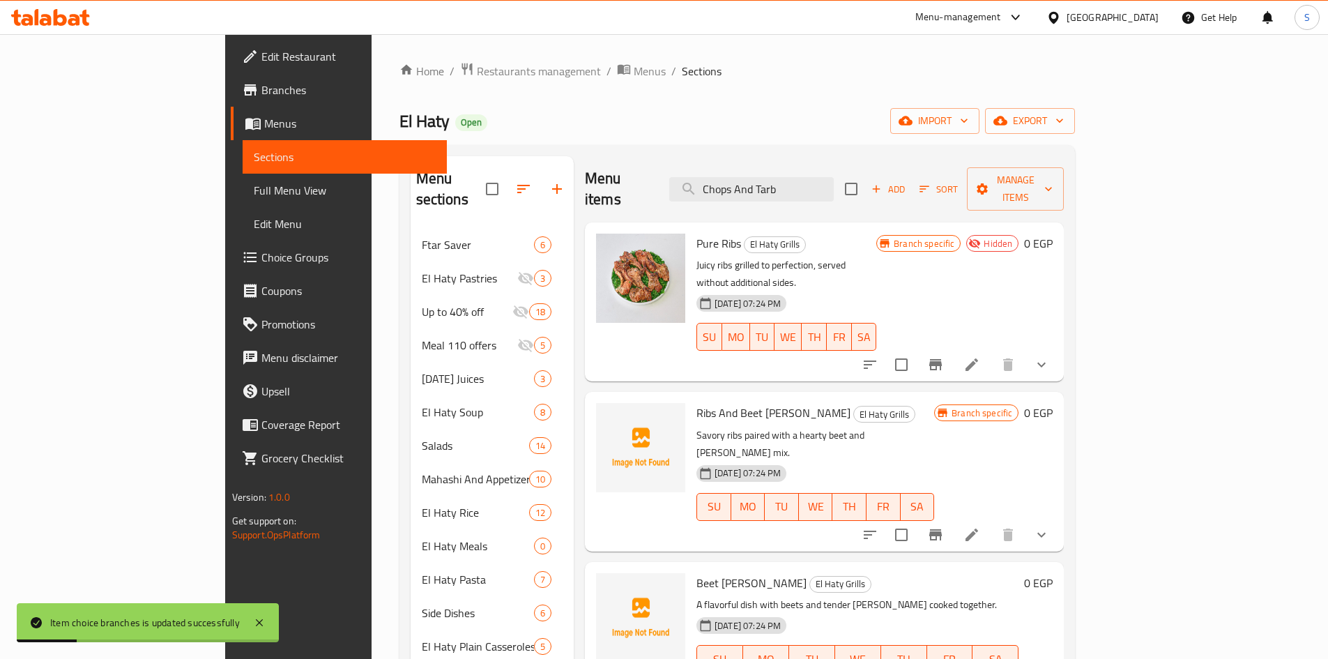
click at [871, 165] on div "Menu items Chops And Tarb Add Sort Manage items" at bounding box center [824, 189] width 479 height 66
click at [834, 177] on input "Chops And Tarb" at bounding box center [751, 189] width 165 height 24
type input "Chops And Tarb"
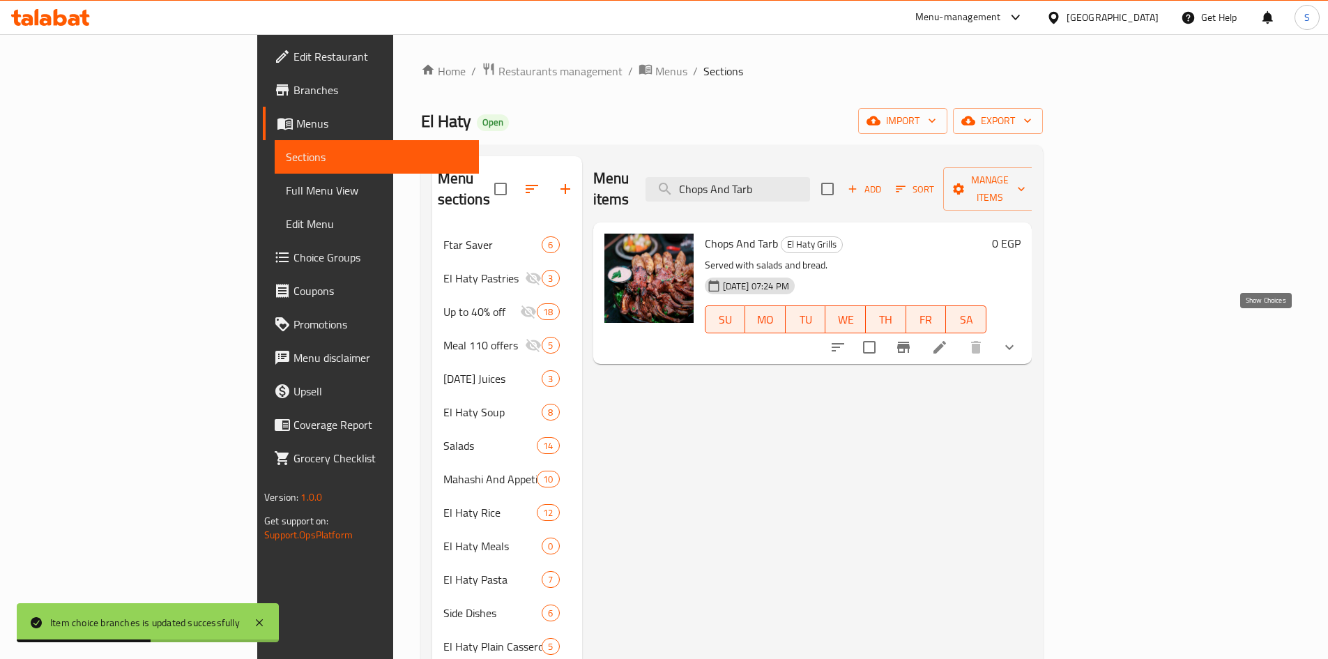
click at [1018, 339] on icon "show more" at bounding box center [1009, 347] width 17 height 17
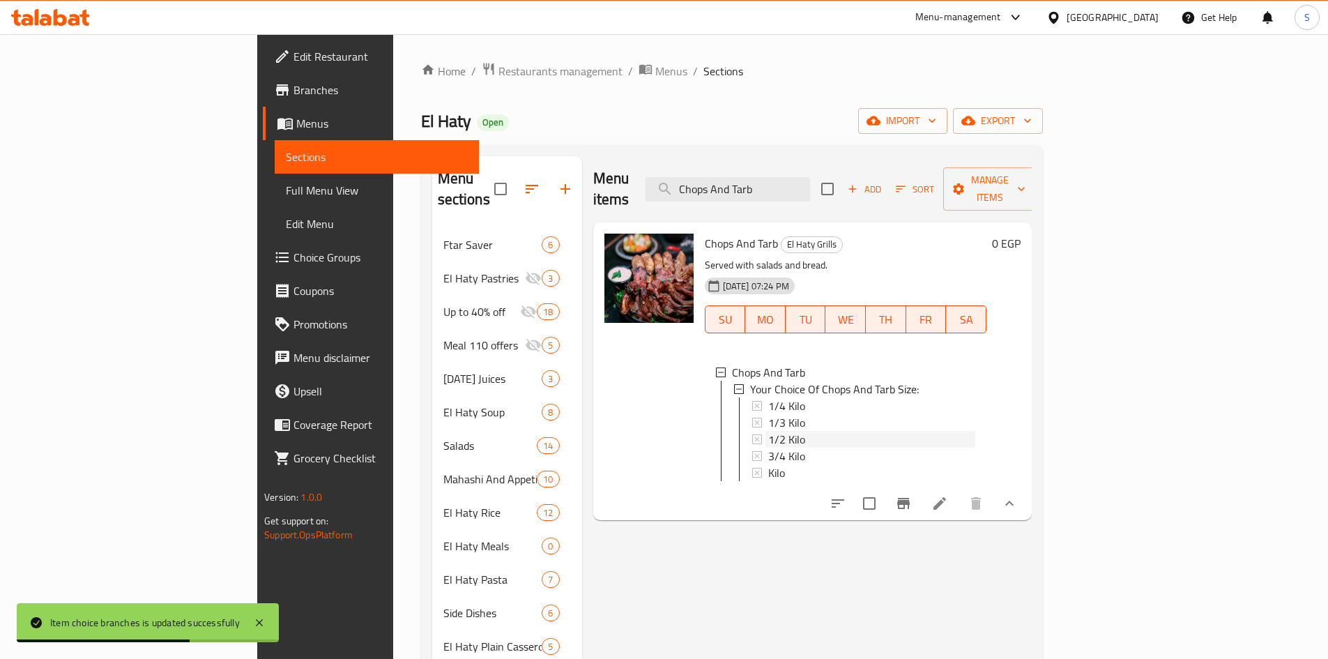
click at [773, 431] on div "1/2 Kilo" at bounding box center [871, 439] width 207 height 17
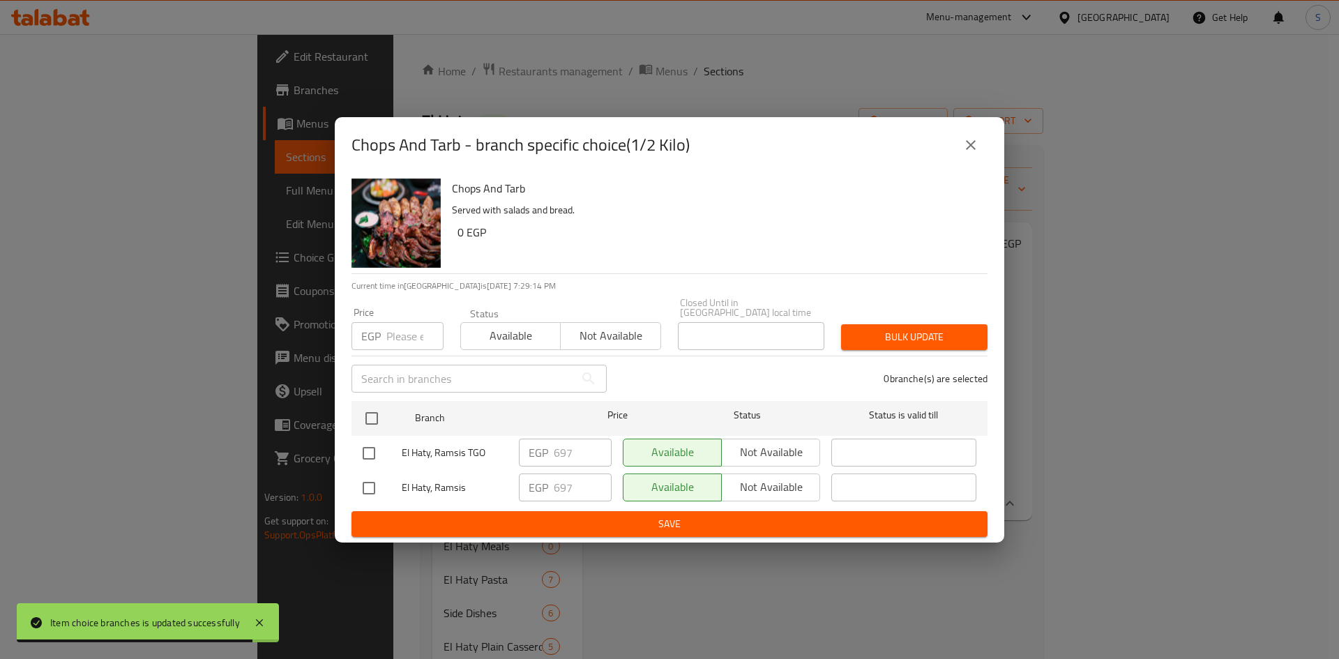
click at [403, 331] on input "number" at bounding box center [414, 336] width 57 height 28
paste input "727.9775"
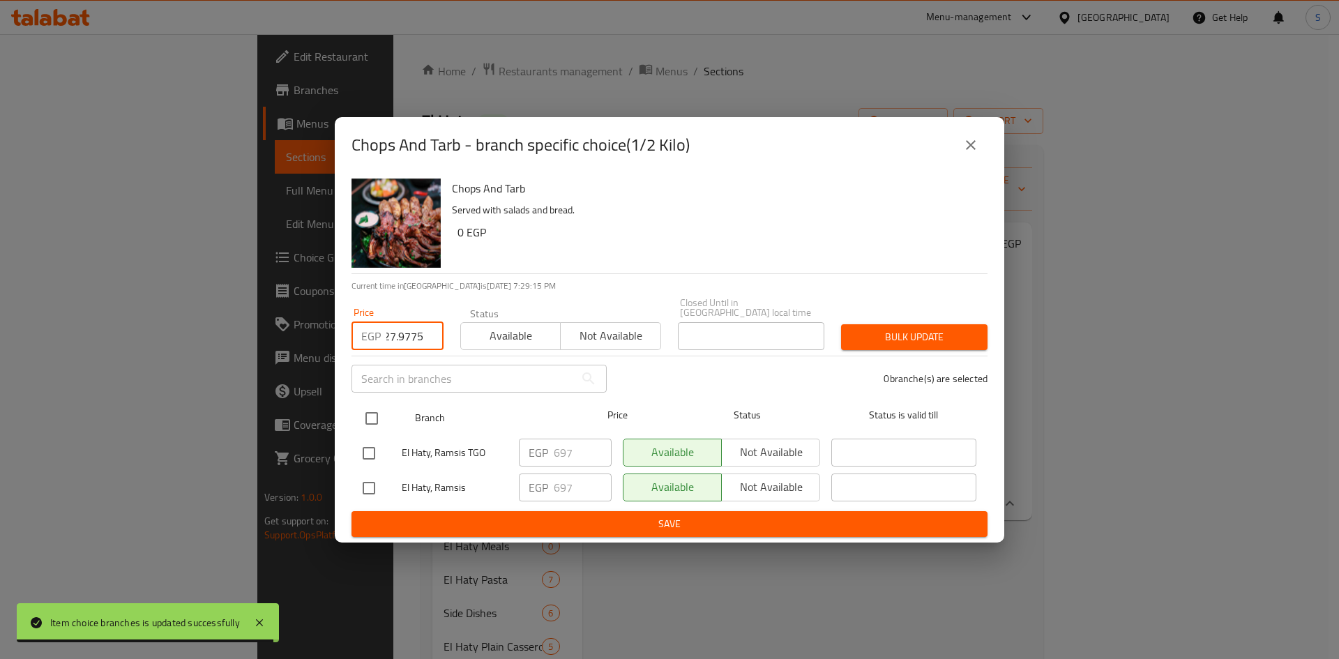
type input "727.9775"
click at [377, 417] on input "checkbox" at bounding box center [371, 418] width 29 height 29
checkbox input "true"
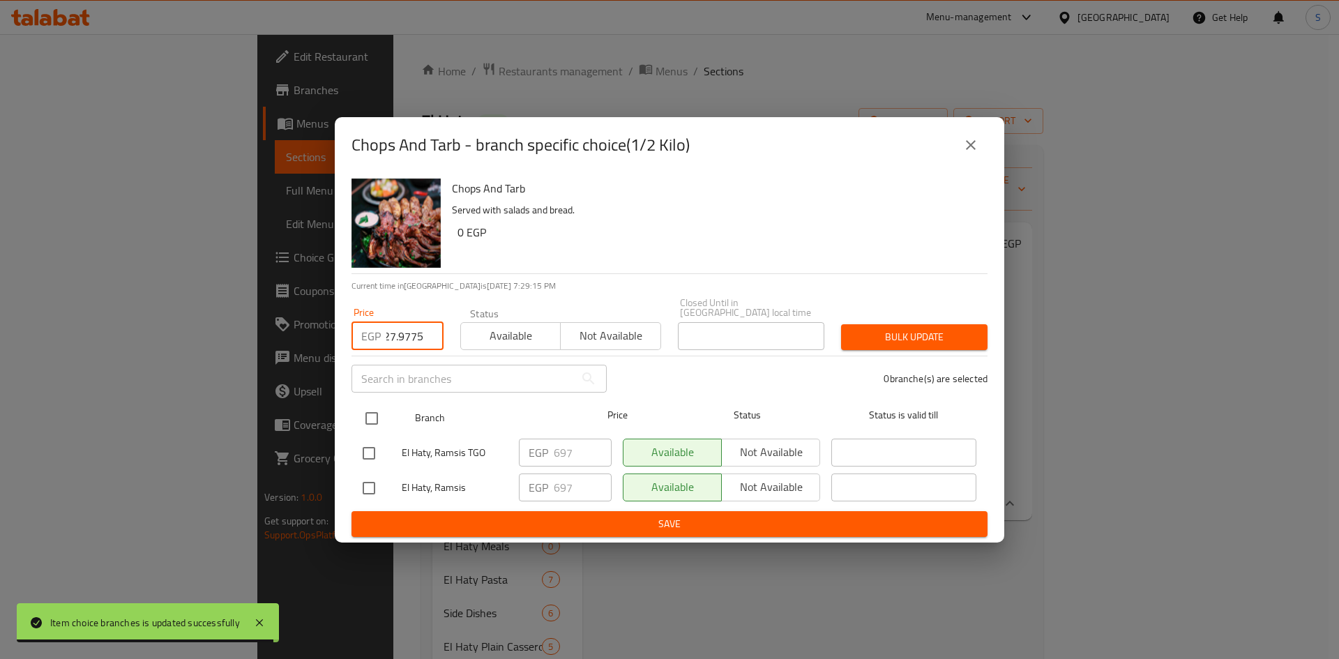
scroll to position [0, 0]
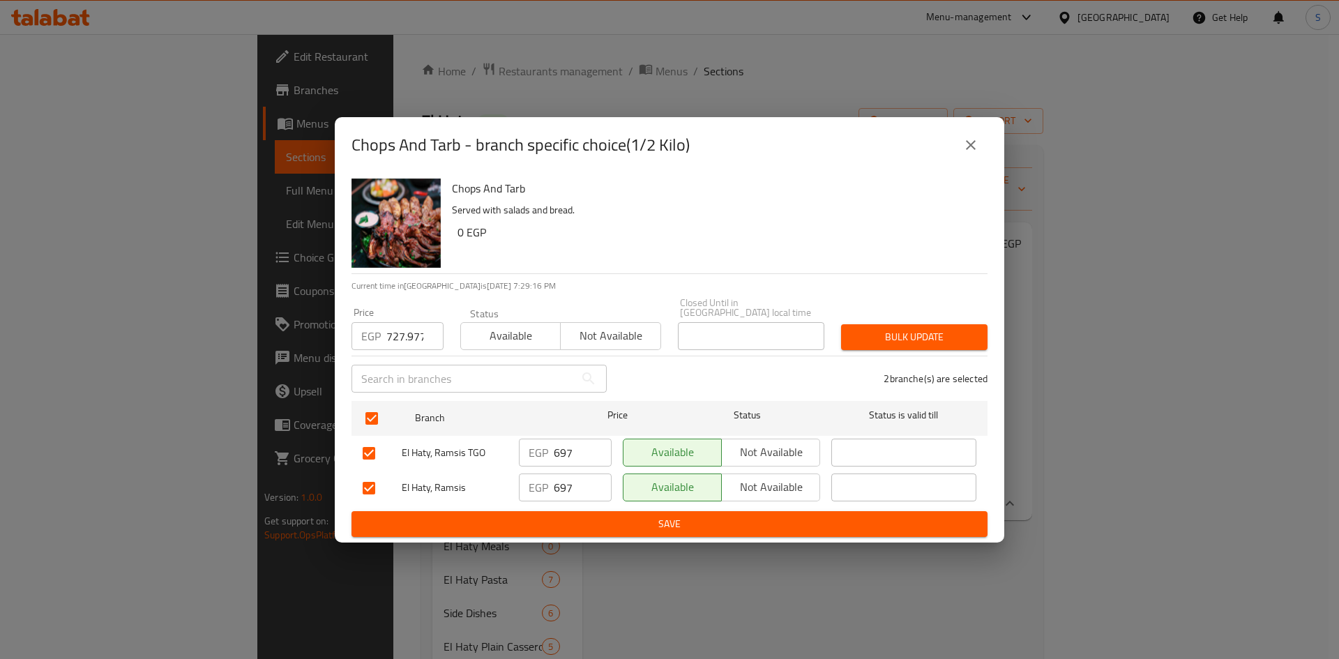
click at [894, 337] on span "Bulk update" at bounding box center [914, 336] width 124 height 17
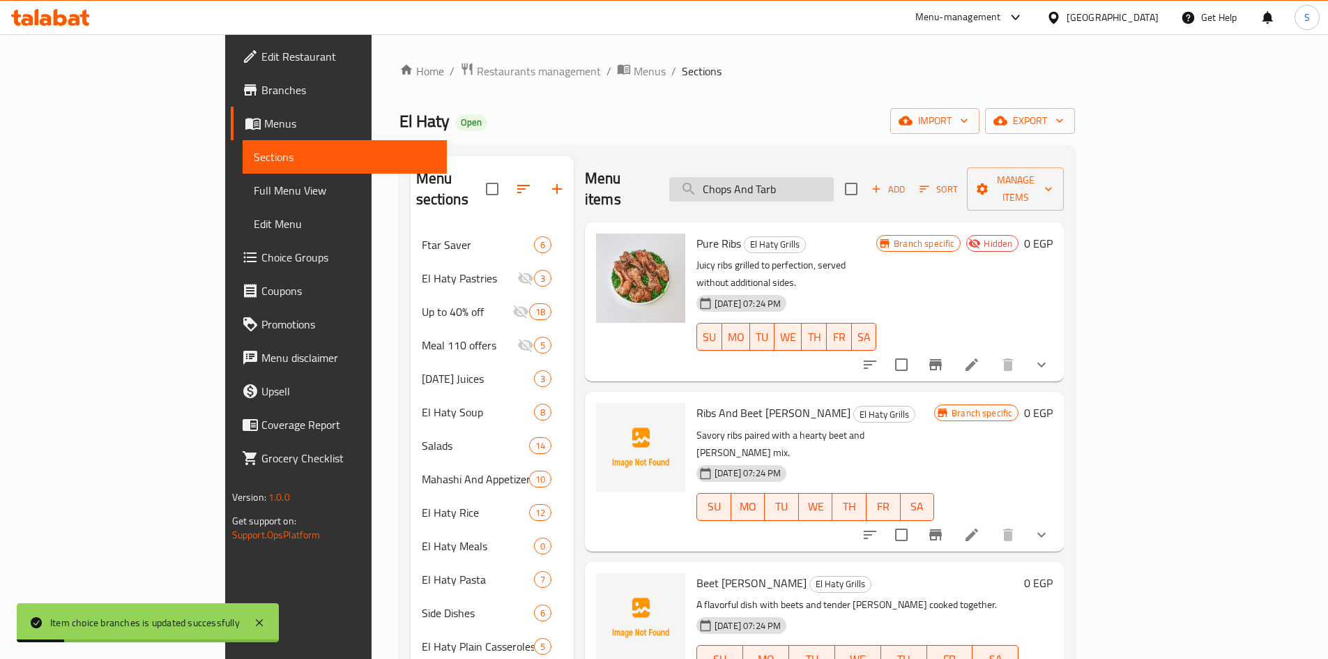
click at [834, 185] on input "Chops And Tarb" at bounding box center [751, 189] width 165 height 24
type input "Chops And Tarb"
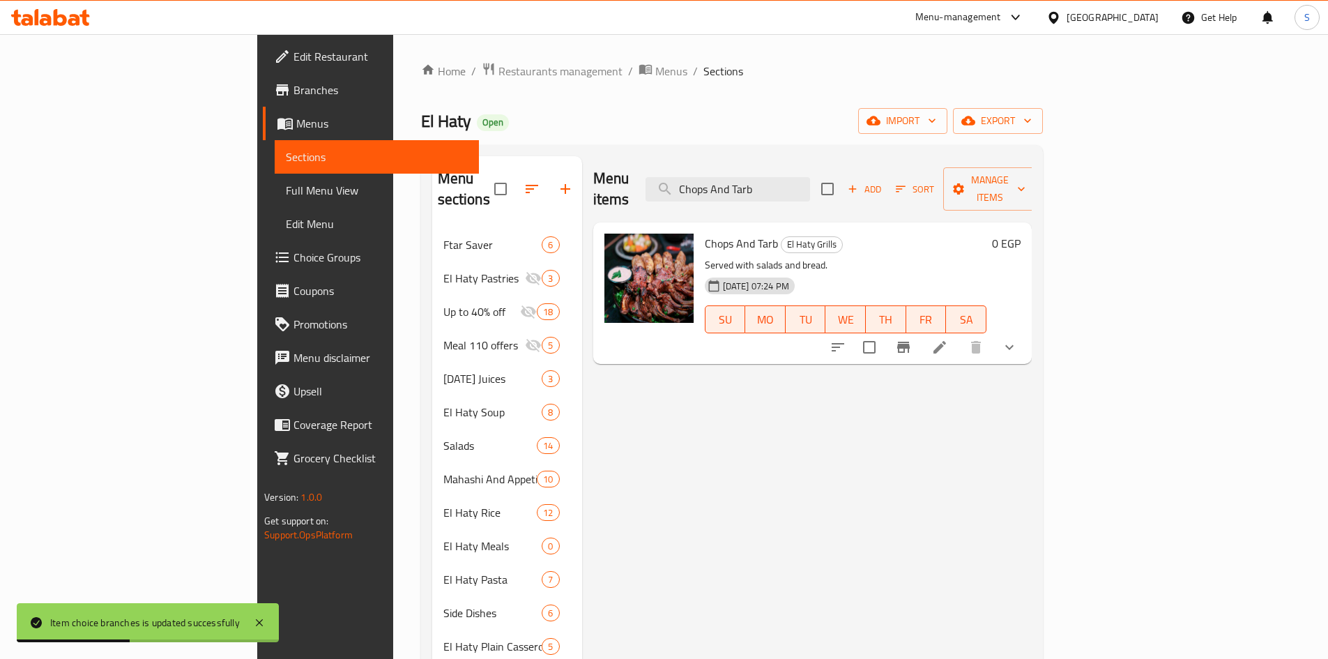
click at [1018, 339] on icon "show more" at bounding box center [1009, 347] width 17 height 17
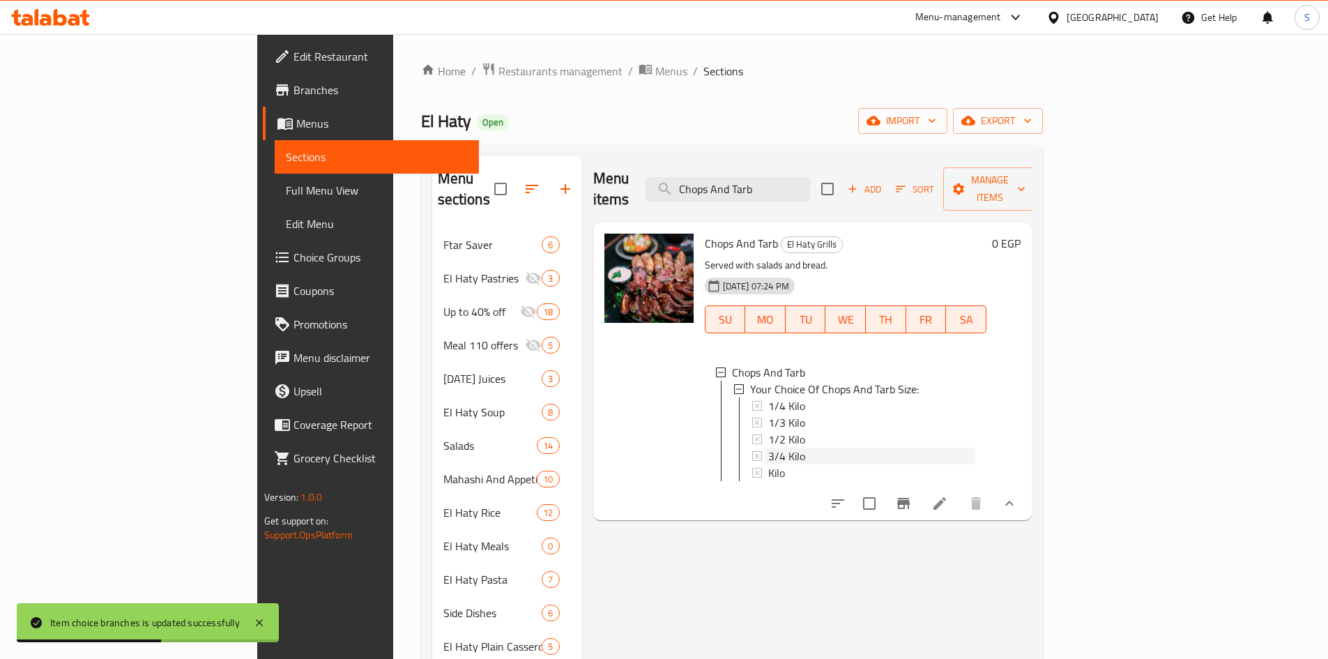
click at [768, 448] on span "3/4 Kilo" at bounding box center [786, 456] width 37 height 17
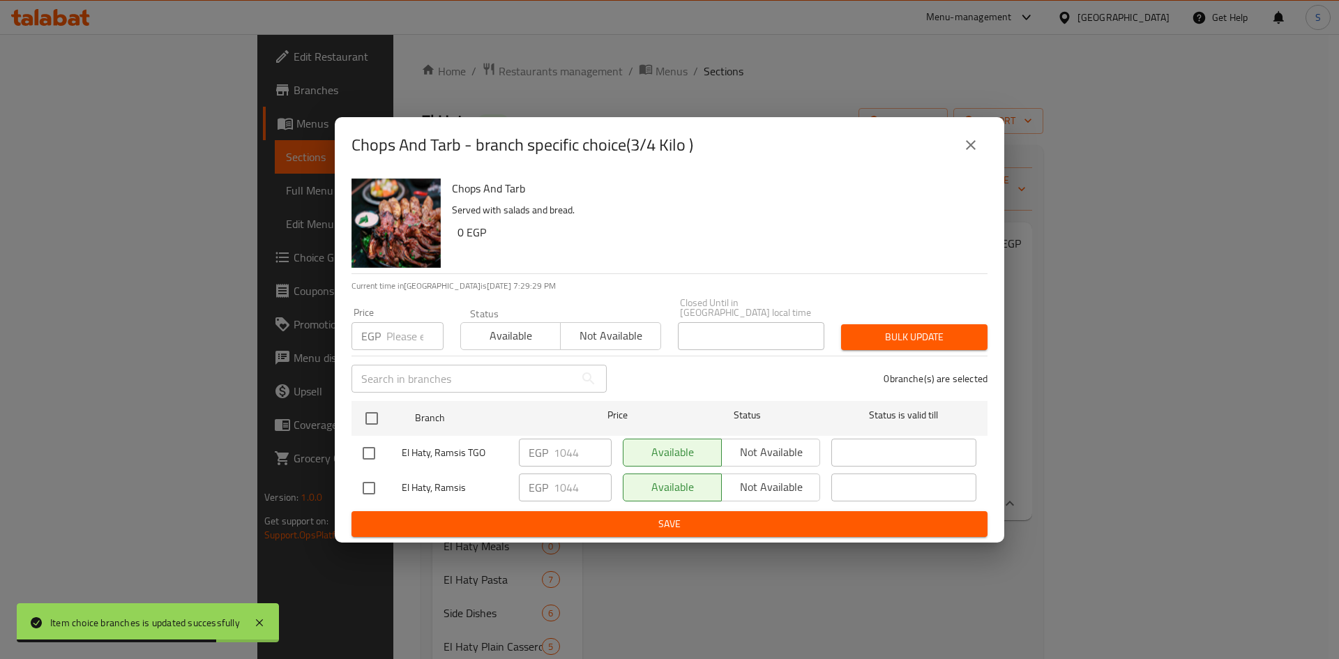
click at [390, 333] on input "number" at bounding box center [414, 336] width 57 height 28
paste input "1091.96625"
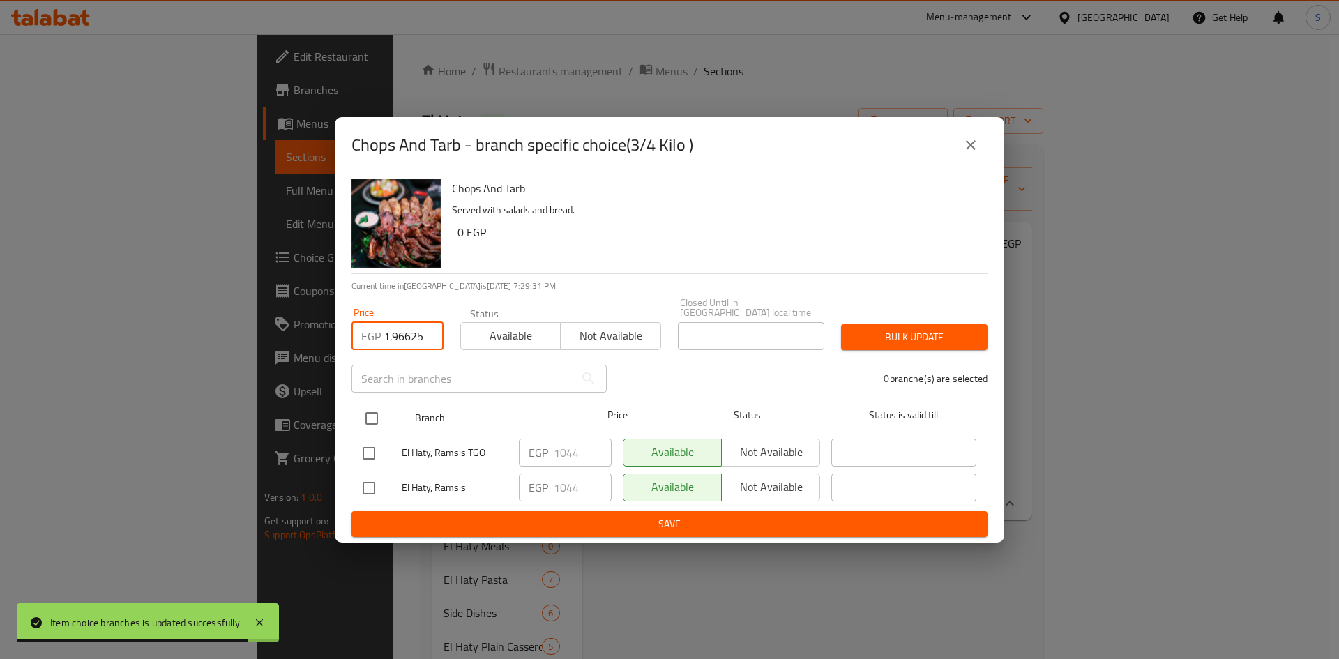
type input "1091.96625"
click at [374, 411] on input "checkbox" at bounding box center [371, 418] width 29 height 29
checkbox input "true"
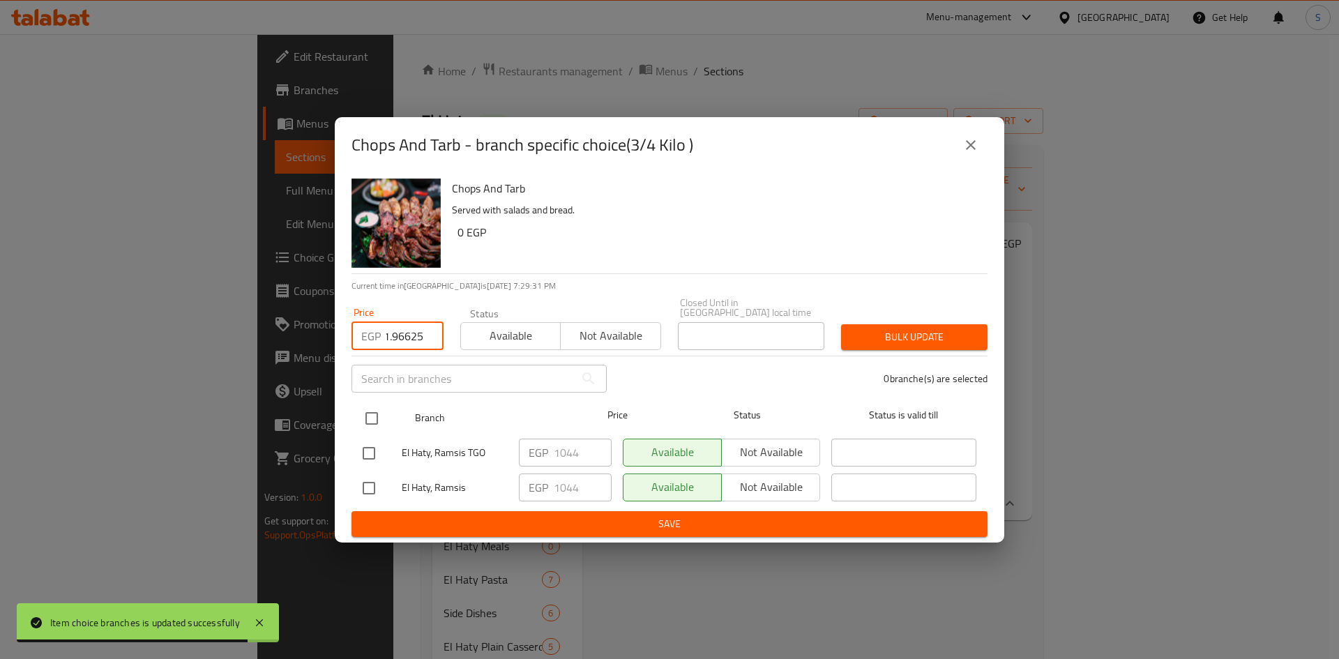
scroll to position [0, 0]
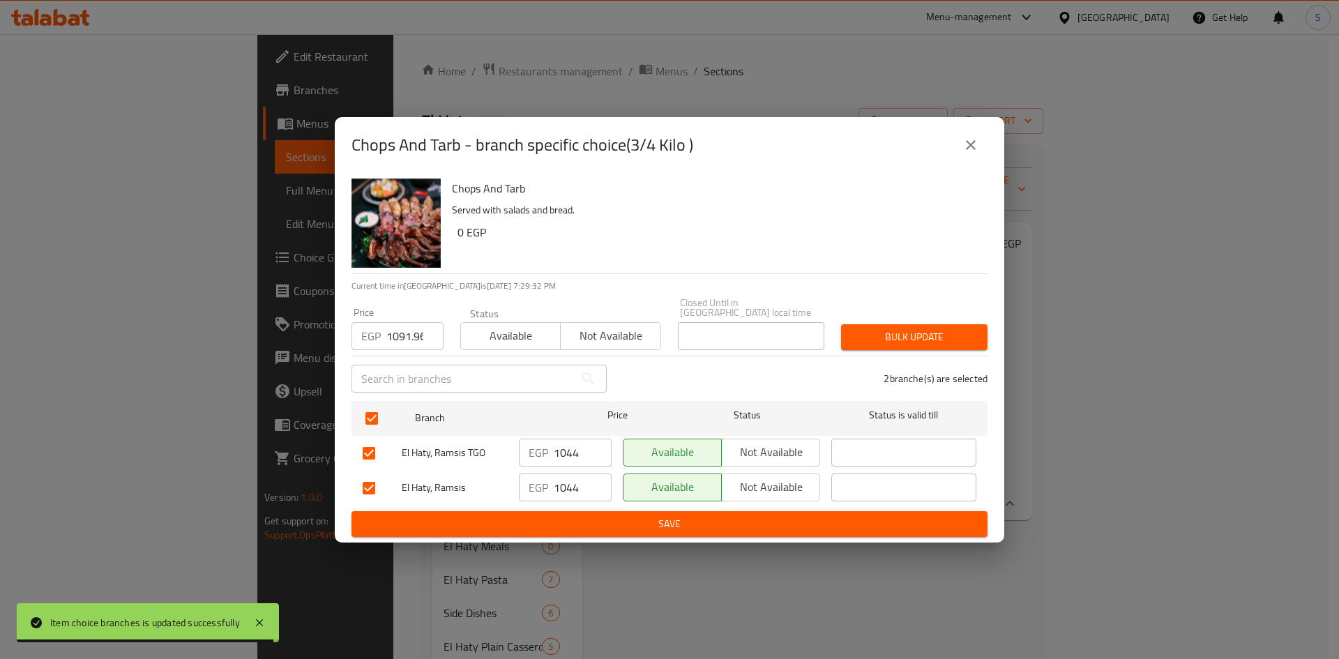
click at [908, 316] on div "Bulk update" at bounding box center [914, 337] width 163 height 43
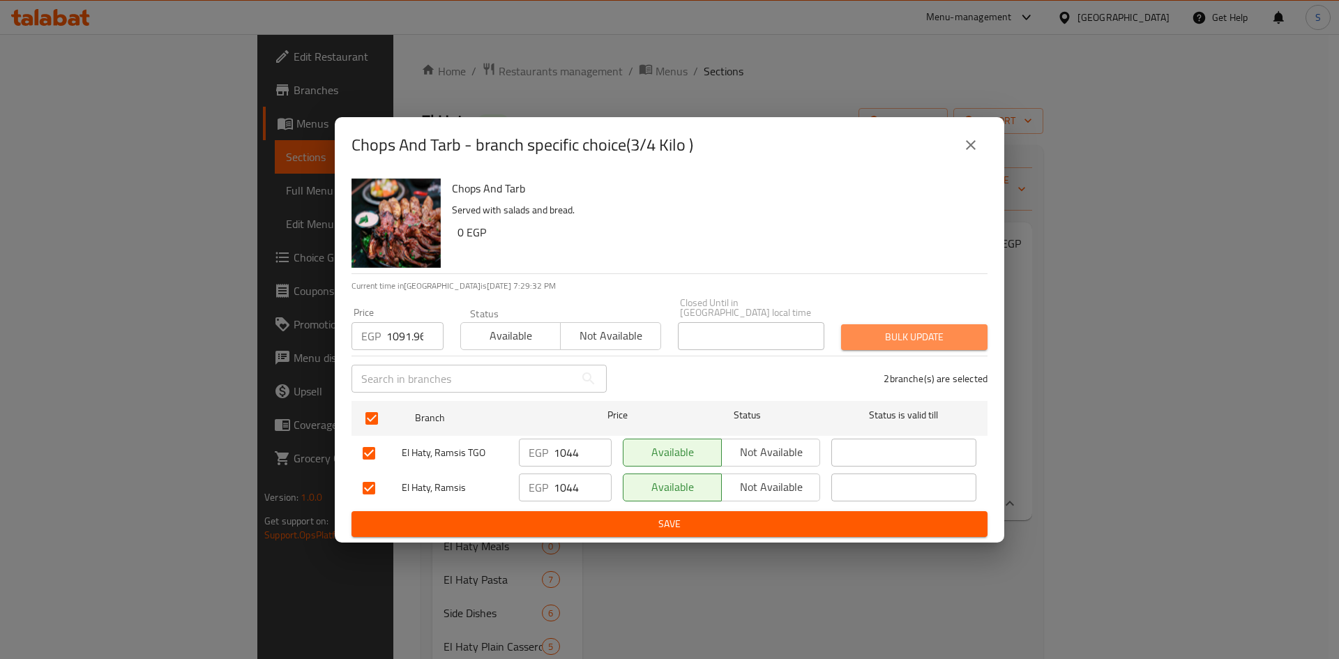
click at [903, 324] on button "Bulk update" at bounding box center [914, 337] width 146 height 26
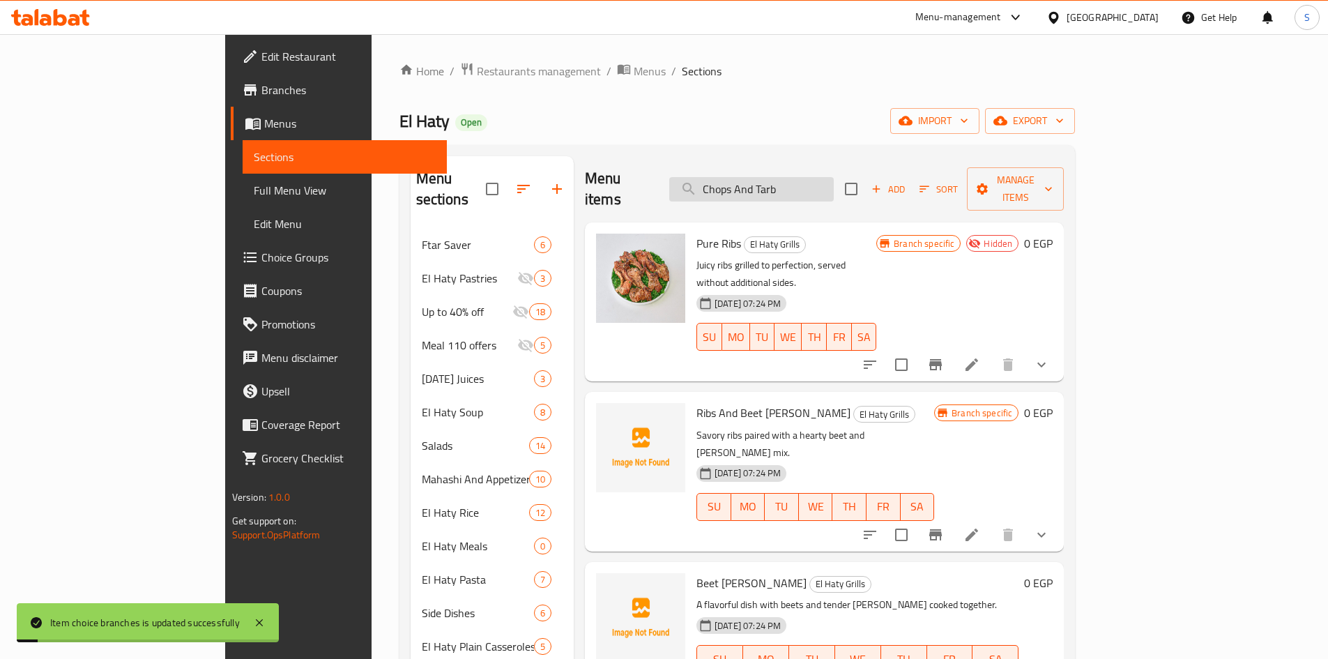
click at [834, 177] on input "Chops And Tarb" at bounding box center [751, 189] width 165 height 24
type input "Chops And Tarb"
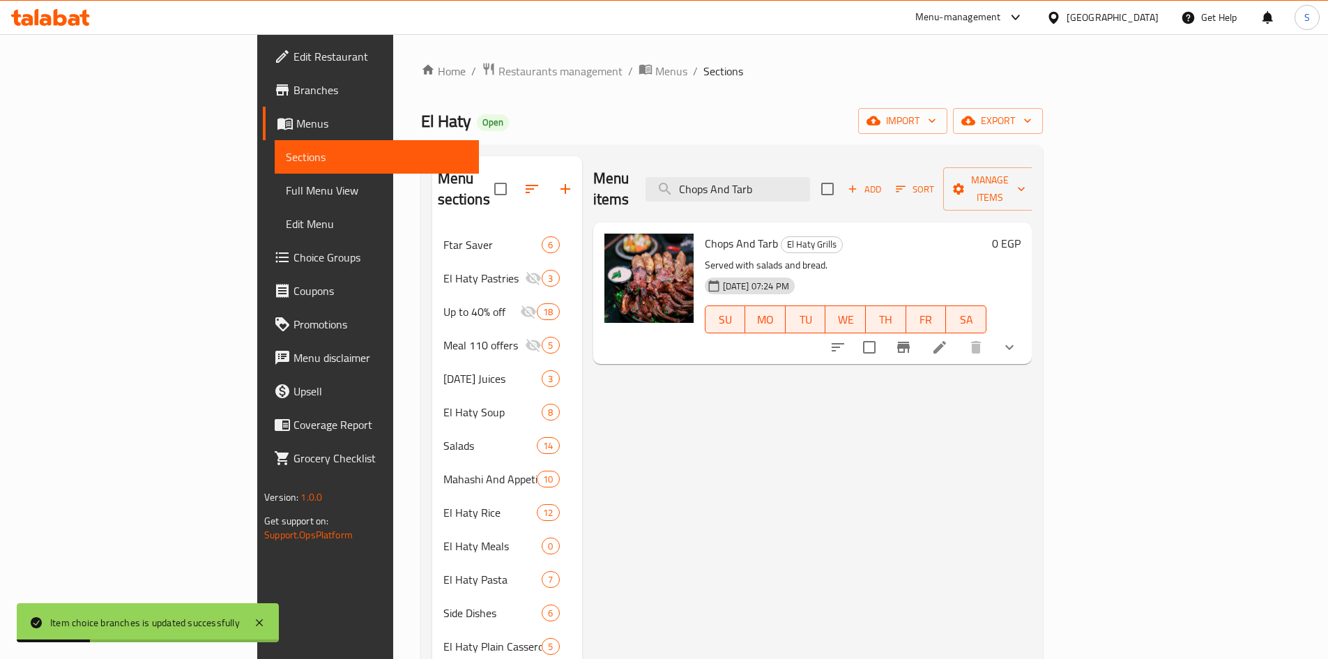
click at [1018, 339] on icon "show more" at bounding box center [1009, 347] width 17 height 17
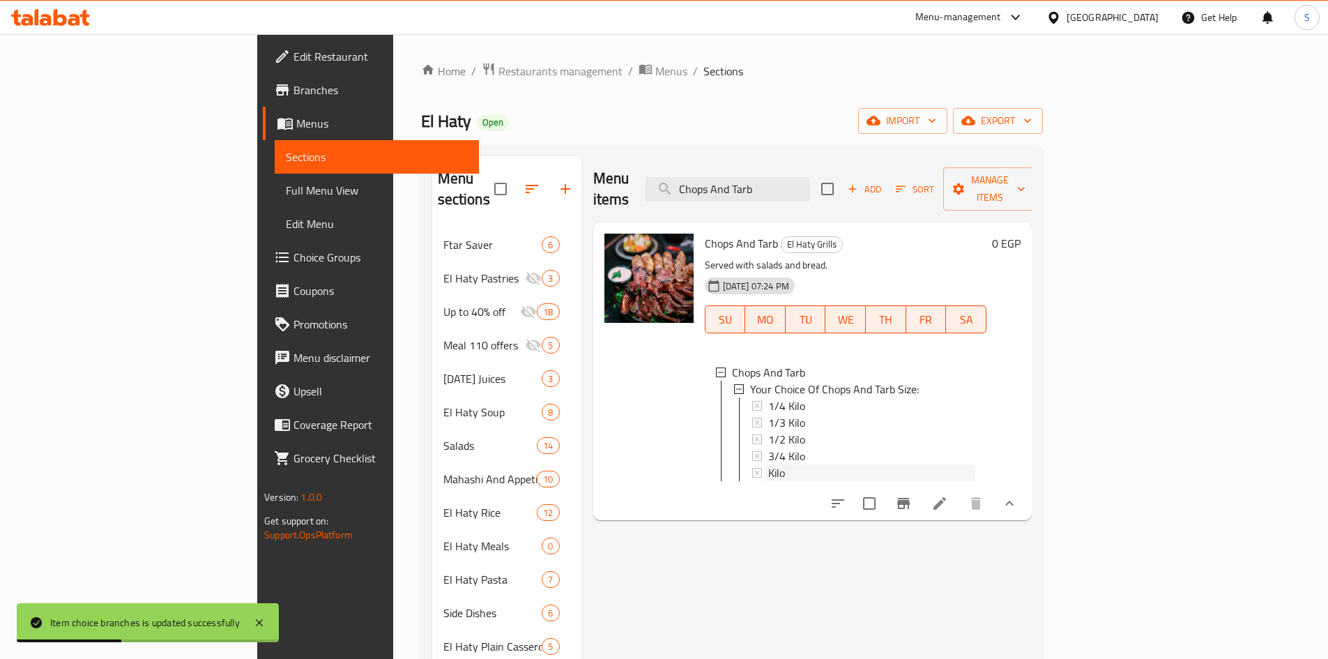
click at [773, 464] on div "Kilo" at bounding box center [871, 472] width 207 height 17
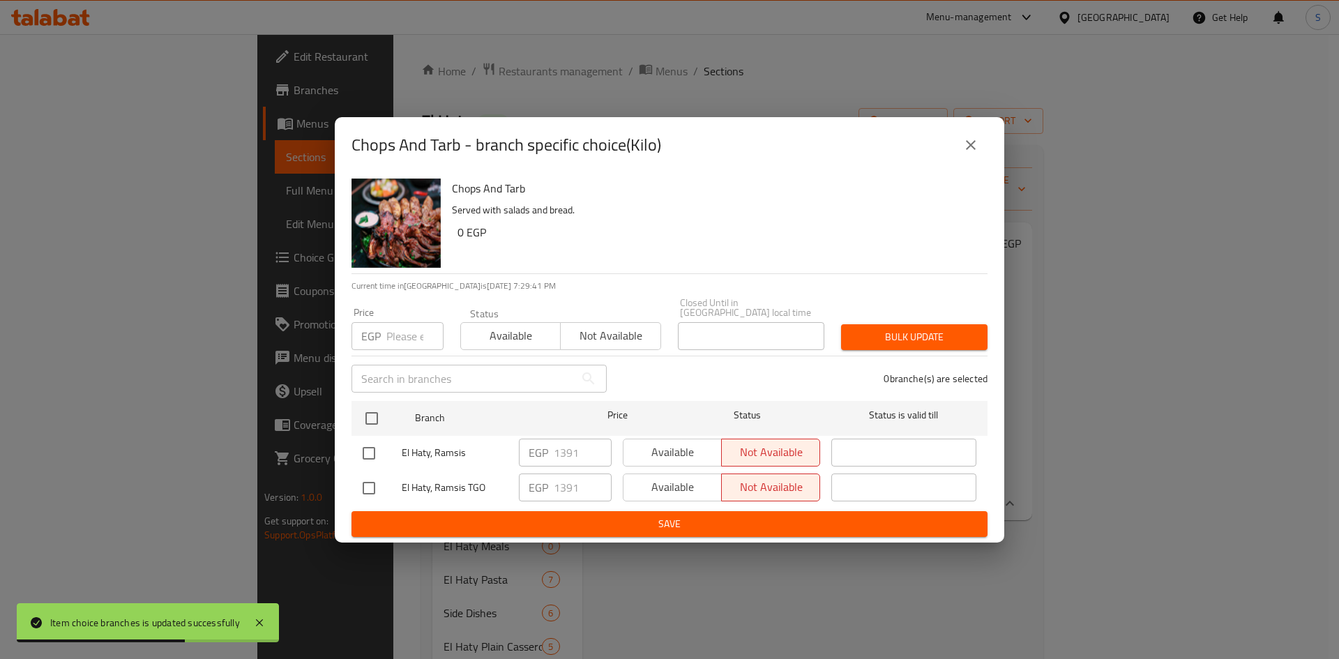
click at [392, 335] on input "number" at bounding box center [414, 336] width 57 height 28
paste input "1455.955"
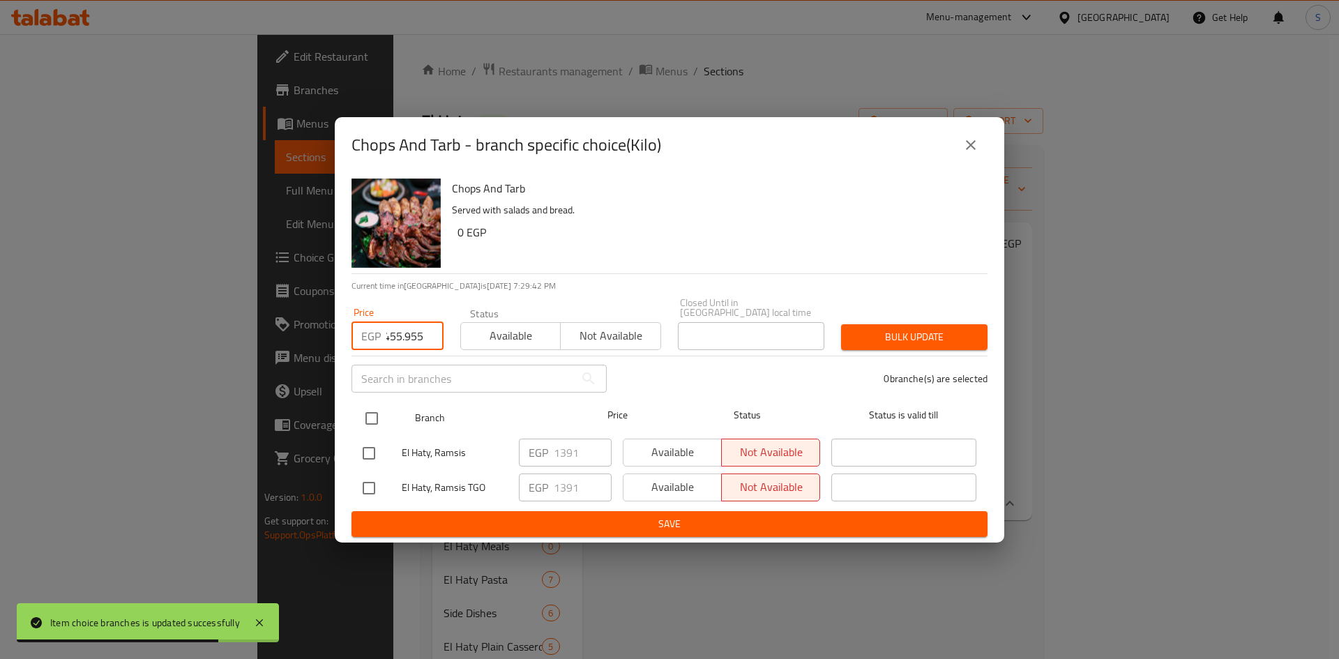
type input "1455.955"
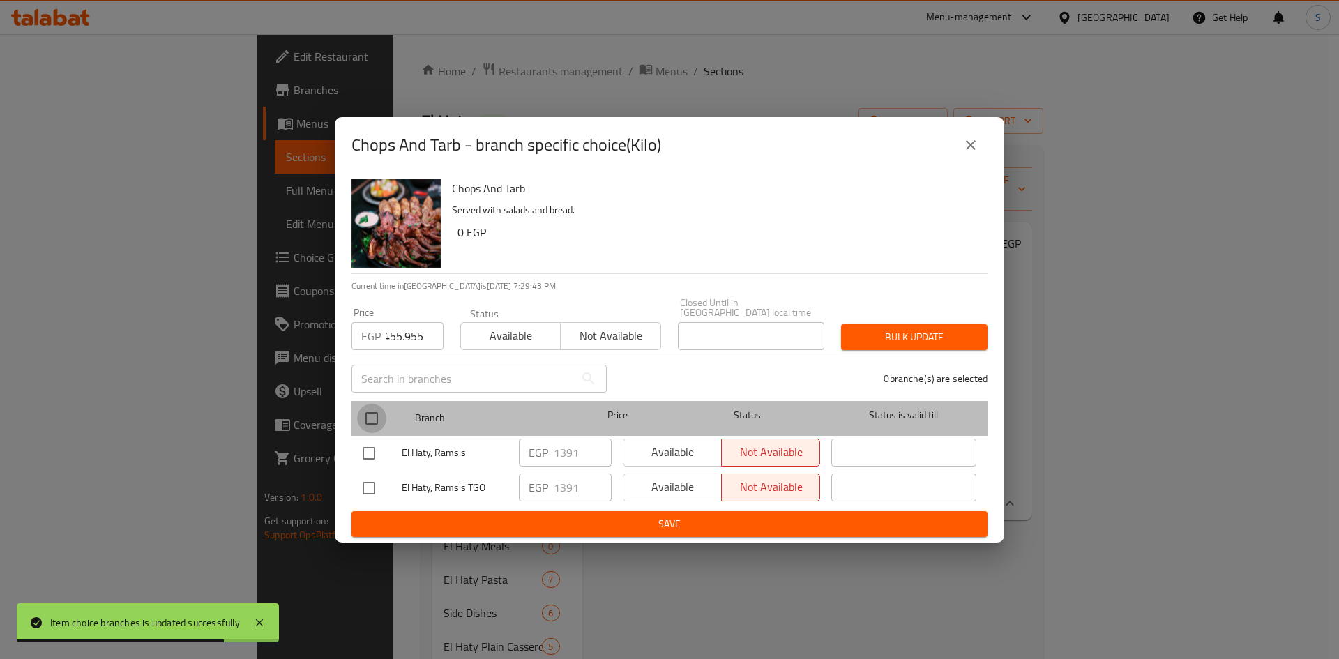
click at [368, 414] on input "checkbox" at bounding box center [371, 418] width 29 height 29
checkbox input "true"
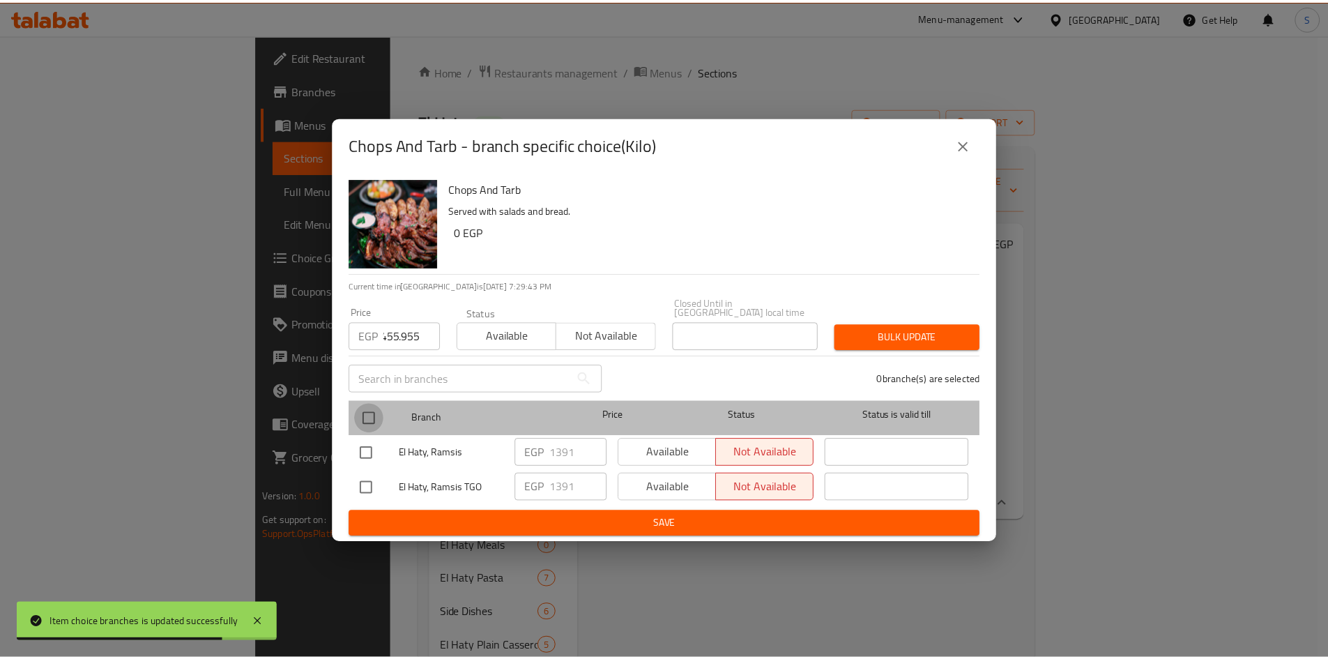
scroll to position [0, 0]
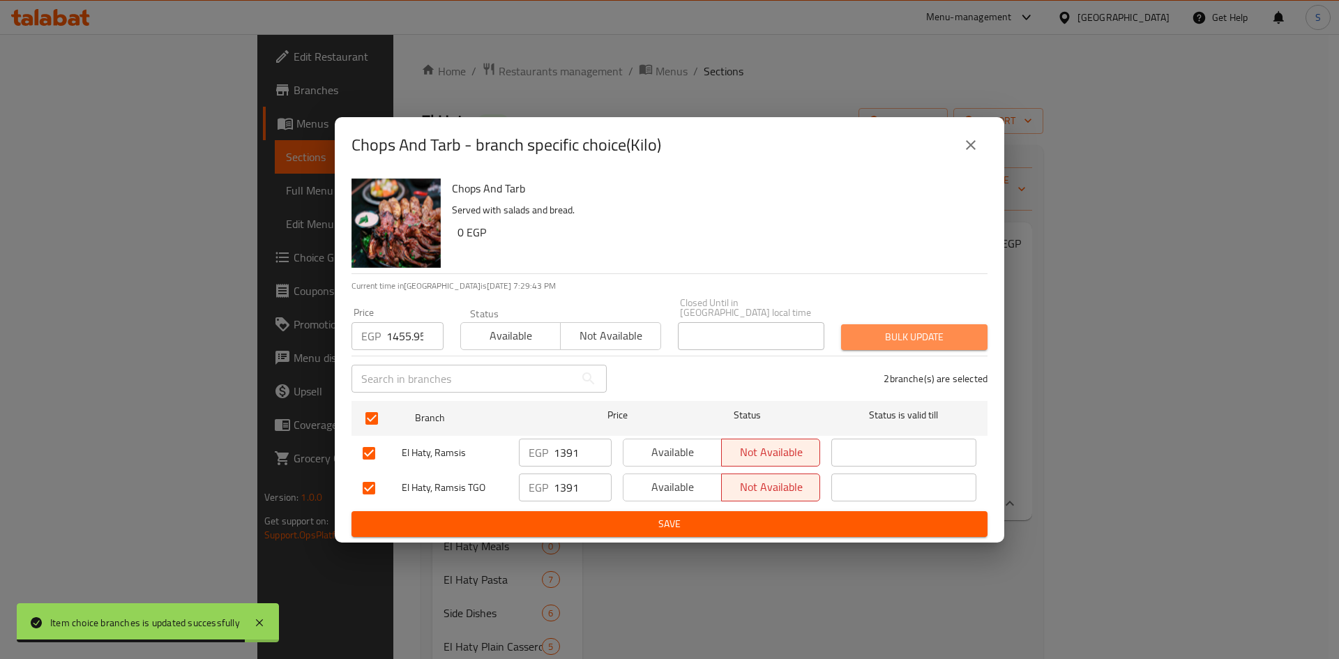
click at [847, 337] on button "Bulk update" at bounding box center [914, 337] width 146 height 26
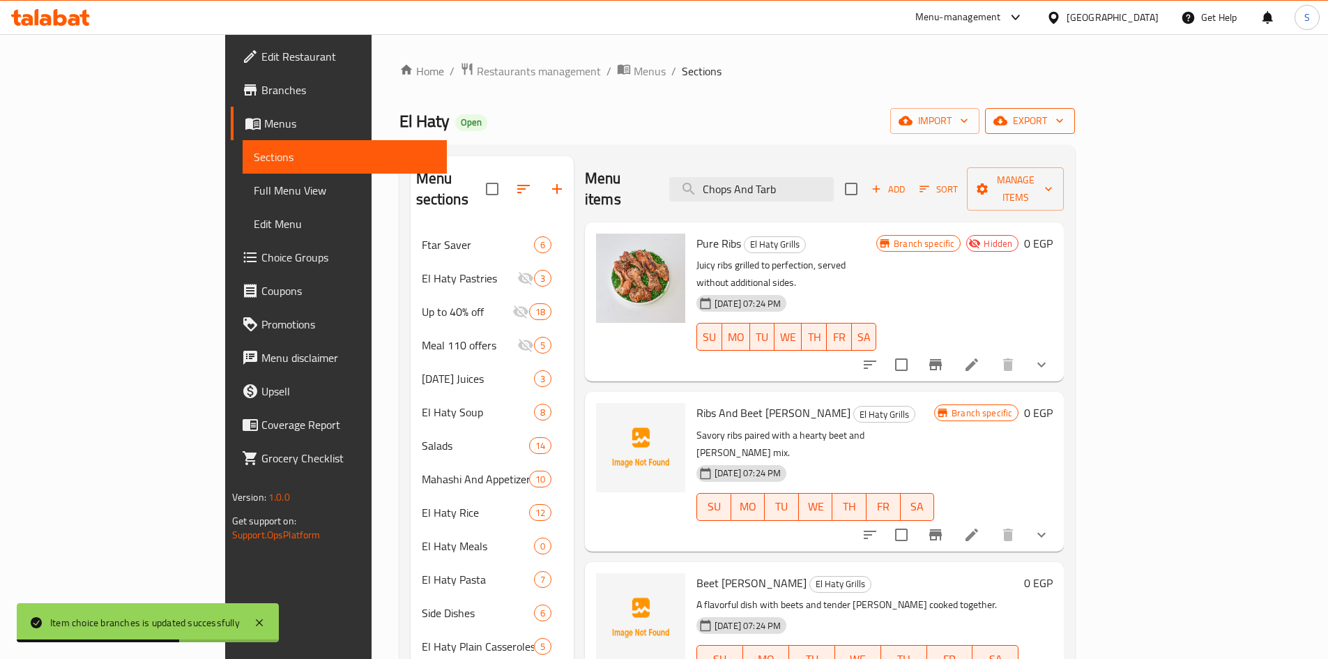
click at [1064, 122] on span "export" at bounding box center [1030, 120] width 68 height 17
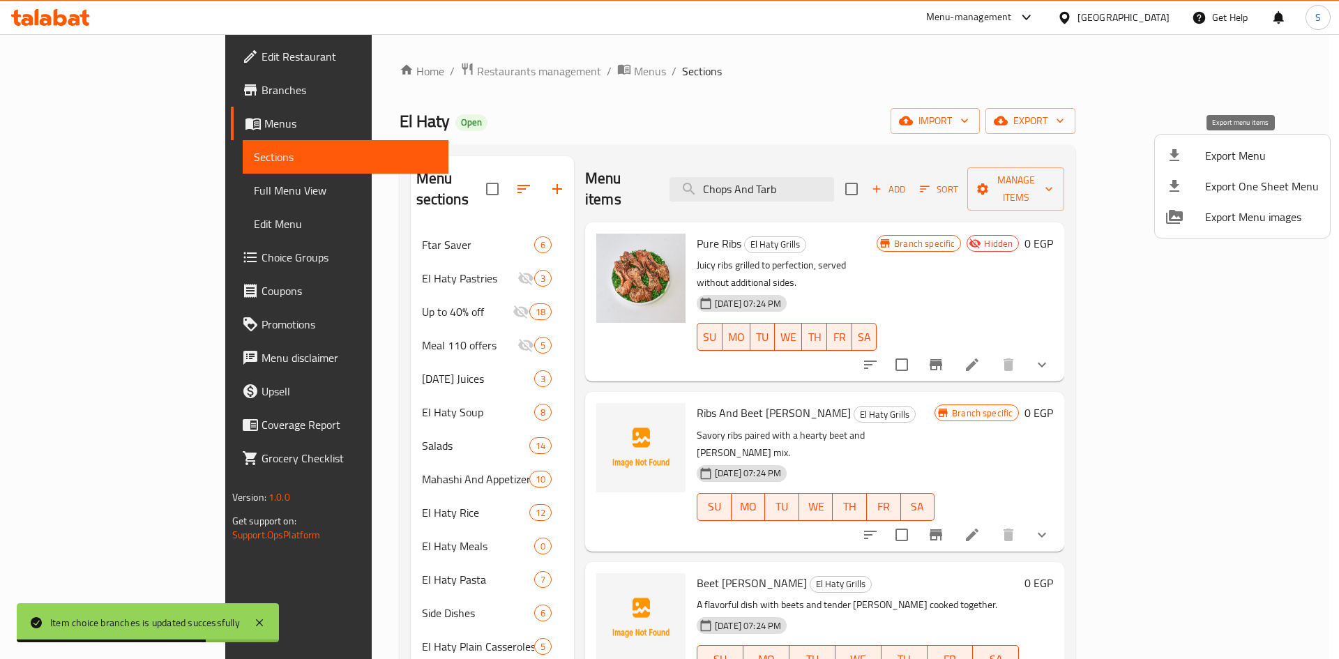
click at [1211, 159] on span "Export Menu" at bounding box center [1262, 155] width 114 height 17
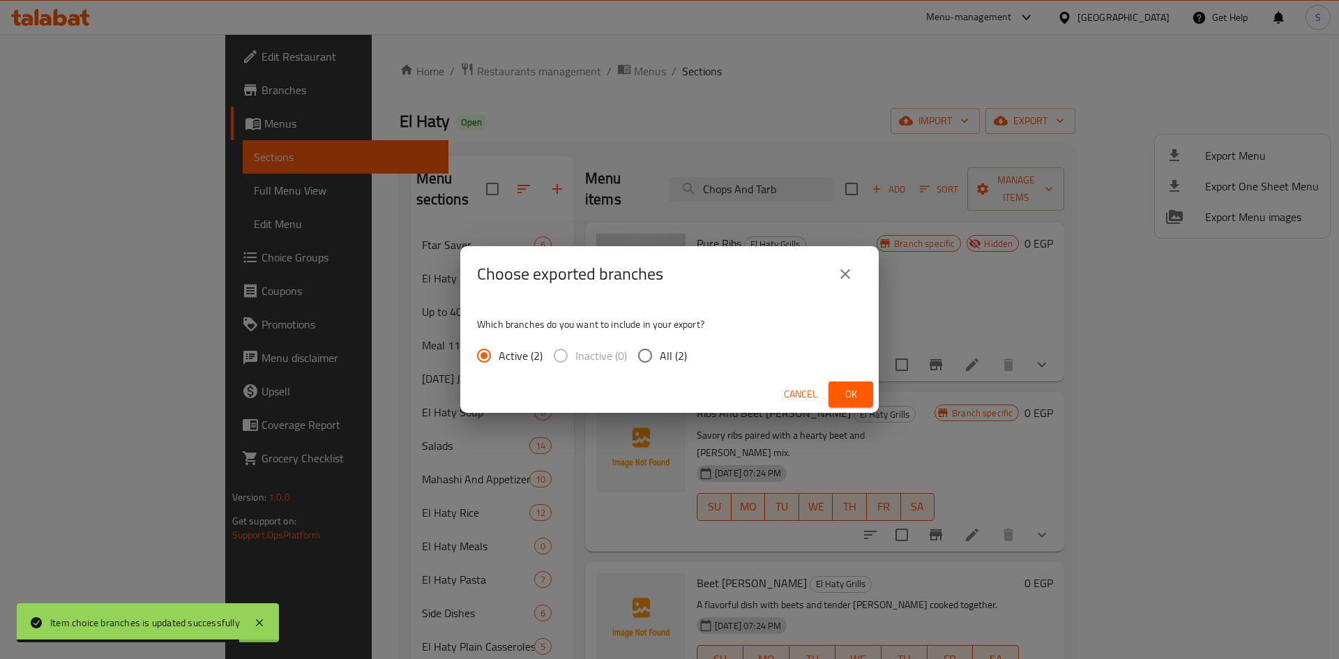
click at [639, 360] on input "All (2)" at bounding box center [644, 355] width 29 height 29
radio input "true"
click at [842, 390] on span "Ok" at bounding box center [851, 394] width 22 height 17
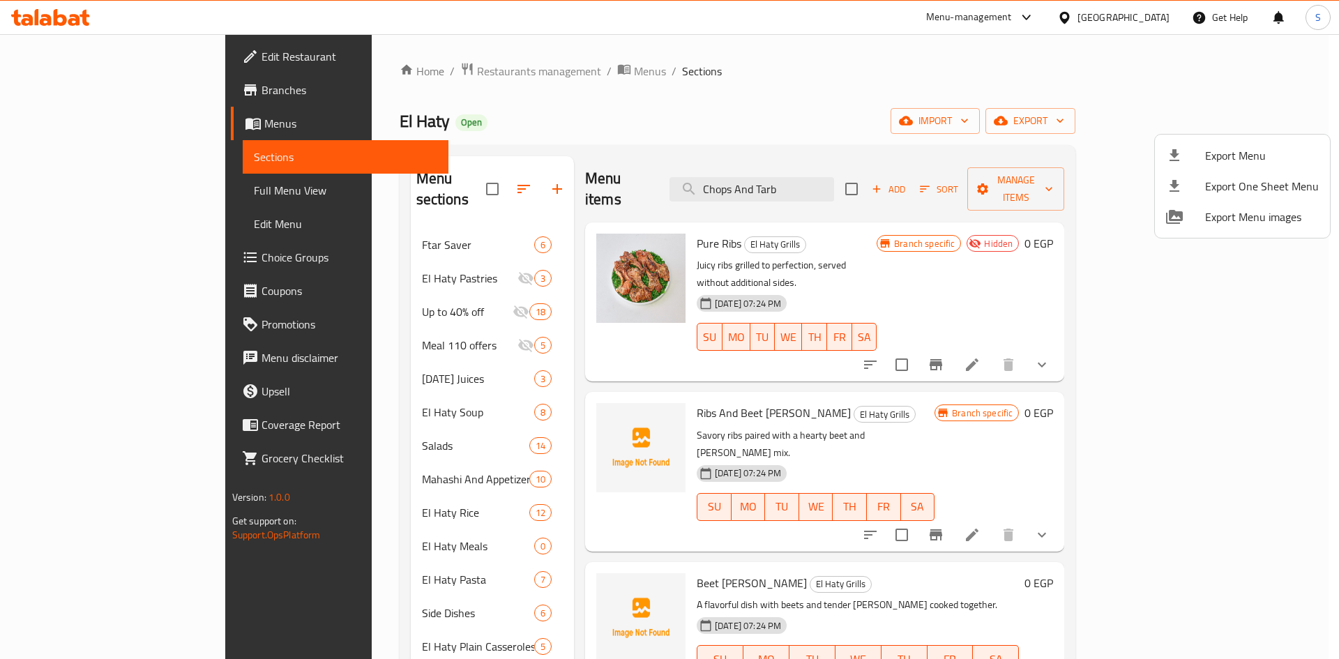
click at [1197, 326] on div at bounding box center [669, 329] width 1339 height 659
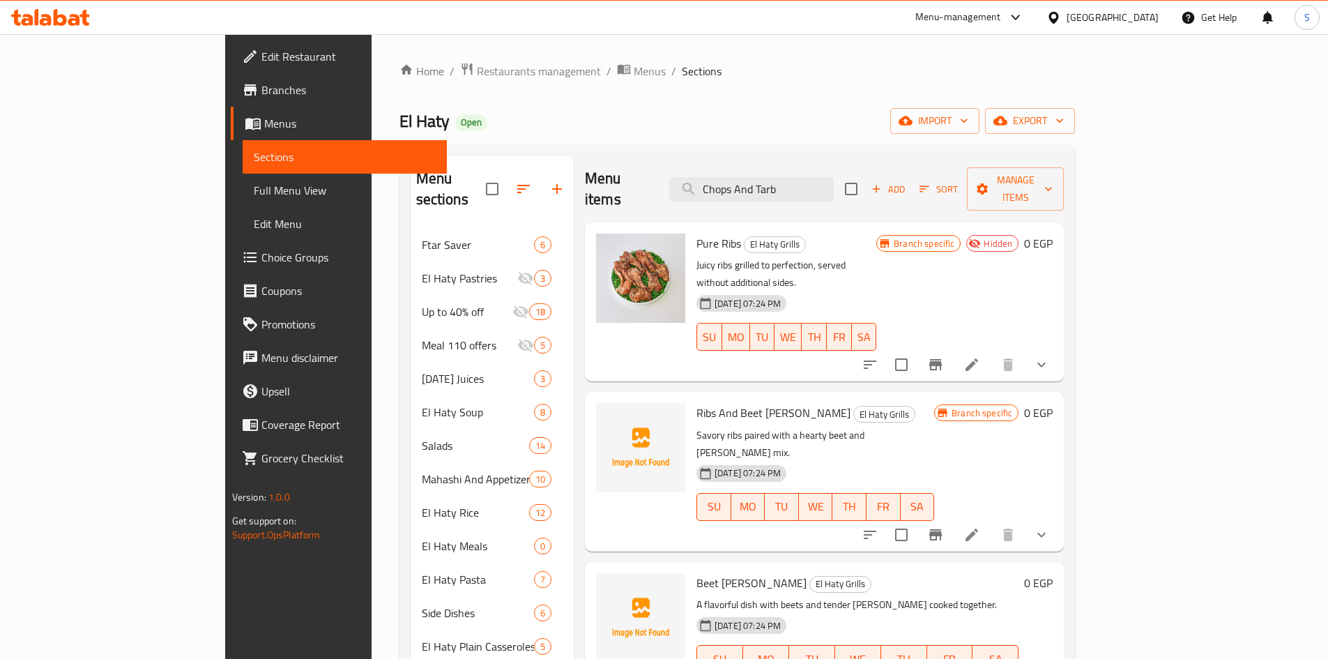
click at [980, 356] on icon at bounding box center [972, 364] width 17 height 17
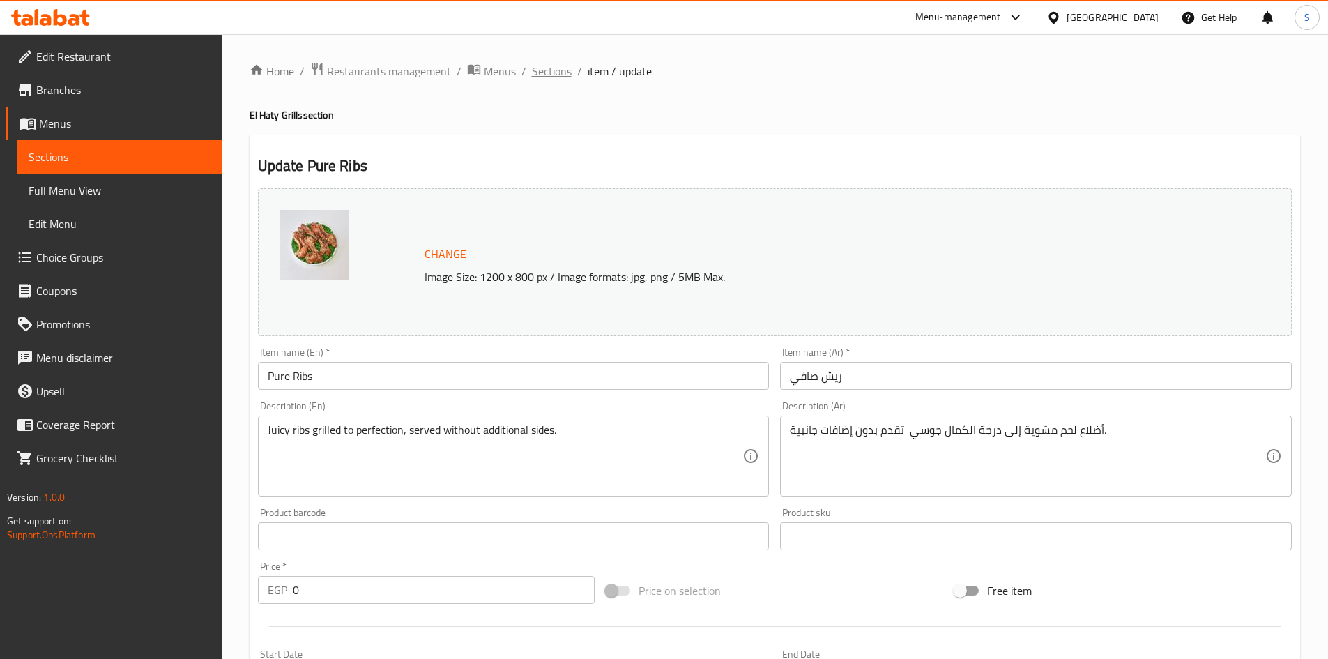
click at [563, 79] on span "Sections" at bounding box center [552, 71] width 40 height 17
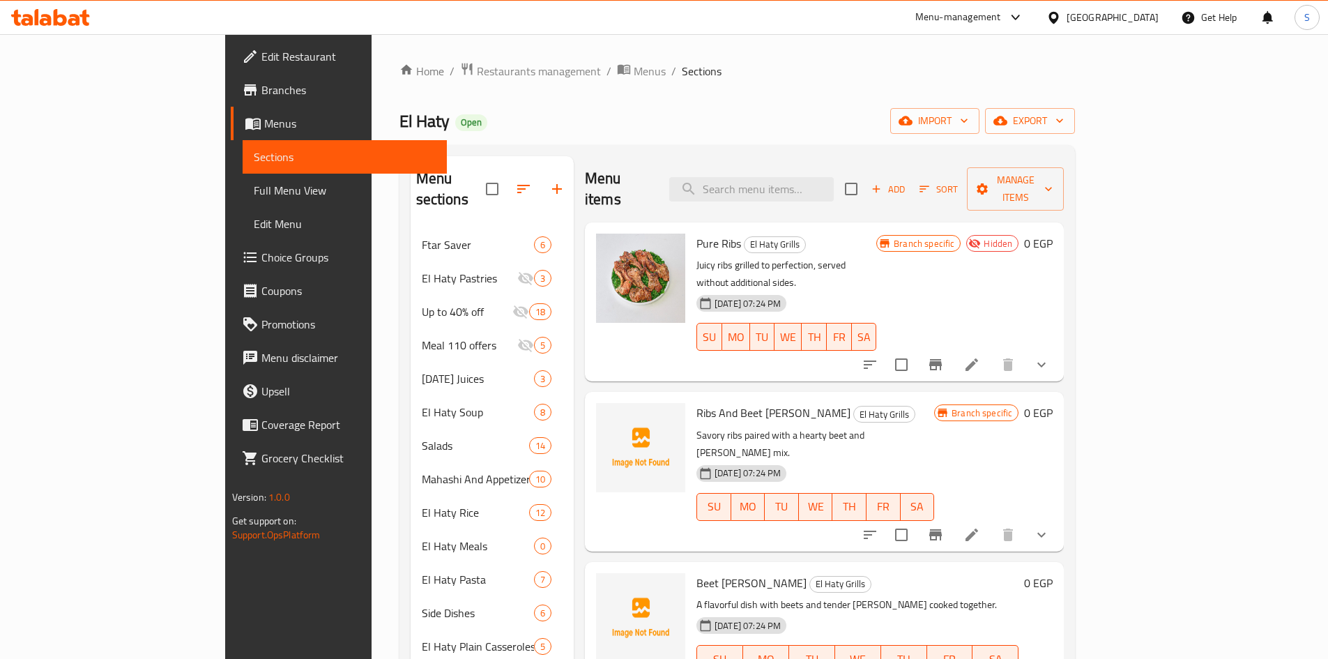
click at [1141, 12] on div "[GEOGRAPHIC_DATA]" at bounding box center [1113, 17] width 92 height 15
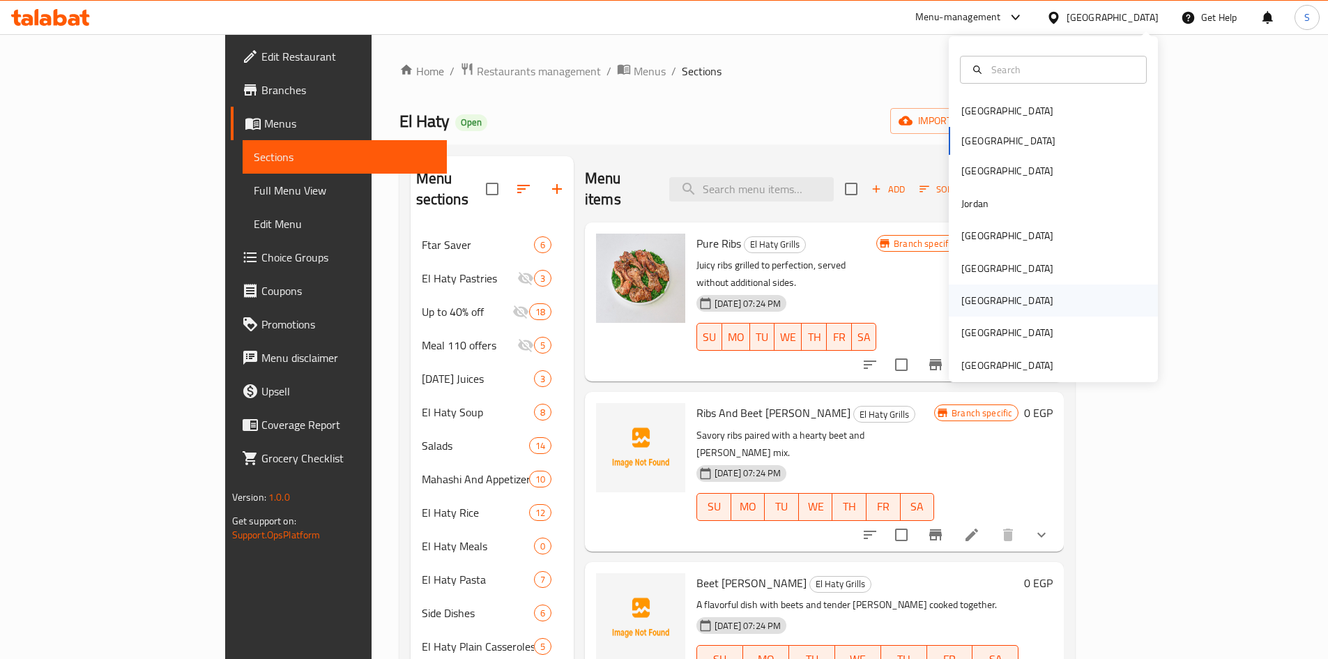
click at [993, 295] on div "[GEOGRAPHIC_DATA]" at bounding box center [1053, 300] width 209 height 32
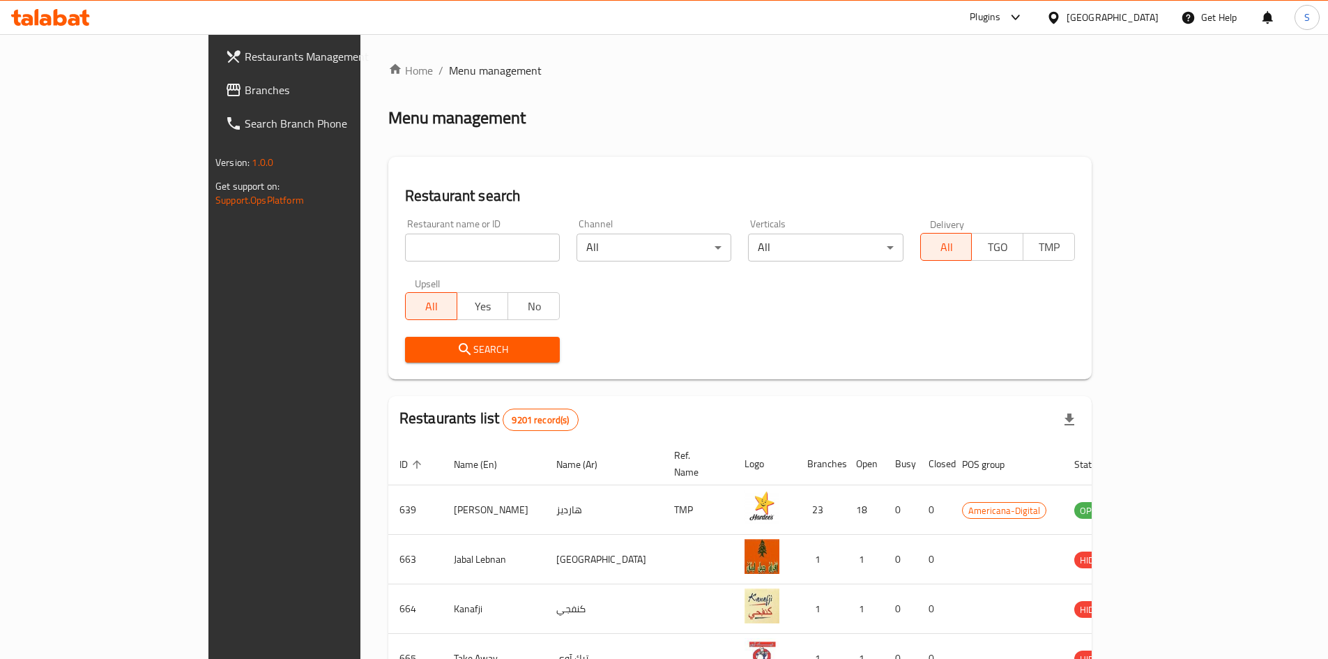
click at [405, 251] on input "search" at bounding box center [482, 248] width 155 height 28
click at [214, 73] on link "Restaurants Management" at bounding box center [322, 56] width 216 height 33
